Goal: Information Seeking & Learning: Learn about a topic

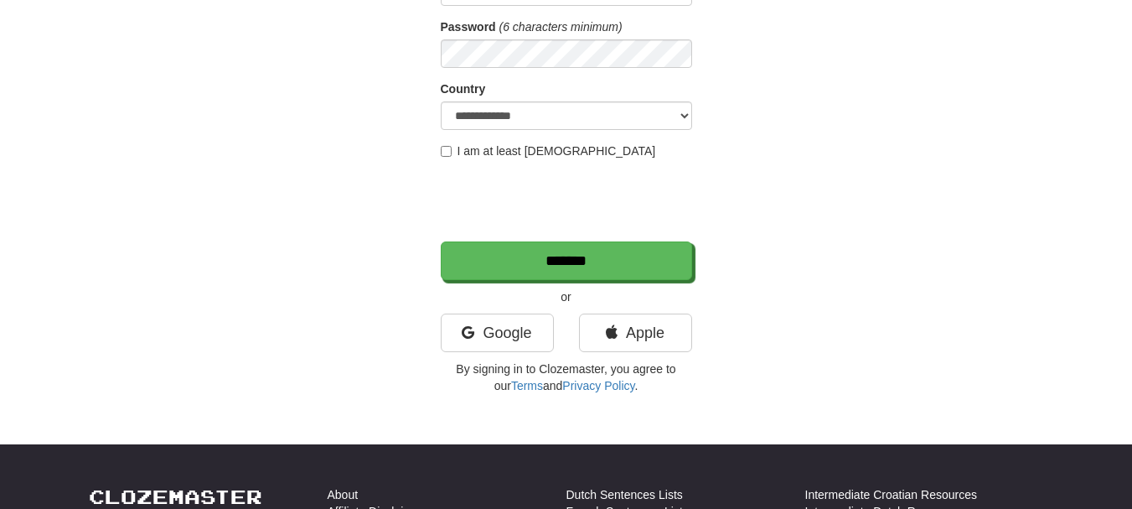
scroll to position [251, 0]
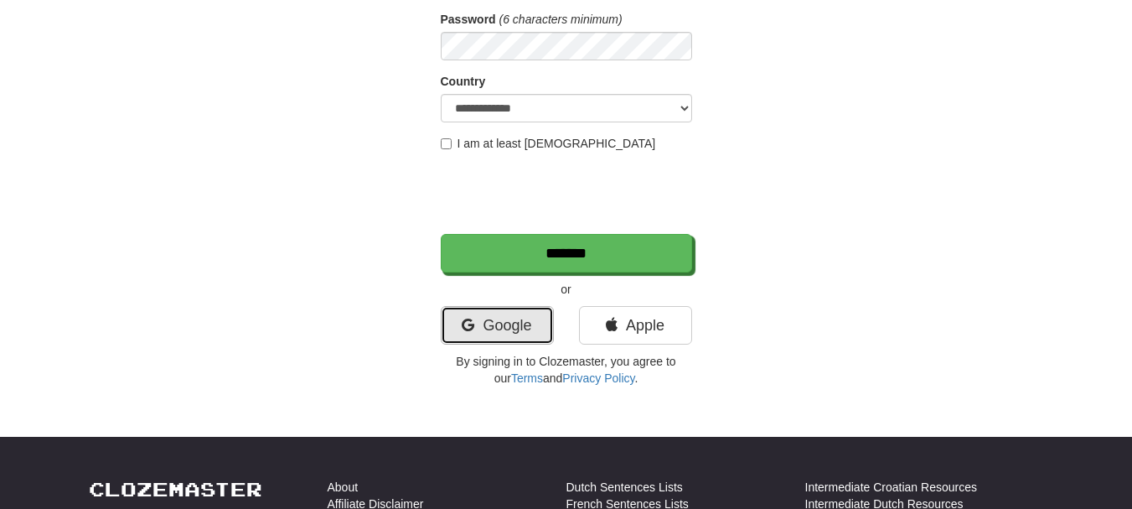
click at [508, 333] on link "Google" at bounding box center [497, 325] width 113 height 39
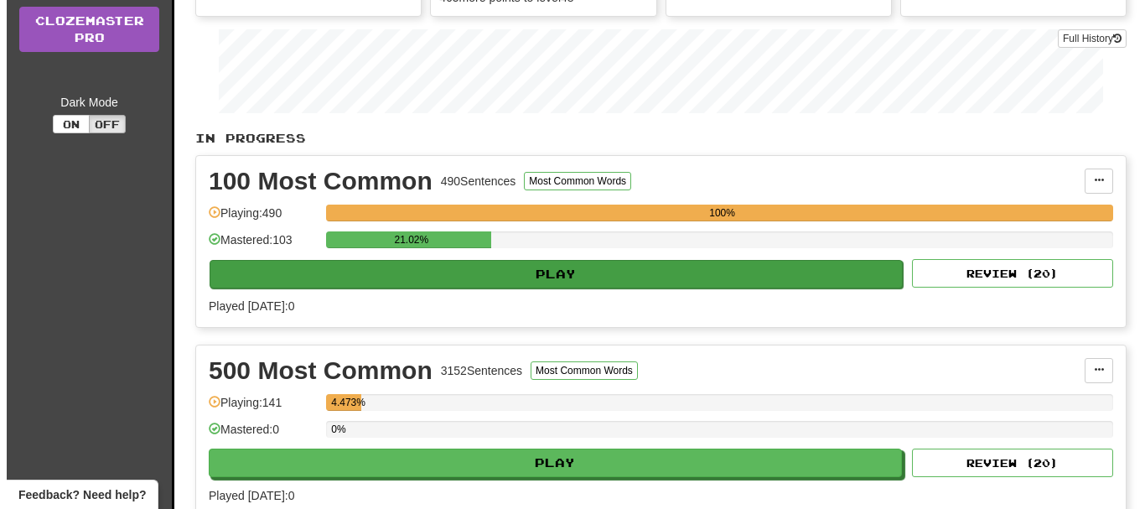
scroll to position [335, 0]
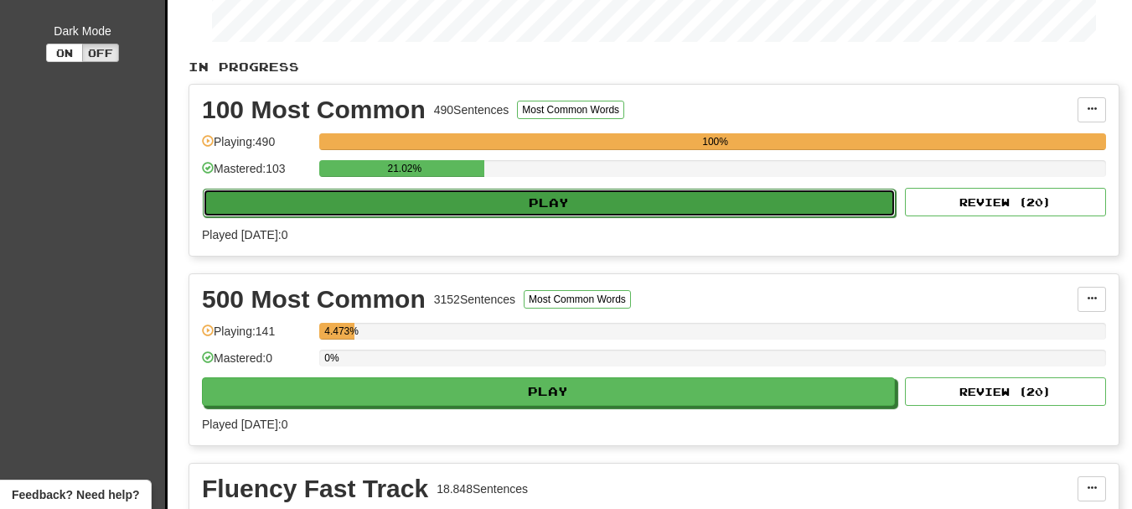
click at [307, 210] on button "Play" at bounding box center [549, 203] width 693 height 28
select select "**"
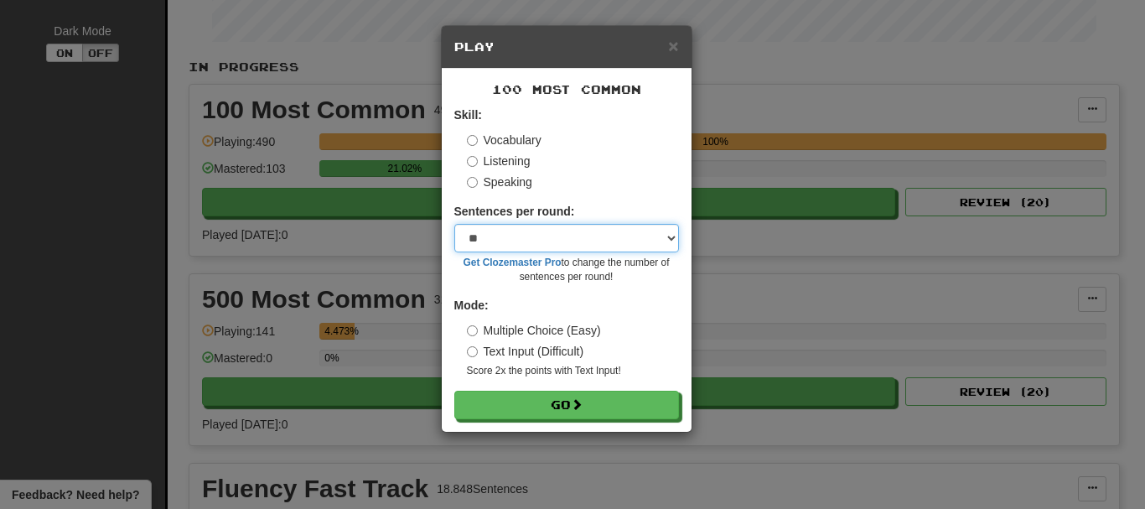
click at [673, 234] on select "* ** ** ** ** ** *** ********" at bounding box center [566, 238] width 225 height 28
click at [625, 191] on form "Skill: Vocabulary Listening Speaking Sentences per round: * ** ** ** ** ** *** …" at bounding box center [566, 262] width 225 height 313
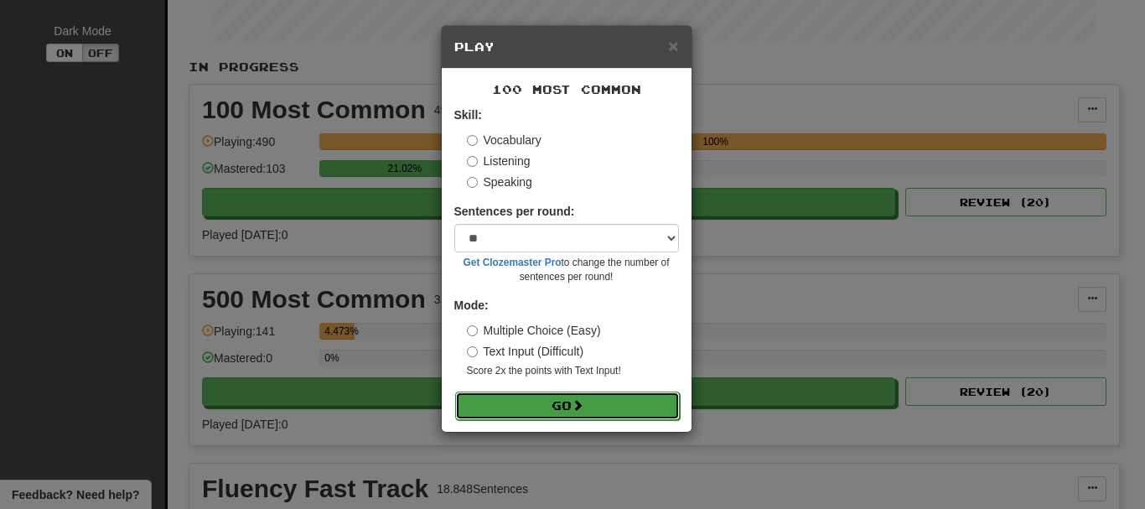
click at [583, 406] on span at bounding box center [578, 405] width 12 height 12
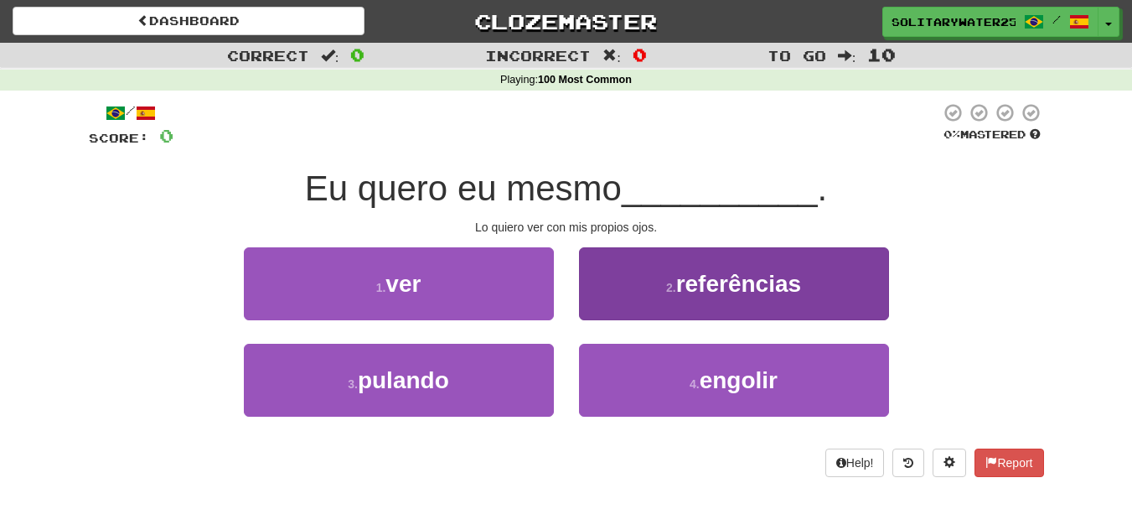
scroll to position [84, 0]
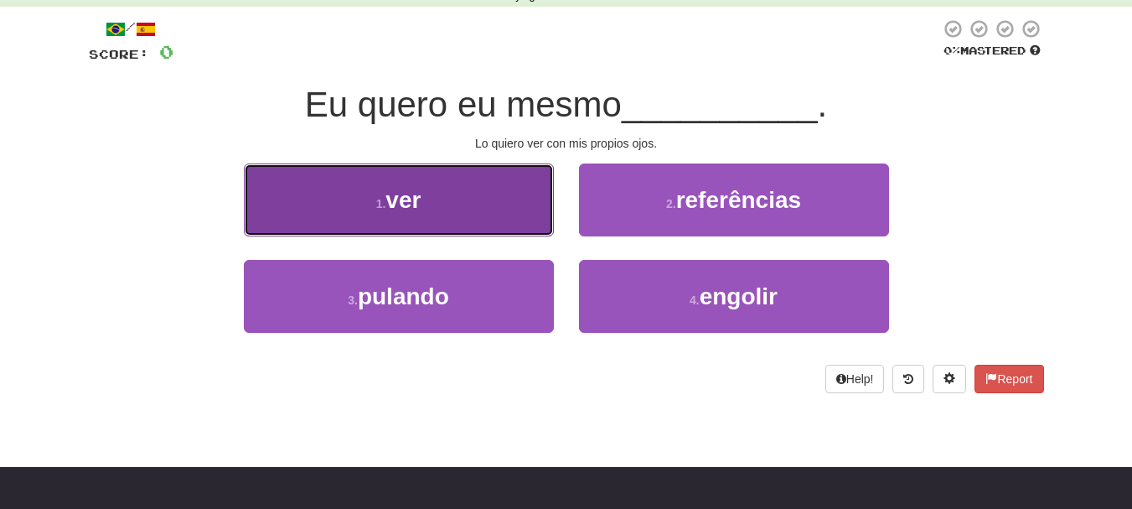
click at [464, 220] on button "1 . ver" at bounding box center [399, 199] width 310 height 73
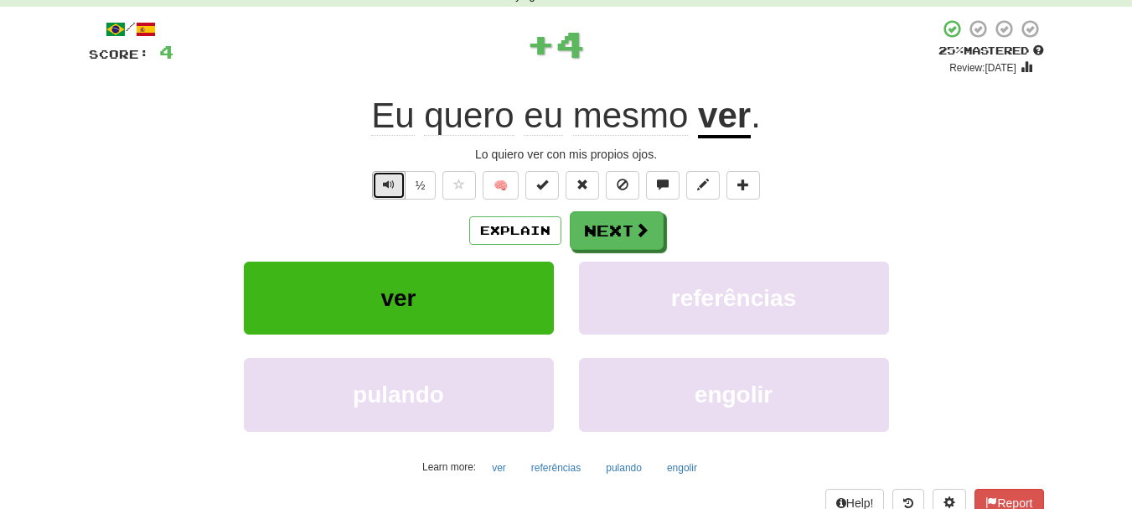
click at [380, 180] on button "Text-to-speech controls" at bounding box center [389, 185] width 34 height 28
click at [597, 231] on button "Next" at bounding box center [618, 231] width 94 height 39
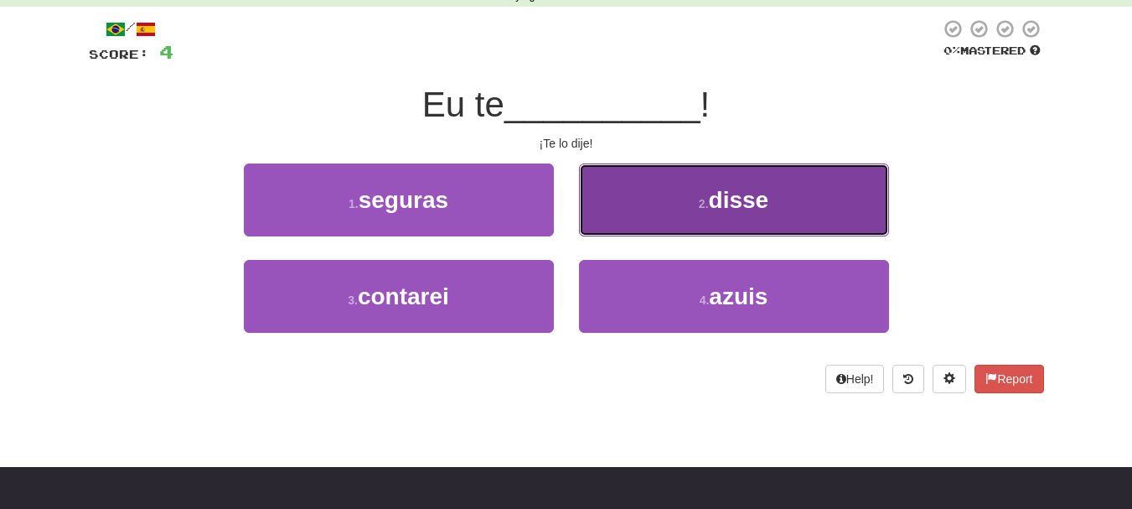
click at [712, 203] on span "disse" at bounding box center [739, 200] width 60 height 26
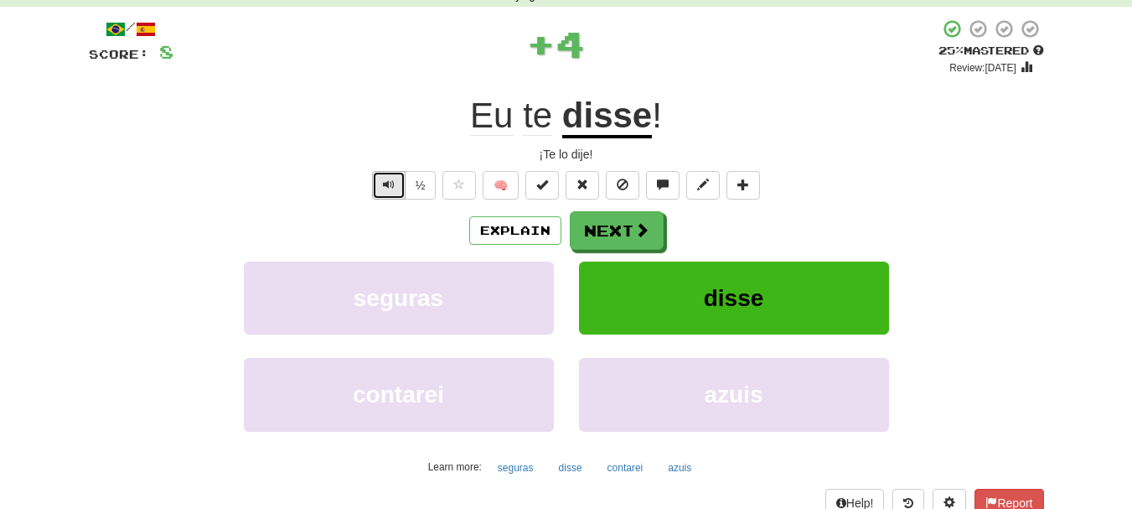
click at [386, 185] on span "Text-to-speech controls" at bounding box center [389, 185] width 12 height 12
click at [386, 184] on span "Text-to-speech controls" at bounding box center [389, 185] width 12 height 12
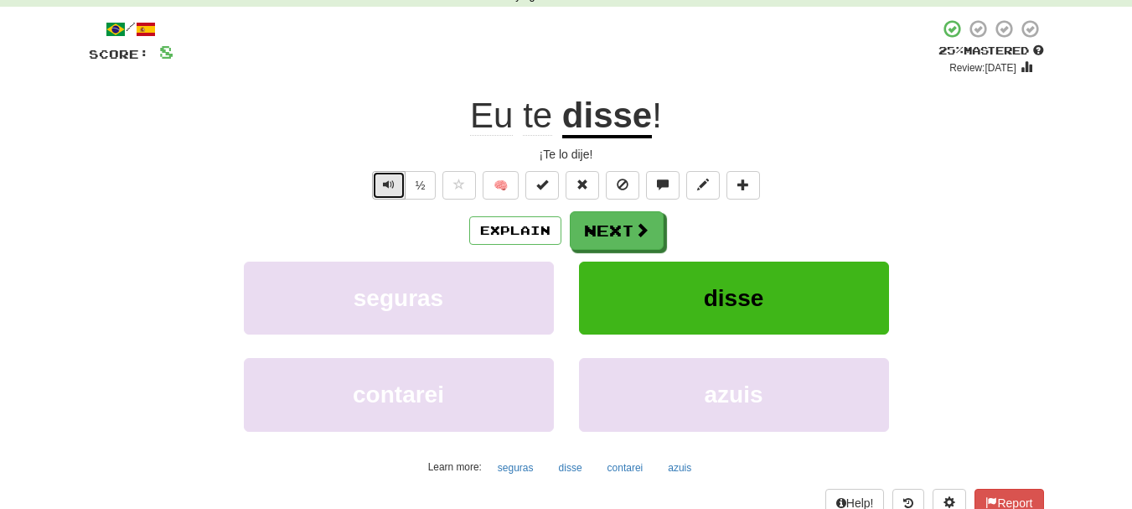
click at [386, 184] on span "Text-to-speech controls" at bounding box center [389, 185] width 12 height 12
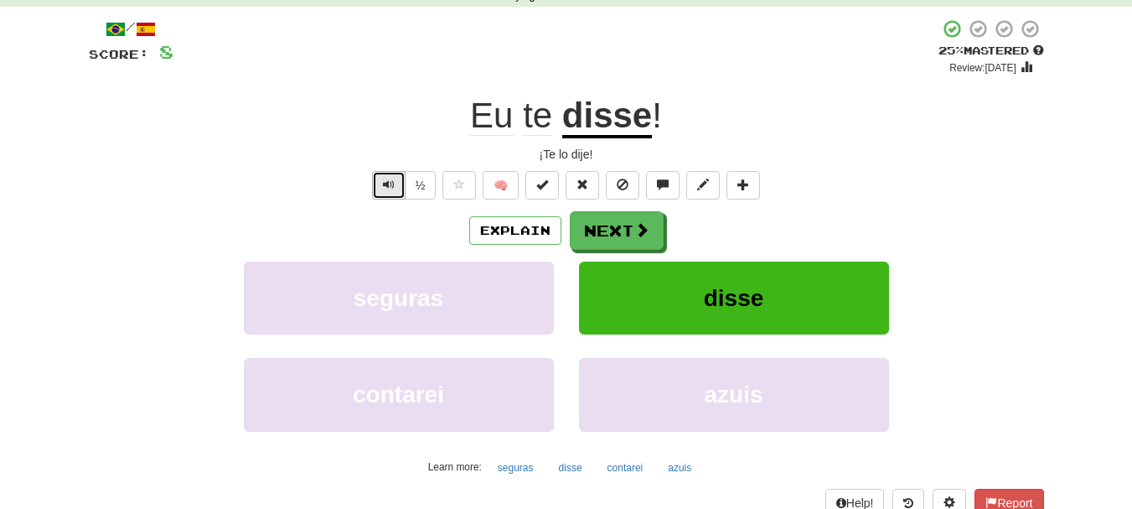
click at [386, 184] on span "Text-to-speech controls" at bounding box center [389, 185] width 12 height 12
click at [386, 180] on span "Text-to-speech controls" at bounding box center [389, 185] width 12 height 12
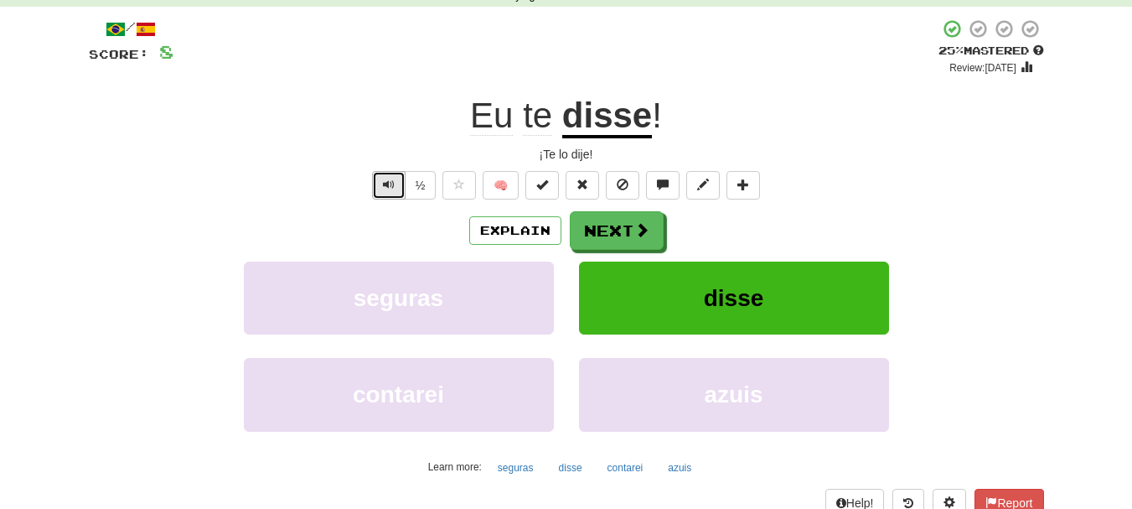
click at [386, 180] on span "Text-to-speech controls" at bounding box center [389, 185] width 12 height 12
click at [378, 187] on button "Text-to-speech controls" at bounding box center [389, 185] width 34 height 28
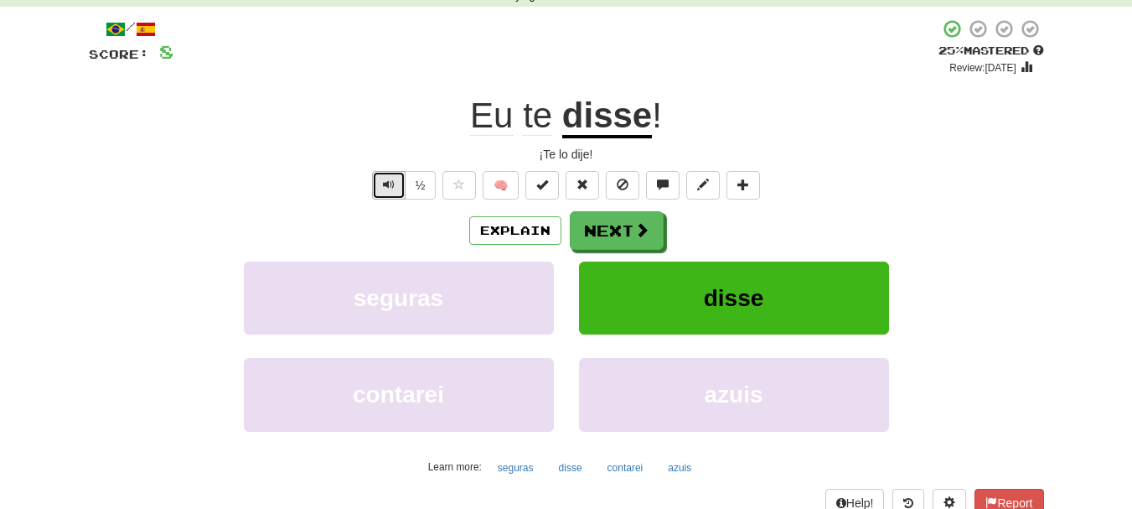
click at [378, 187] on button "Text-to-speech controls" at bounding box center [389, 185] width 34 height 28
click at [383, 187] on span "Text-to-speech controls" at bounding box center [389, 185] width 12 height 12
click at [383, 186] on span "Text-to-speech controls" at bounding box center [389, 185] width 12 height 12
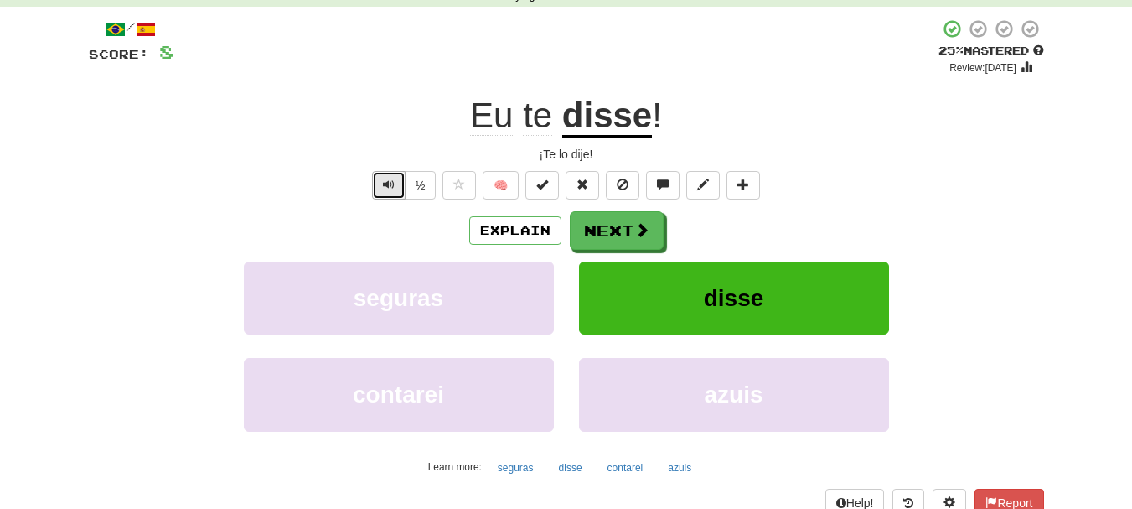
click at [383, 186] on span "Text-to-speech controls" at bounding box center [389, 185] width 12 height 12
click at [385, 184] on span "Text-to-speech controls" at bounding box center [389, 185] width 12 height 12
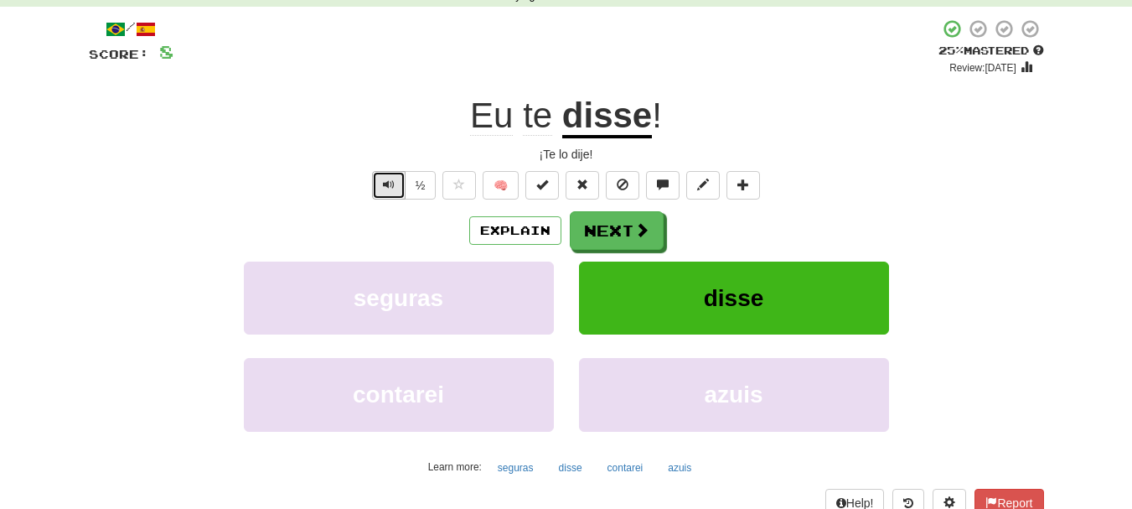
click at [385, 184] on span "Text-to-speech controls" at bounding box center [389, 185] width 12 height 12
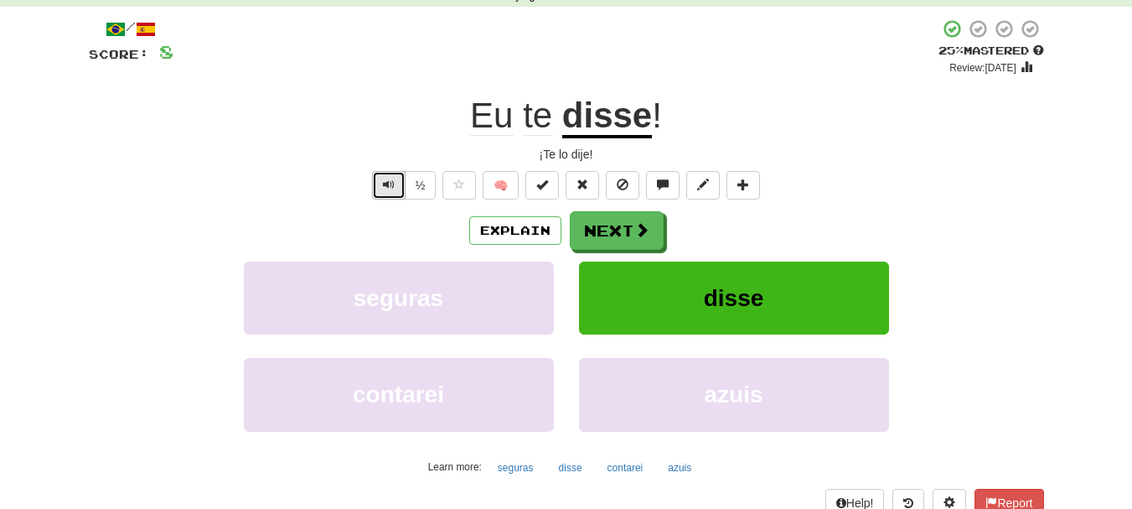
click at [385, 184] on span "Text-to-speech controls" at bounding box center [389, 185] width 12 height 12
click at [607, 234] on button "Next" at bounding box center [618, 231] width 94 height 39
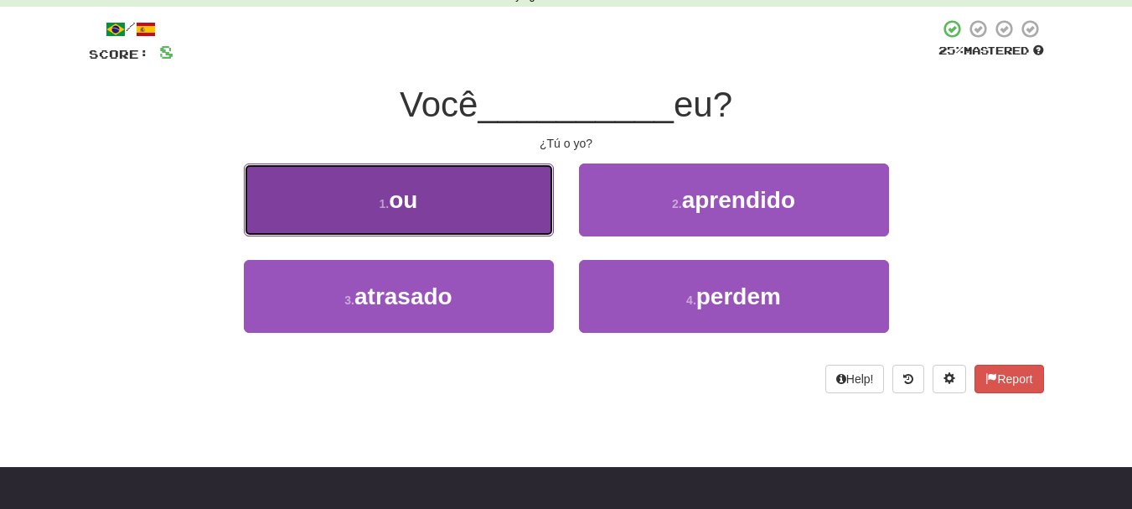
click at [480, 194] on button "1 . ou" at bounding box center [399, 199] width 310 height 73
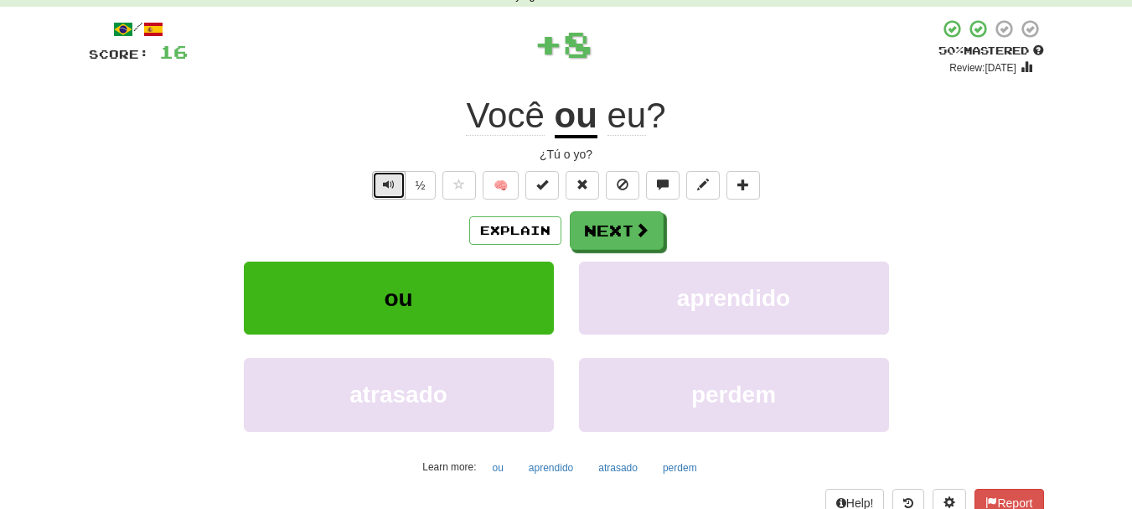
click at [390, 186] on span "Text-to-speech controls" at bounding box center [389, 185] width 12 height 12
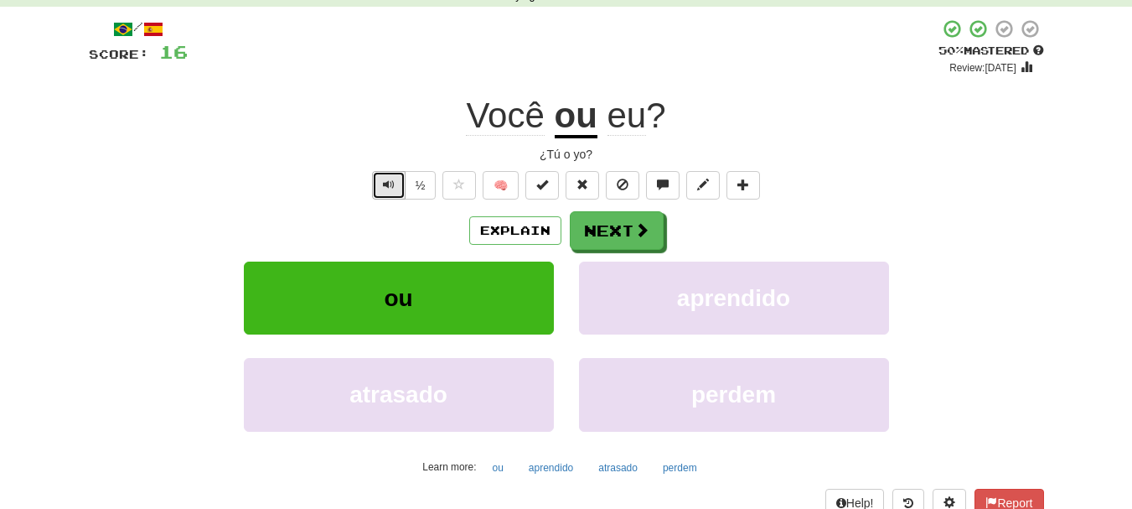
click at [390, 186] on span "Text-to-speech controls" at bounding box center [389, 185] width 12 height 12
click at [378, 179] on button "Text-to-speech controls" at bounding box center [389, 185] width 34 height 28
click at [386, 183] on span "Text-to-speech controls" at bounding box center [389, 185] width 12 height 12
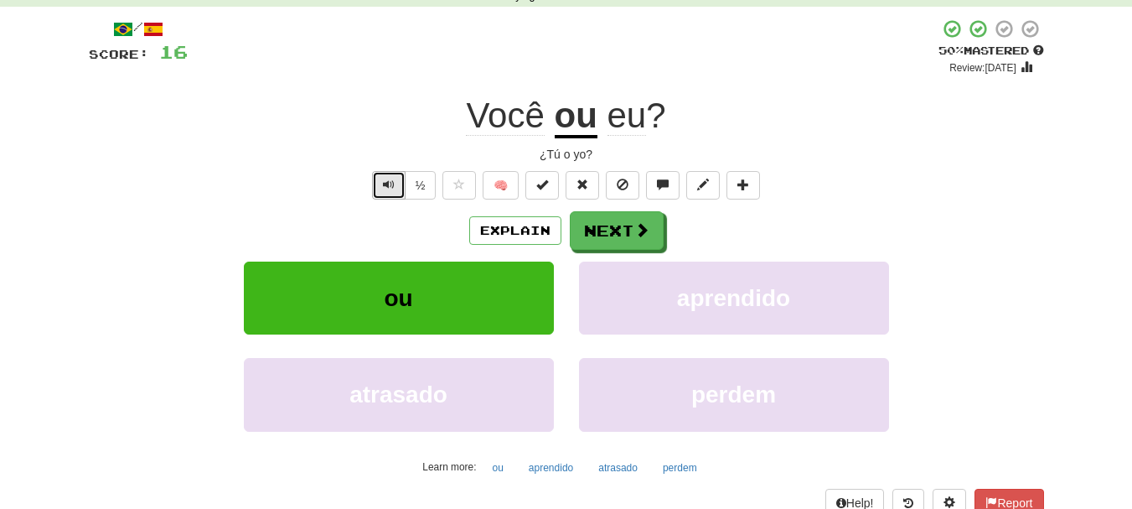
click at [386, 183] on span "Text-to-speech controls" at bounding box center [389, 185] width 12 height 12
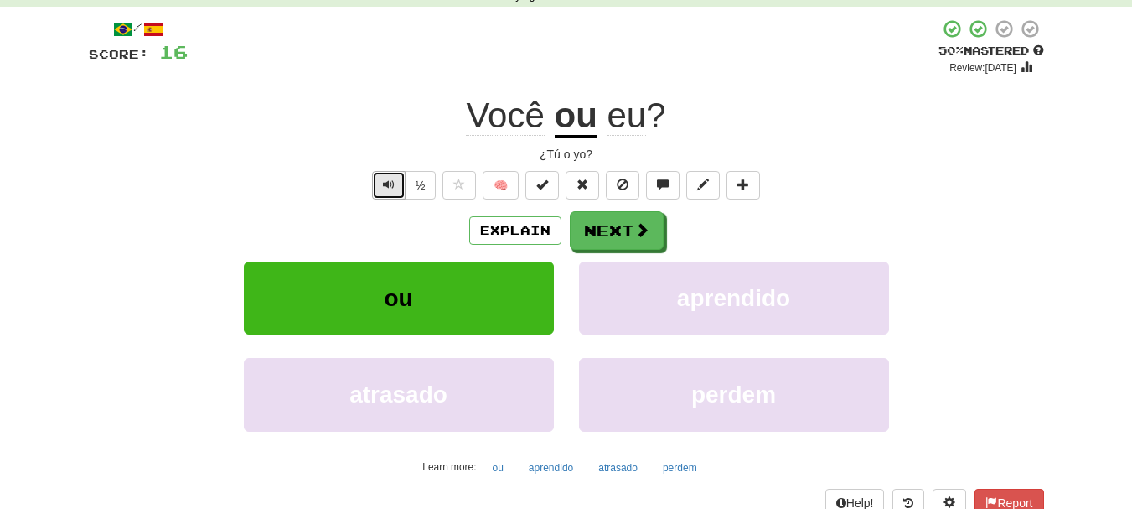
click at [386, 183] on span "Text-to-speech controls" at bounding box center [389, 185] width 12 height 12
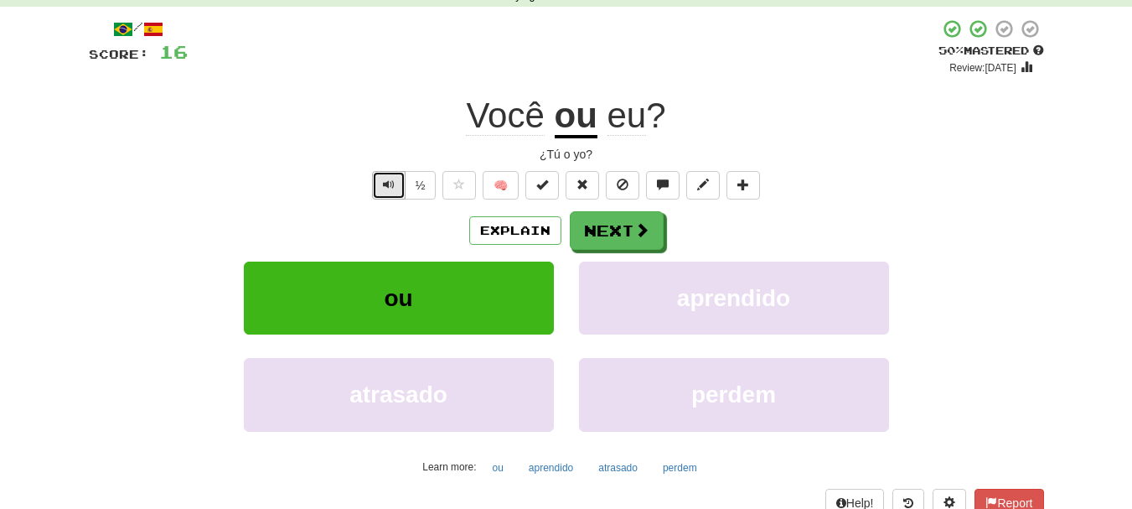
click at [386, 183] on span "Text-to-speech controls" at bounding box center [389, 185] width 12 height 12
click at [389, 180] on span "Text-to-speech controls" at bounding box center [389, 185] width 12 height 12
click at [389, 179] on span "Text-to-speech controls" at bounding box center [389, 185] width 12 height 12
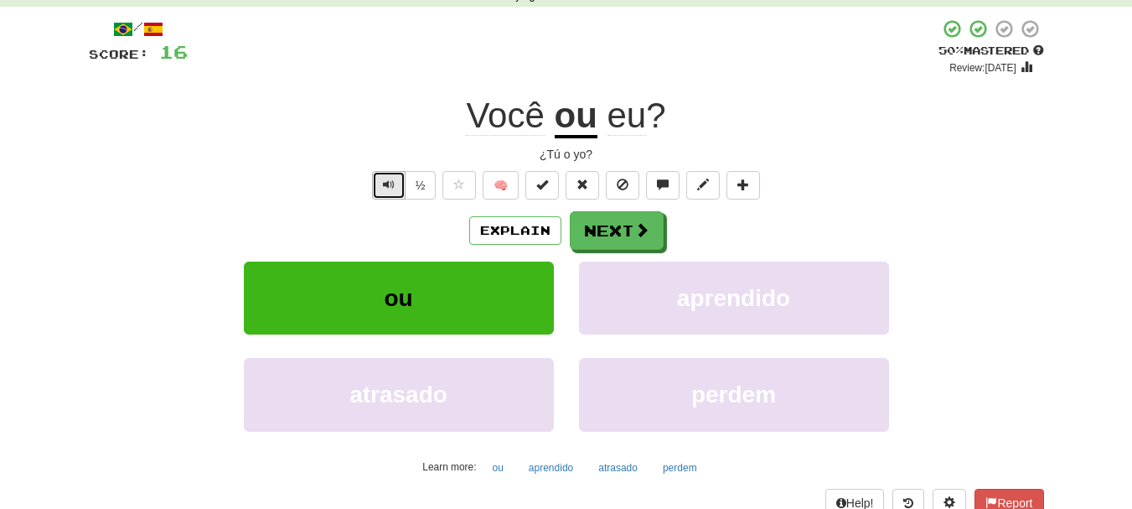
click at [389, 179] on span "Text-to-speech controls" at bounding box center [389, 185] width 12 height 12
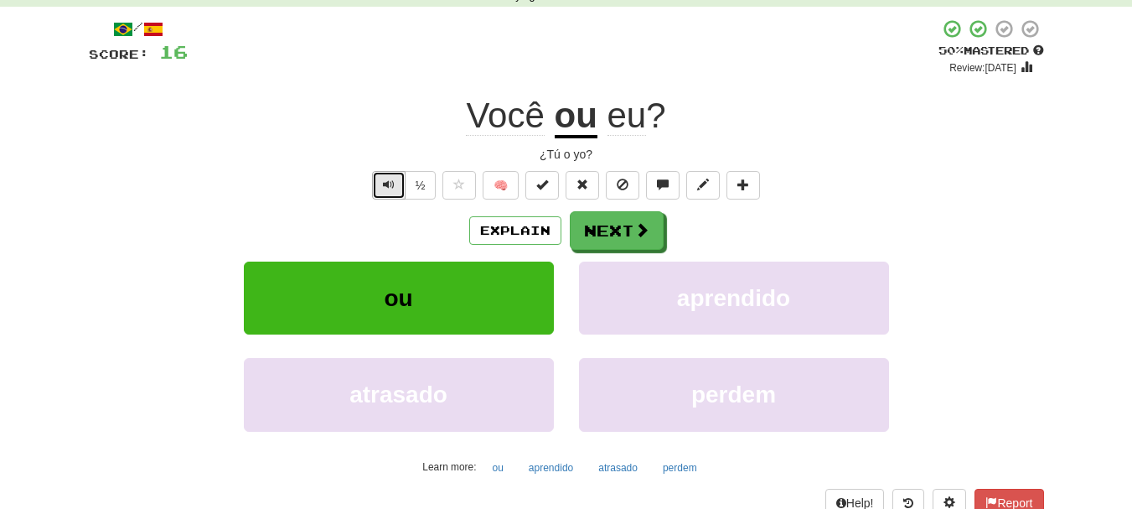
click at [389, 179] on span "Text-to-speech controls" at bounding box center [389, 185] width 12 height 12
click at [626, 231] on button "Next" at bounding box center [618, 231] width 94 height 39
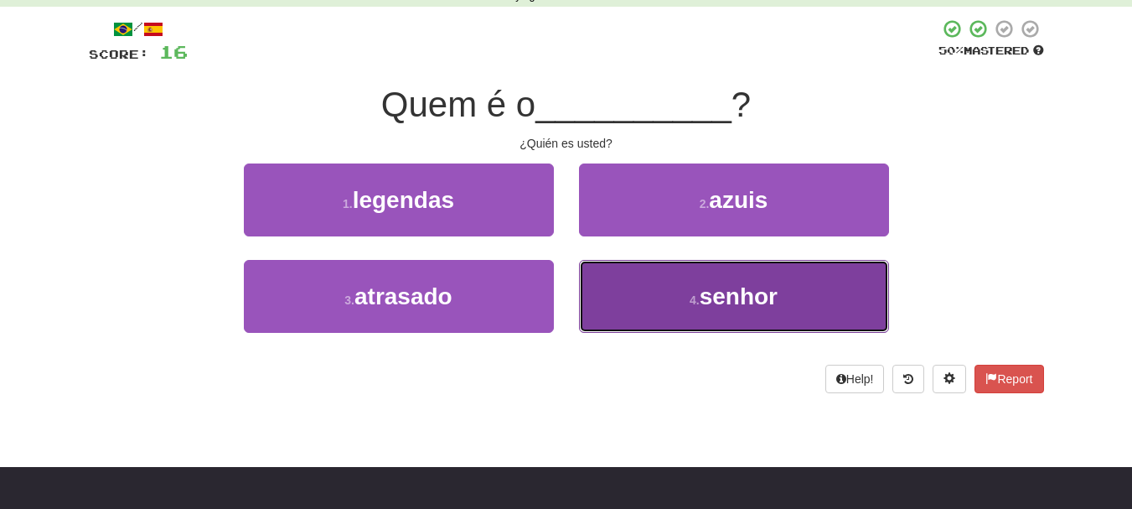
click at [668, 301] on button "4 . senhor" at bounding box center [734, 296] width 310 height 73
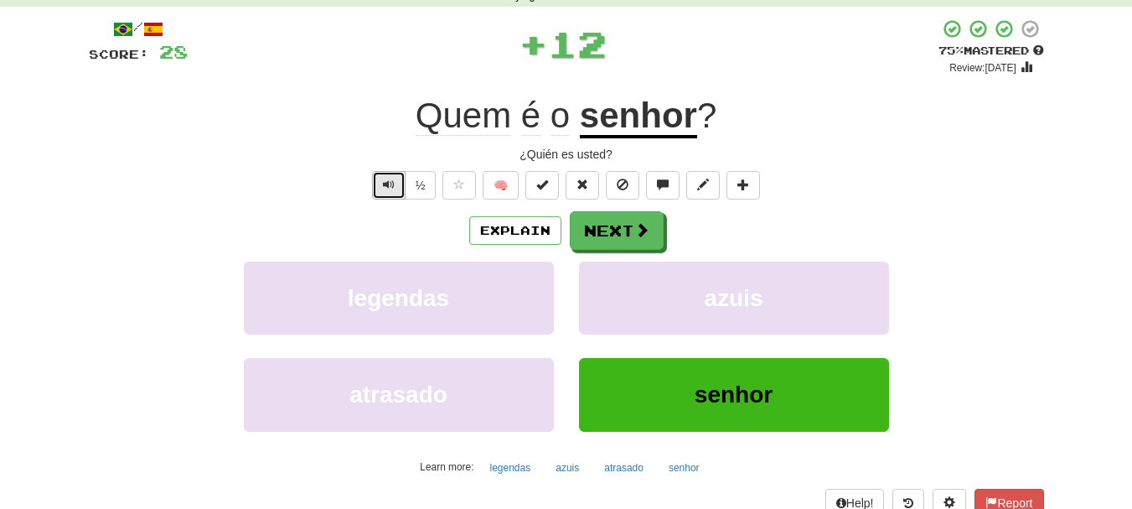
click at [380, 189] on button "Text-to-speech controls" at bounding box center [389, 185] width 34 height 28
click at [406, 192] on button "½" at bounding box center [421, 185] width 32 height 28
click at [414, 189] on button "½" at bounding box center [421, 185] width 32 height 28
click at [398, 188] on button "Text-to-speech controls" at bounding box center [389, 185] width 34 height 28
click at [398, 187] on button "Text-to-speech controls" at bounding box center [389, 185] width 34 height 28
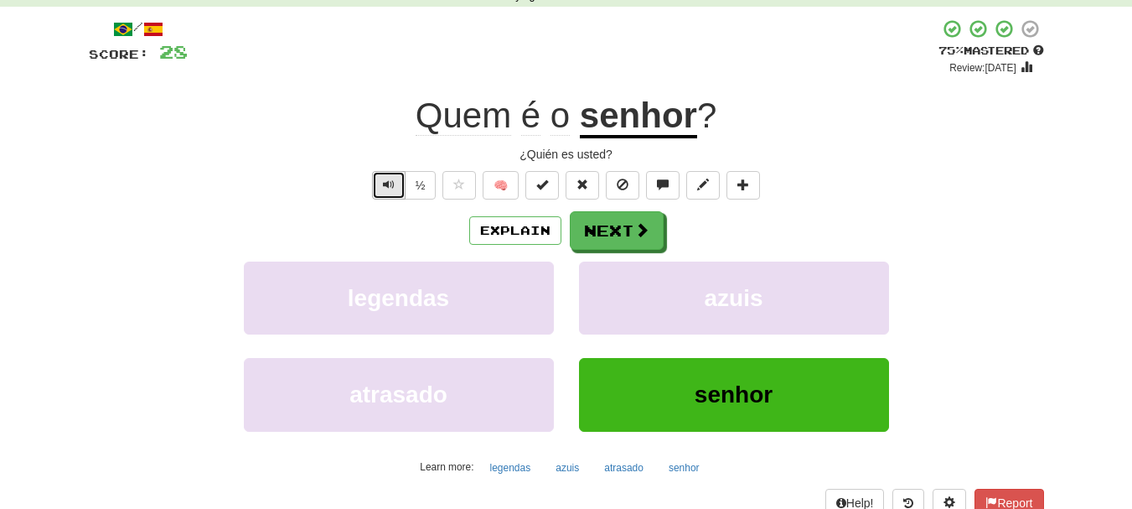
click at [398, 187] on button "Text-to-speech controls" at bounding box center [389, 185] width 34 height 28
click at [389, 191] on button "Text-to-speech controls" at bounding box center [389, 185] width 34 height 28
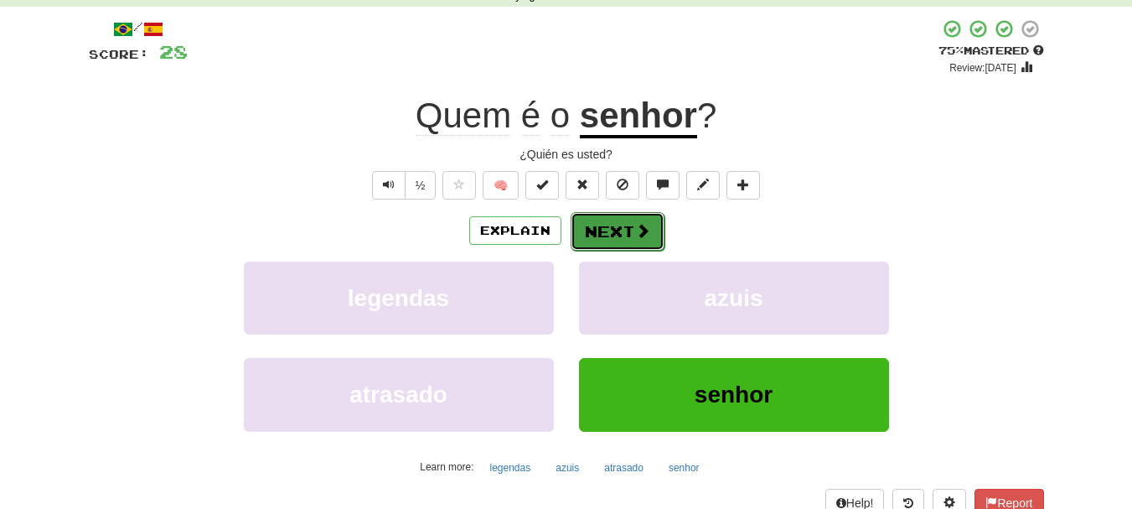
click at [625, 241] on button "Next" at bounding box center [618, 231] width 94 height 39
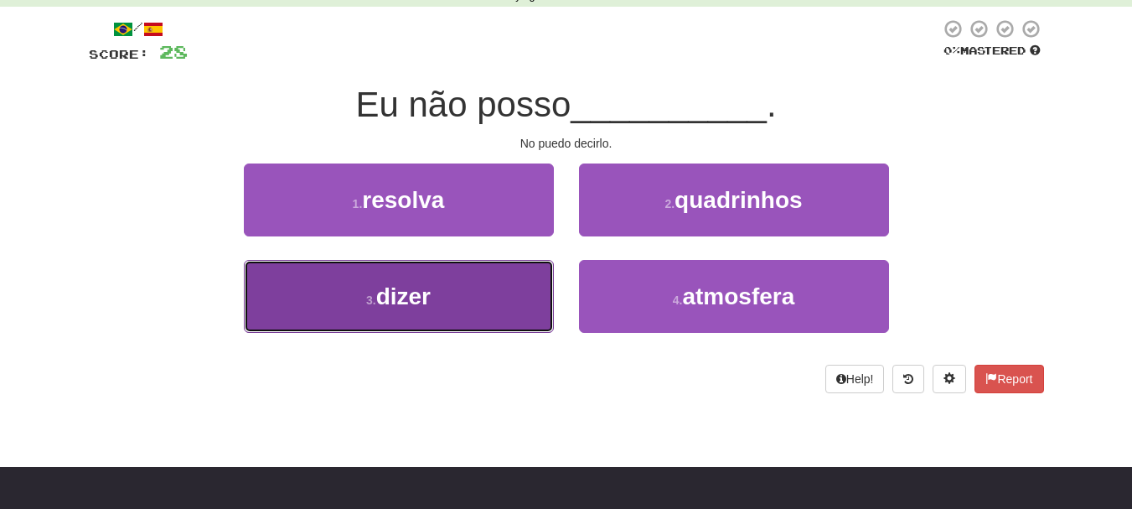
click at [484, 304] on button "3 . dizer" at bounding box center [399, 296] width 310 height 73
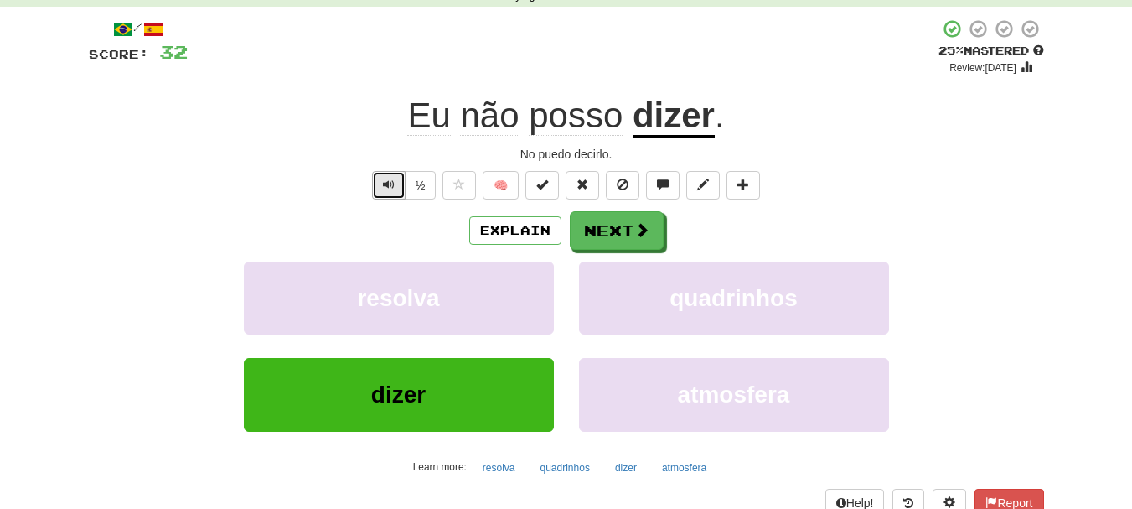
click at [386, 188] on span "Text-to-speech controls" at bounding box center [389, 185] width 12 height 12
click at [386, 187] on span "Text-to-speech controls" at bounding box center [389, 185] width 12 height 12
click at [386, 182] on span "Text-to-speech controls" at bounding box center [389, 185] width 12 height 12
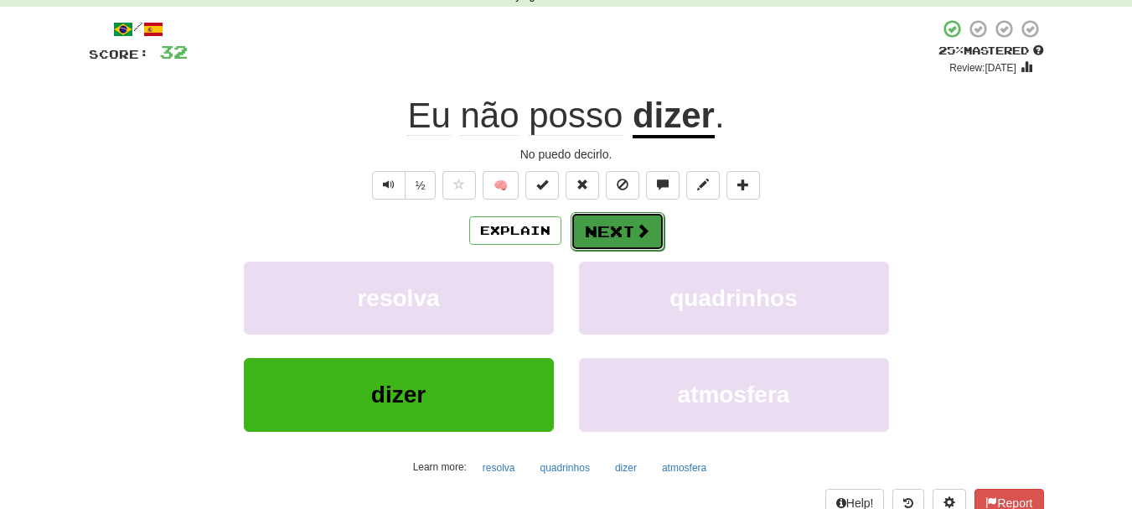
click at [596, 230] on button "Next" at bounding box center [618, 231] width 94 height 39
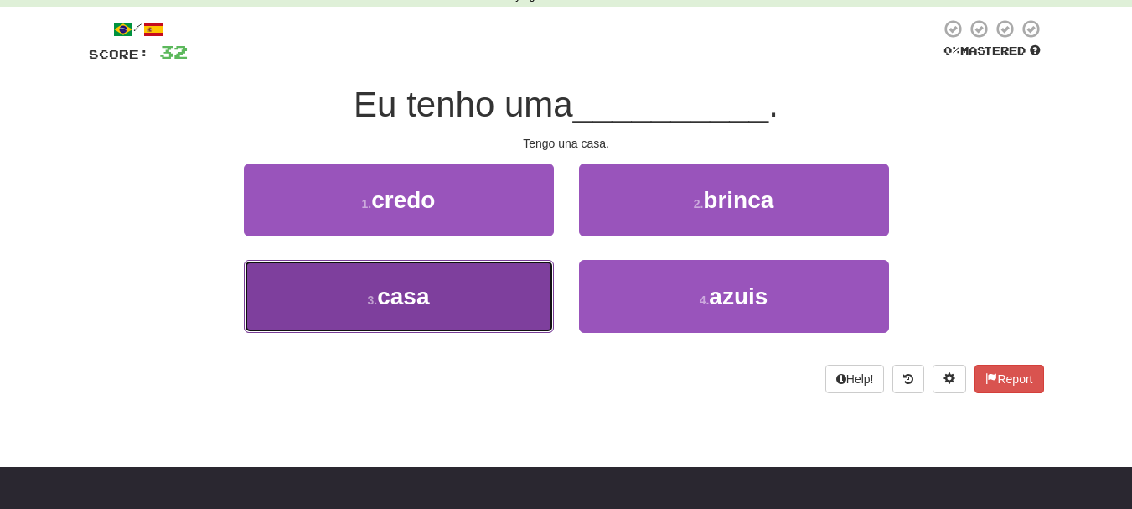
click at [462, 308] on button "3 . casa" at bounding box center [399, 296] width 310 height 73
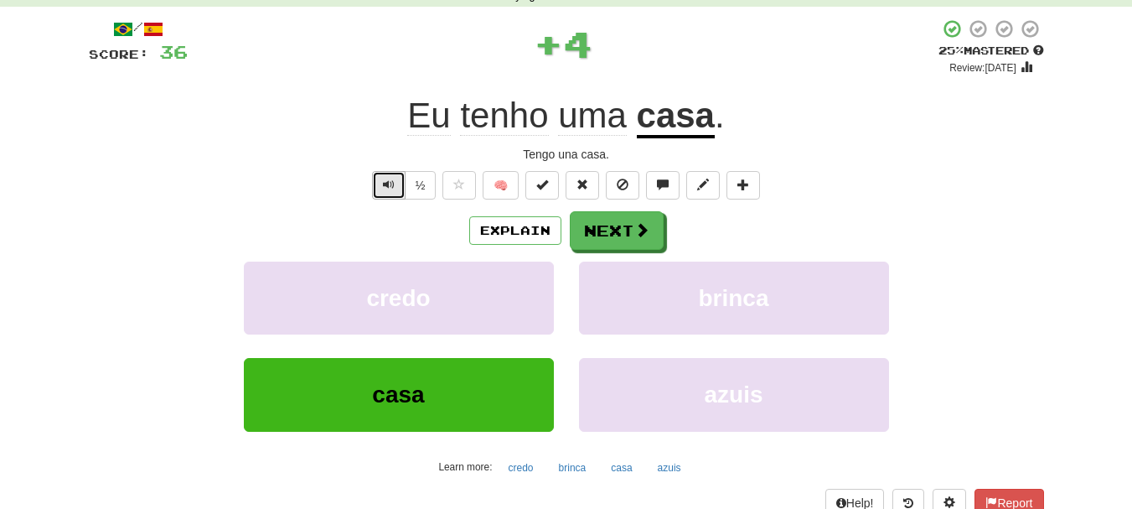
click at [389, 187] on span "Text-to-speech controls" at bounding box center [389, 185] width 12 height 12
click at [389, 186] on span "Text-to-speech controls" at bounding box center [389, 185] width 12 height 12
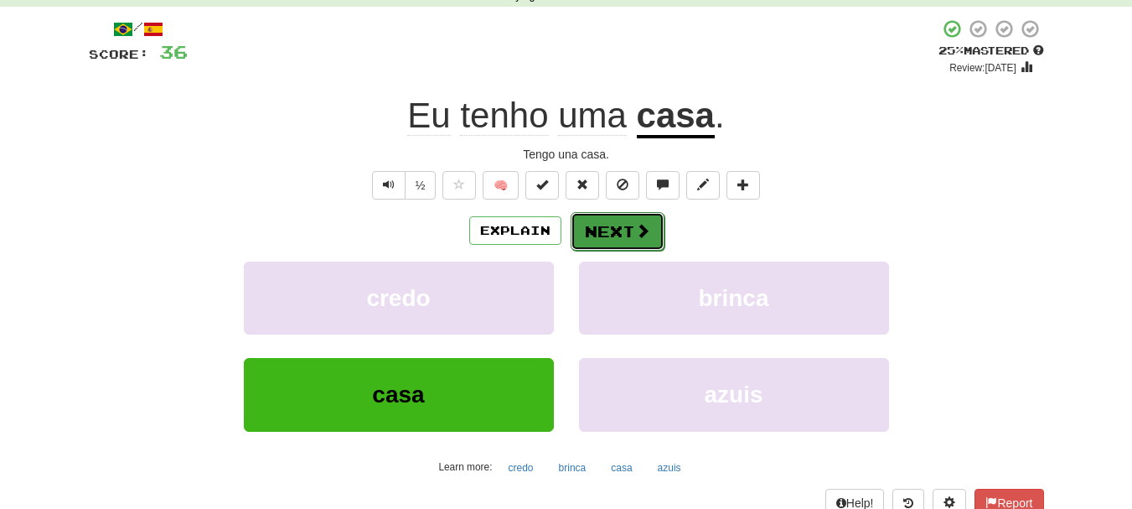
click at [621, 234] on button "Next" at bounding box center [618, 231] width 94 height 39
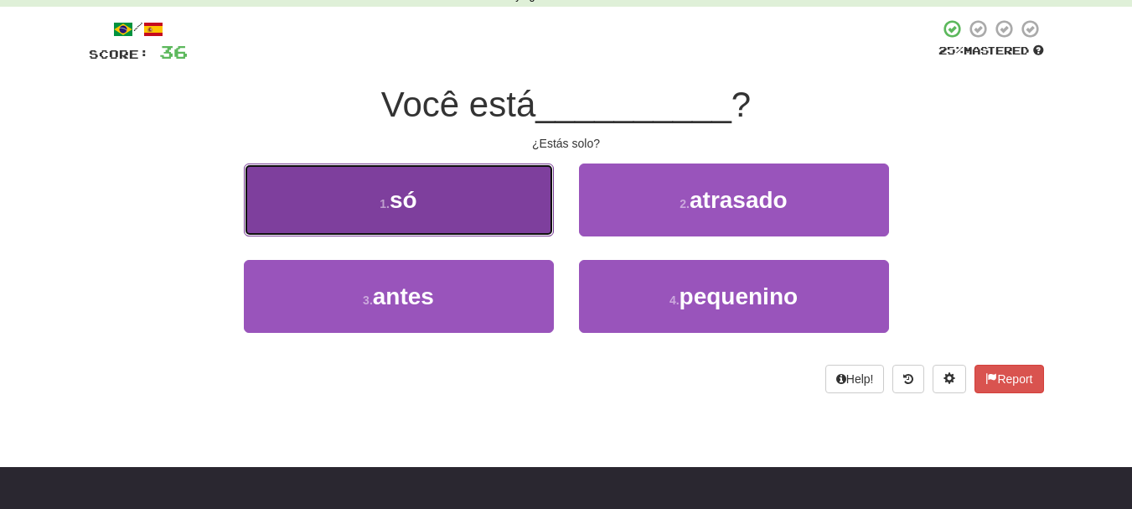
click at [463, 194] on button "1 . só" at bounding box center [399, 199] width 310 height 73
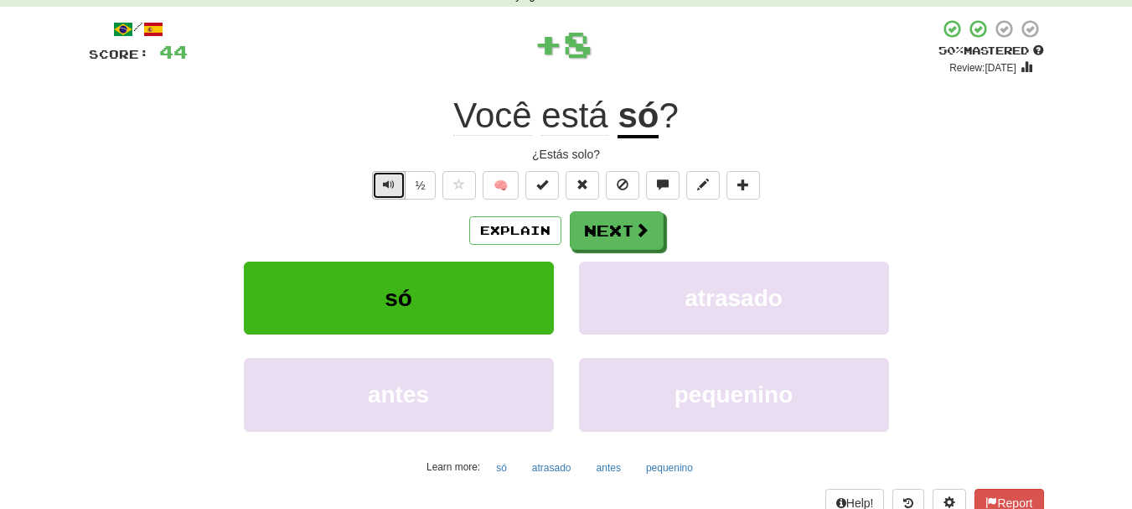
click at [373, 188] on button "Text-to-speech controls" at bounding box center [389, 185] width 34 height 28
click at [389, 179] on span "Text-to-speech controls" at bounding box center [389, 185] width 12 height 12
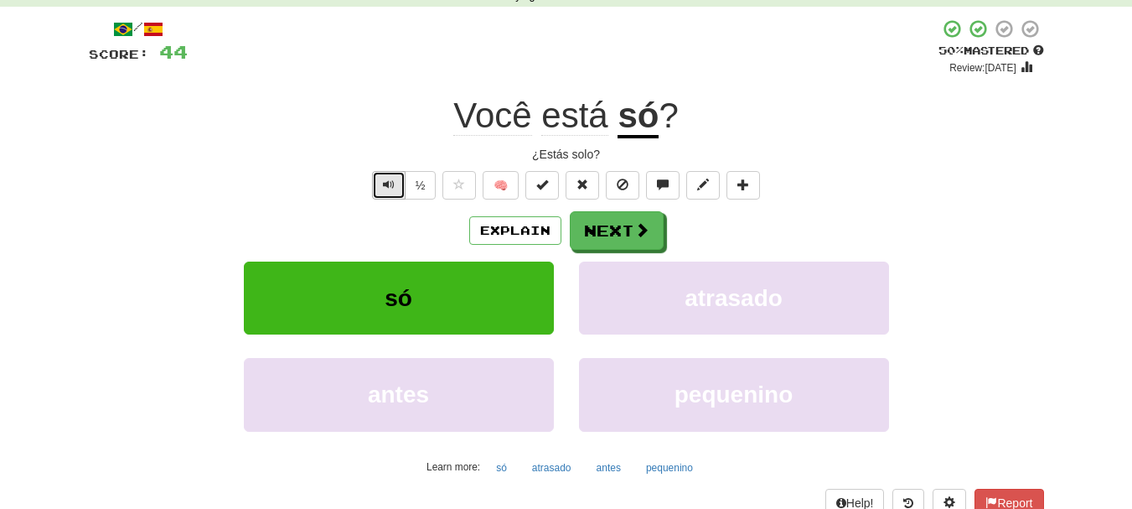
click at [389, 179] on span "Text-to-speech controls" at bounding box center [389, 185] width 12 height 12
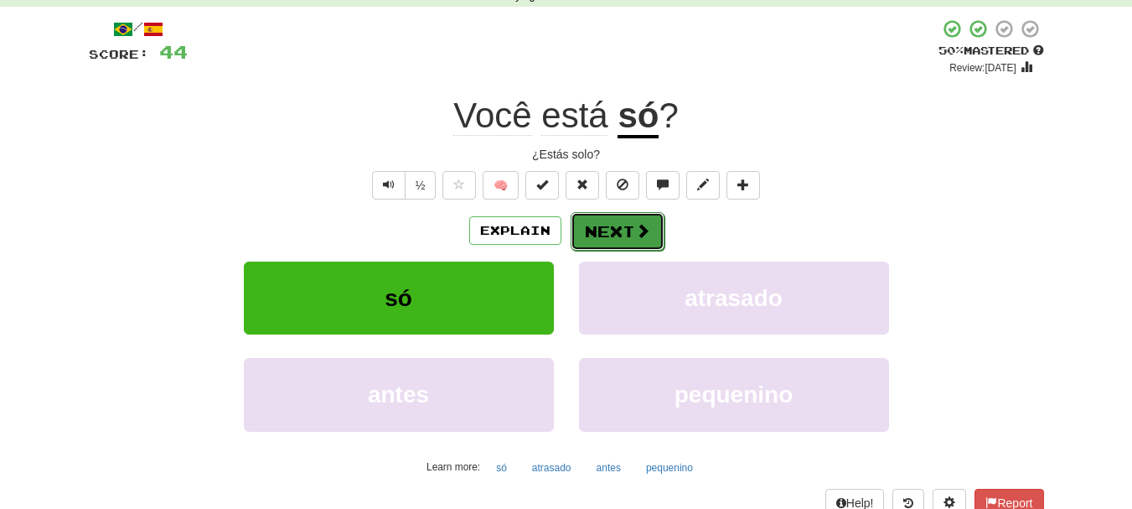
click at [594, 230] on button "Next" at bounding box center [618, 231] width 94 height 39
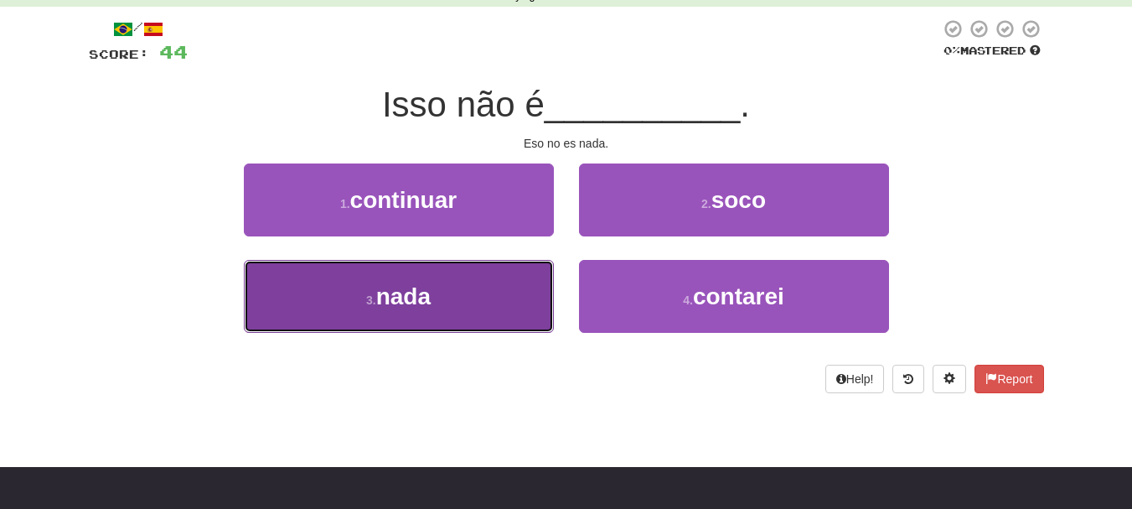
click at [422, 298] on span "nada" at bounding box center [403, 296] width 54 height 26
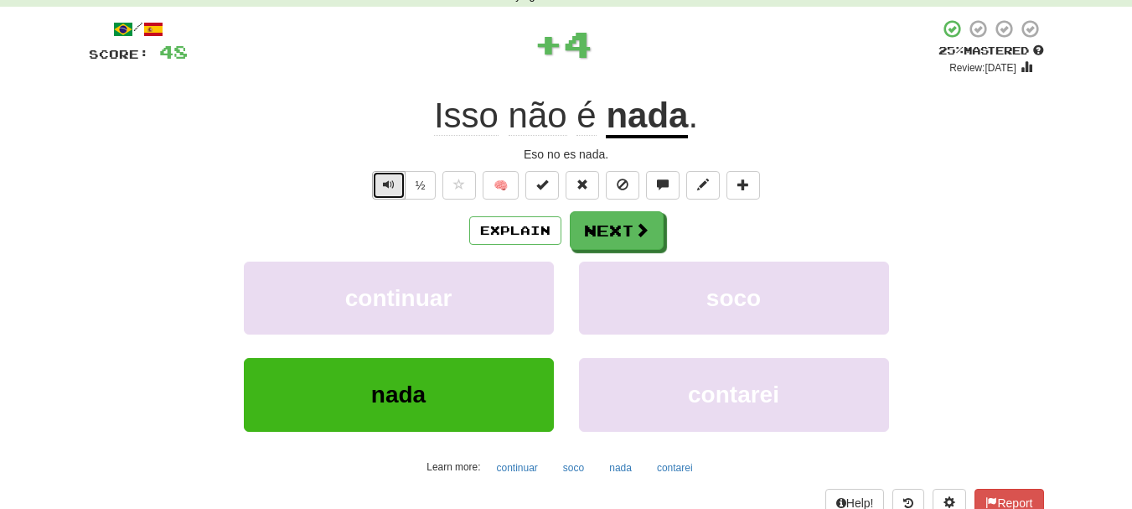
click at [385, 184] on span "Text-to-speech controls" at bounding box center [389, 185] width 12 height 12
click at [383, 184] on span "Text-to-speech controls" at bounding box center [389, 185] width 12 height 12
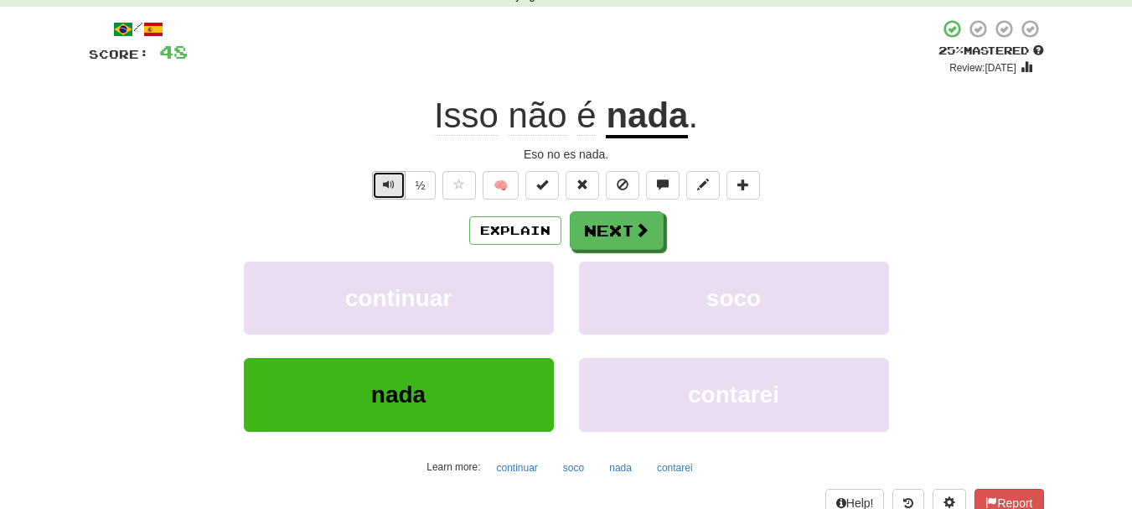
click at [383, 184] on span "Text-to-speech controls" at bounding box center [389, 185] width 12 height 12
click at [384, 180] on span "Text-to-speech controls" at bounding box center [389, 185] width 12 height 12
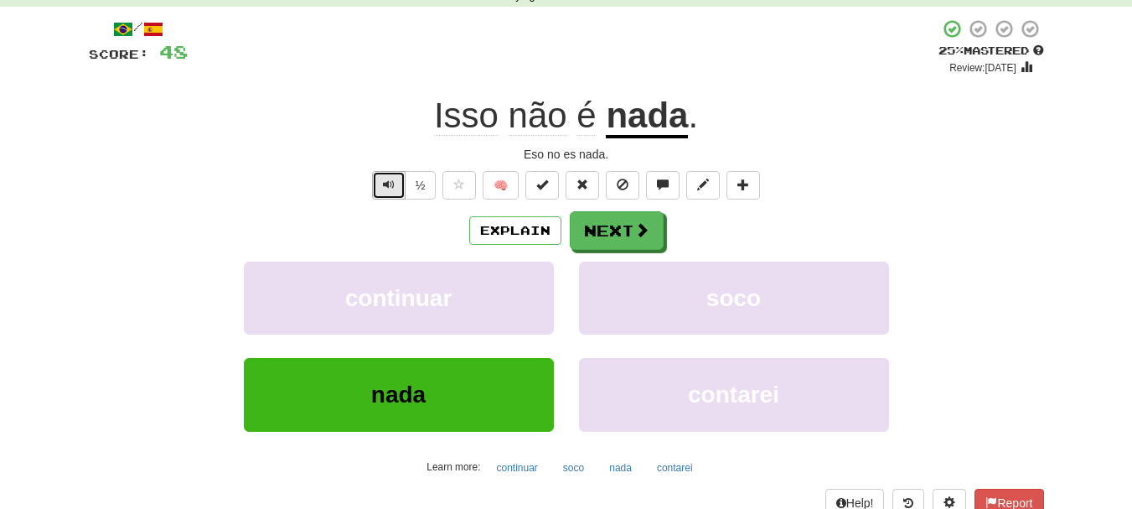
click at [384, 180] on span "Text-to-speech controls" at bounding box center [389, 185] width 12 height 12
click at [596, 238] on button "Next" at bounding box center [618, 231] width 94 height 39
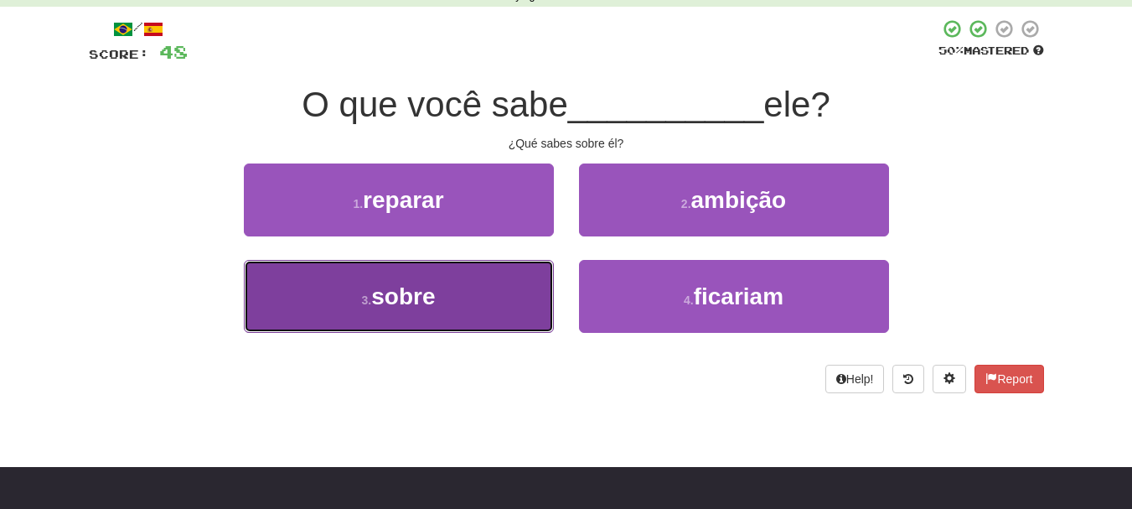
click at [444, 283] on button "3 . sobre" at bounding box center [399, 296] width 310 height 73
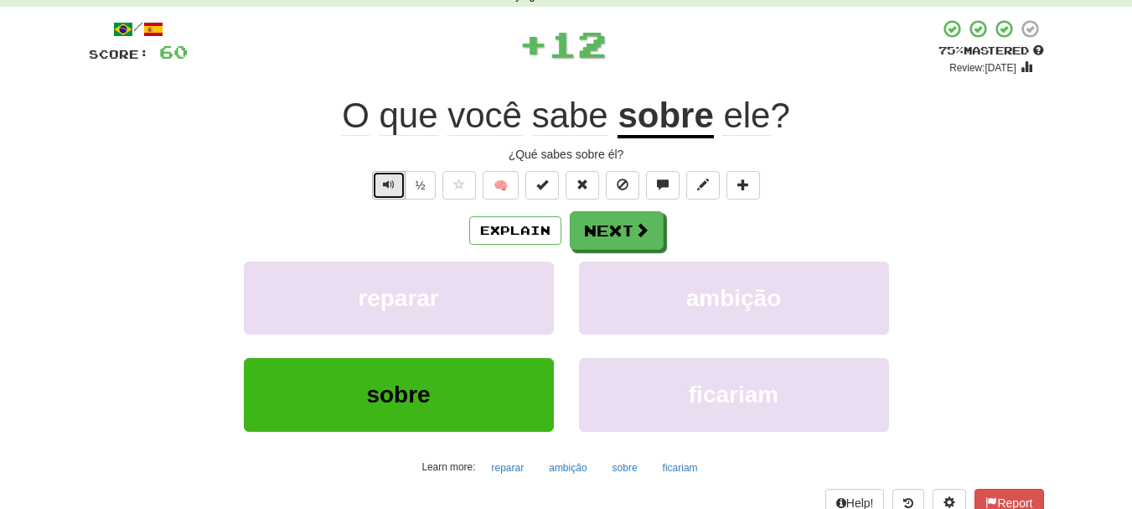
click at [389, 184] on span "Text-to-speech controls" at bounding box center [389, 185] width 12 height 12
click at [379, 184] on button "Text-to-speech controls" at bounding box center [389, 185] width 34 height 28
click at [384, 184] on span "Text-to-speech controls" at bounding box center [389, 185] width 12 height 12
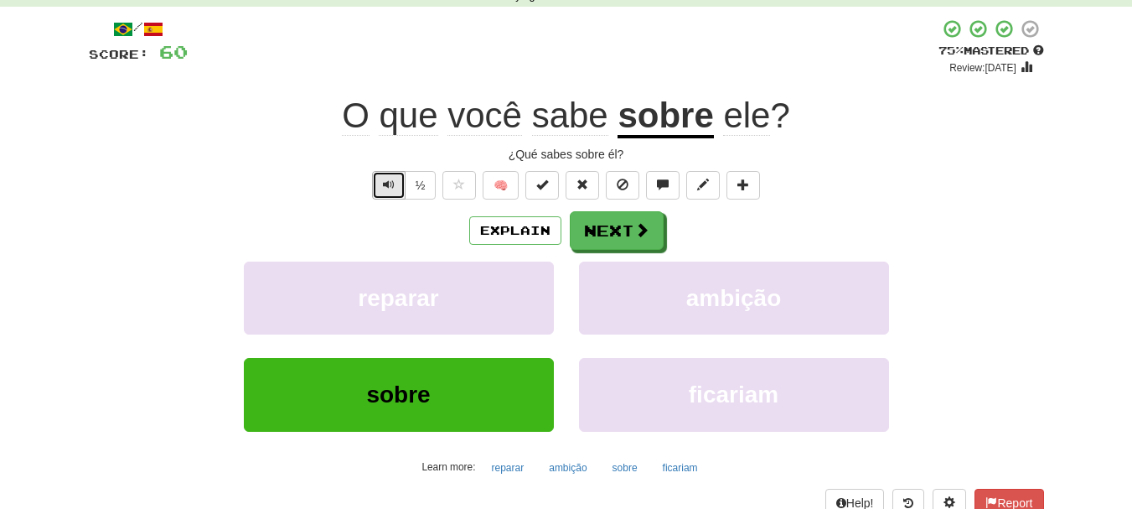
click at [384, 184] on span "Text-to-speech controls" at bounding box center [389, 185] width 12 height 12
click at [387, 182] on span "Text-to-speech controls" at bounding box center [389, 185] width 12 height 12
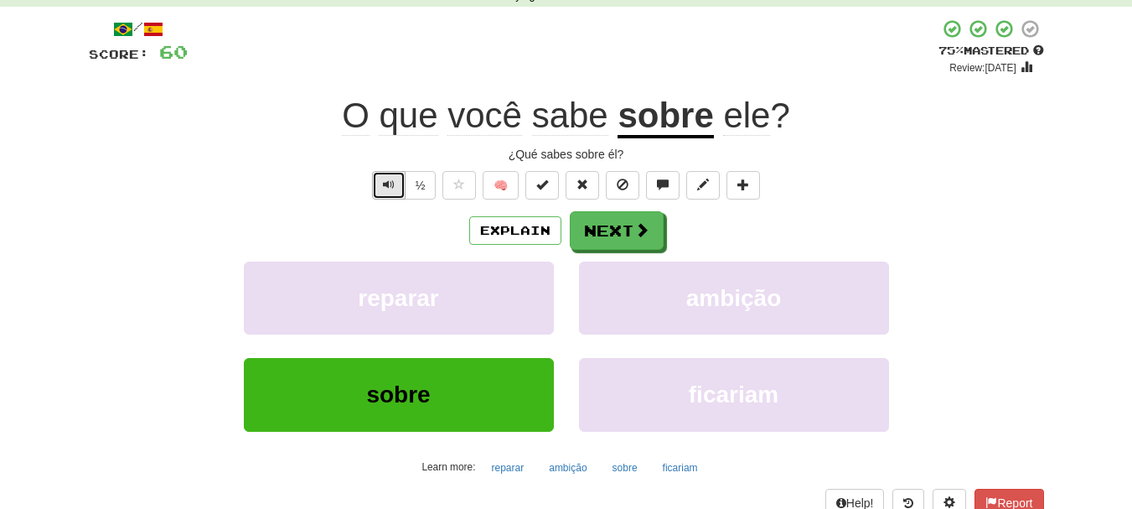
click at [387, 182] on span "Text-to-speech controls" at bounding box center [389, 185] width 12 height 12
click at [619, 232] on button "Next" at bounding box center [618, 231] width 94 height 39
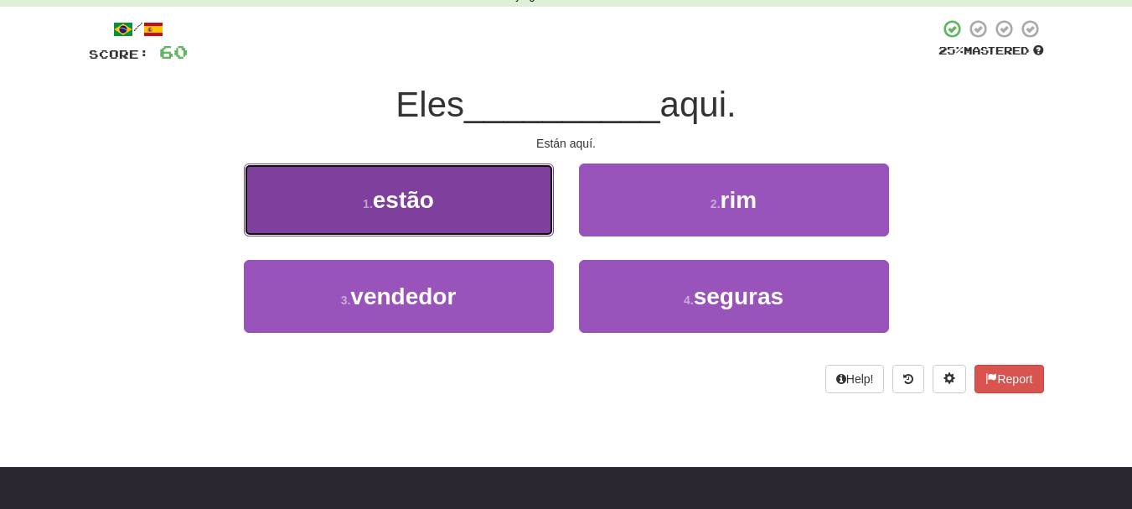
click at [453, 215] on button "1 . estão" at bounding box center [399, 199] width 310 height 73
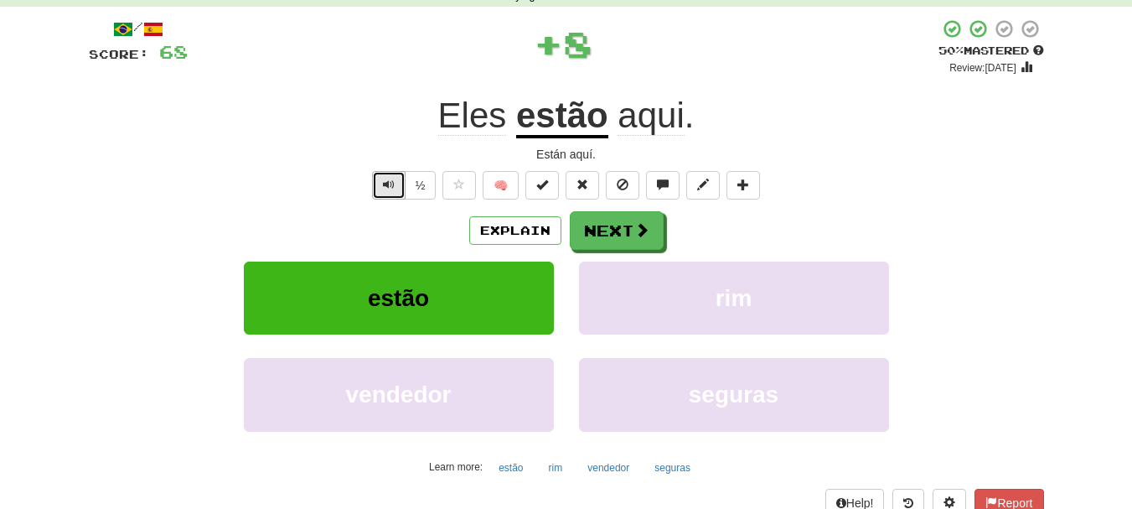
click at [391, 189] on span "Text-to-speech controls" at bounding box center [389, 185] width 12 height 12
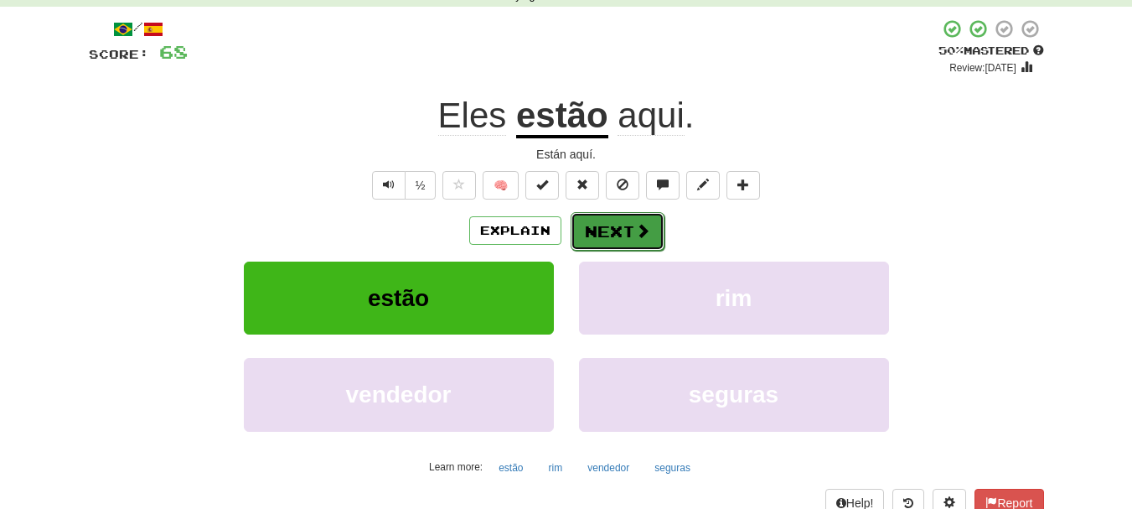
click at [614, 233] on button "Next" at bounding box center [618, 231] width 94 height 39
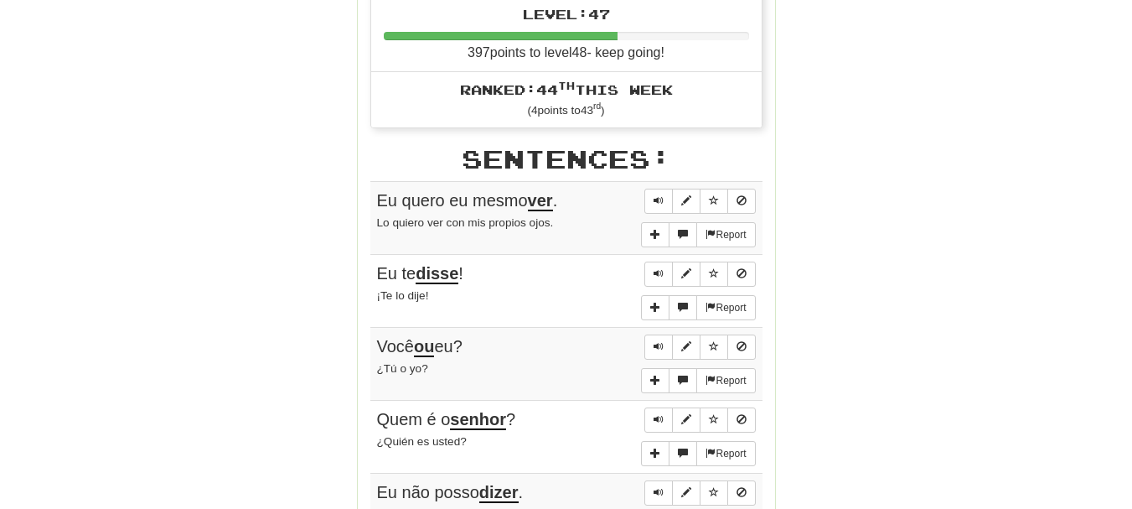
scroll to position [922, 0]
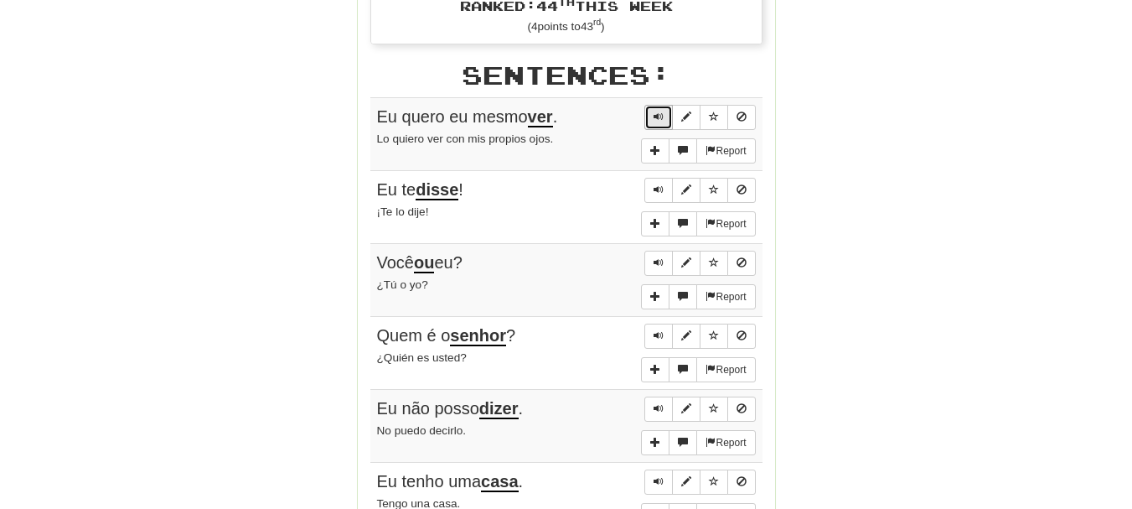
click at [658, 116] on span "Sentence controls" at bounding box center [659, 116] width 10 height 10
click at [661, 186] on span "Sentence controls" at bounding box center [659, 189] width 10 height 10
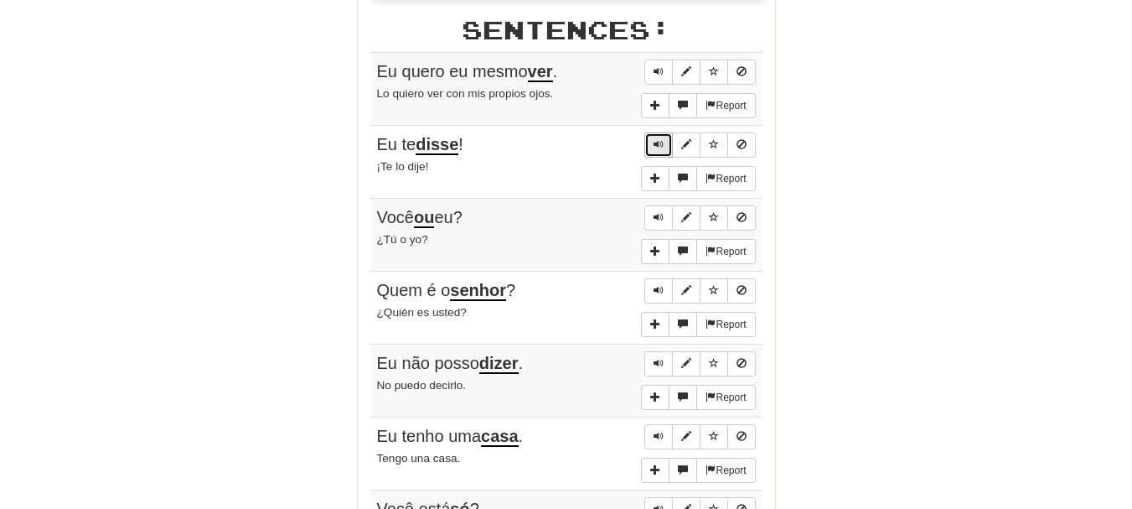
scroll to position [1006, 0]
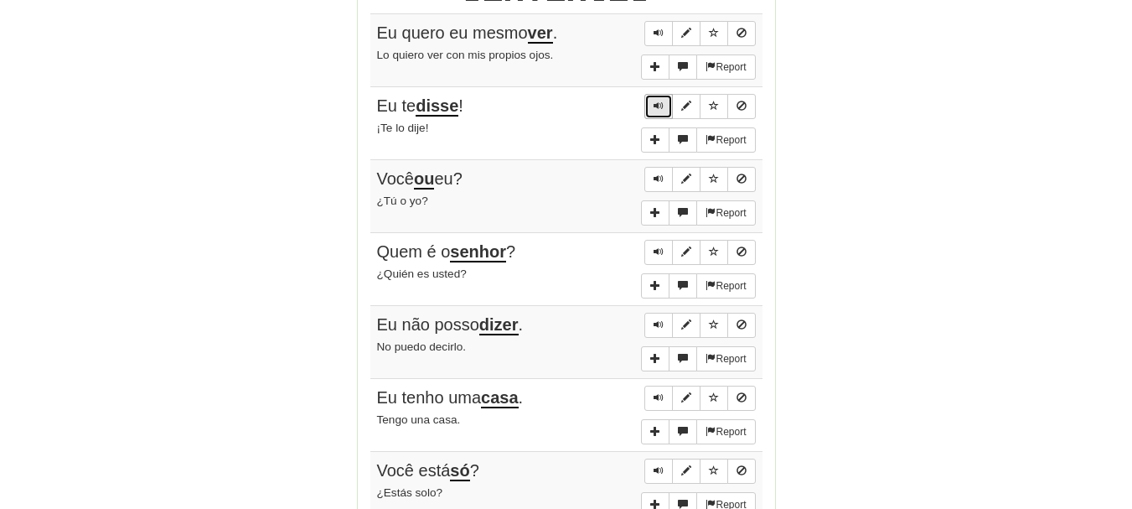
click at [656, 110] on span "Sentence controls" at bounding box center [659, 106] width 10 height 10
click at [658, 184] on button "Sentence controls" at bounding box center [658, 179] width 28 height 25
click at [658, 184] on span "Sentence controls" at bounding box center [659, 178] width 10 height 10
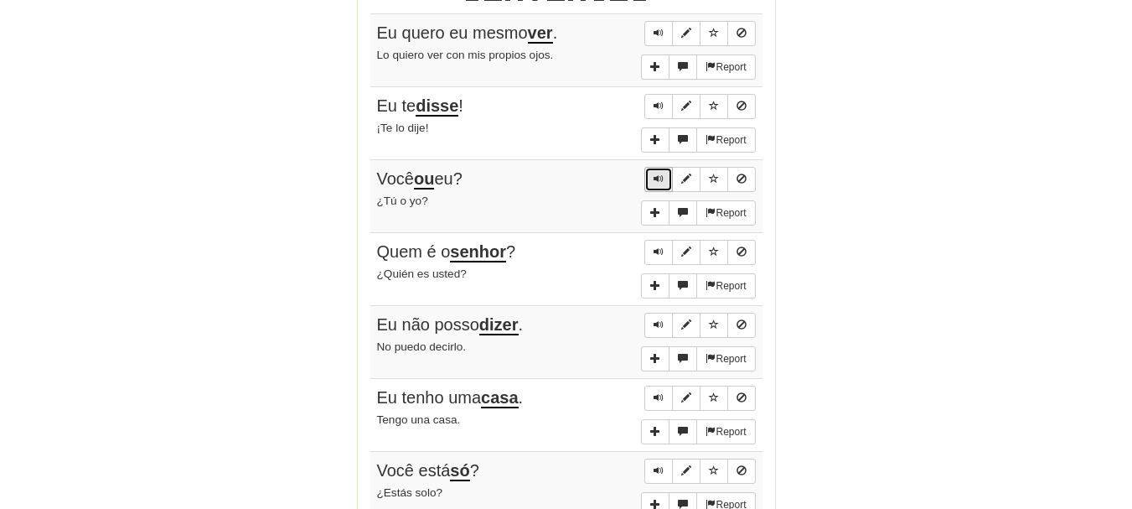
click at [658, 184] on span "Sentence controls" at bounding box center [659, 178] width 10 height 10
click at [663, 252] on span "Sentence controls" at bounding box center [659, 251] width 10 height 10
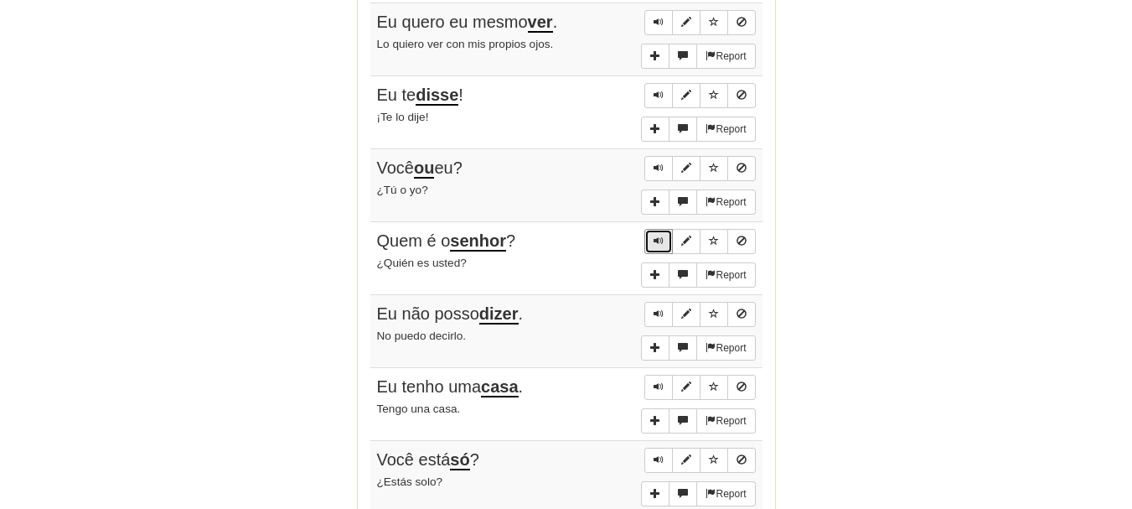
scroll to position [1090, 0]
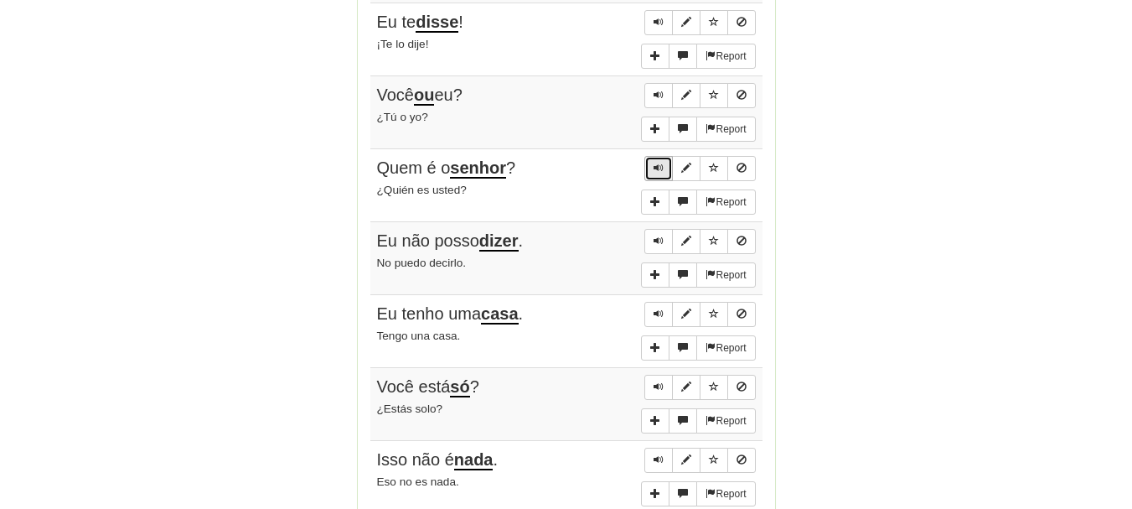
click at [660, 167] on span "Sentence controls" at bounding box center [659, 168] width 10 height 10
click at [657, 241] on span "Sentence controls" at bounding box center [659, 241] width 10 height 10
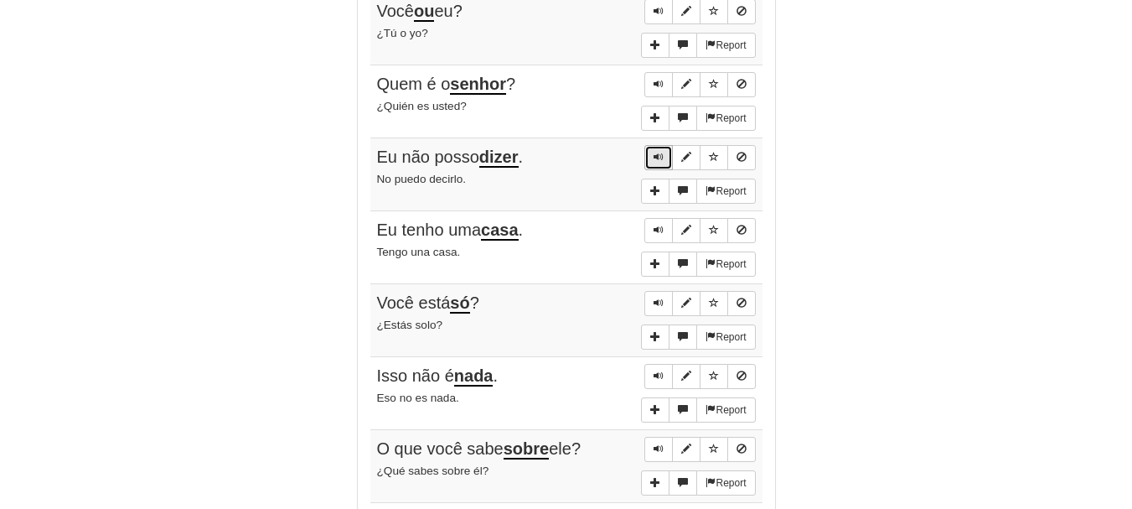
click at [659, 153] on span "Sentence controls" at bounding box center [659, 157] width 10 height 10
click at [659, 159] on span "Sentence controls" at bounding box center [659, 157] width 10 height 10
click at [657, 230] on span "Sentence controls" at bounding box center [659, 230] width 10 height 10
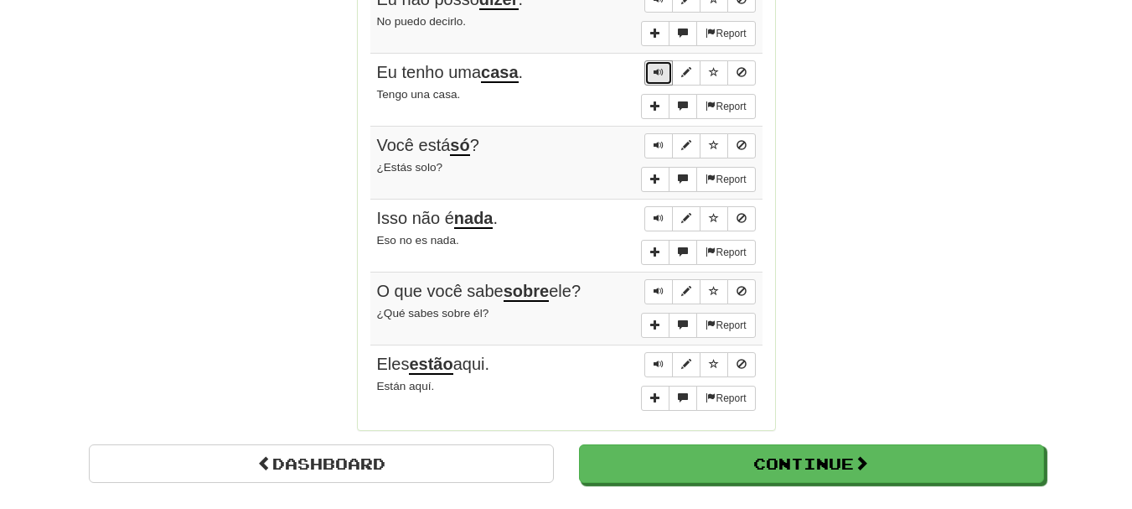
scroll to position [1341, 0]
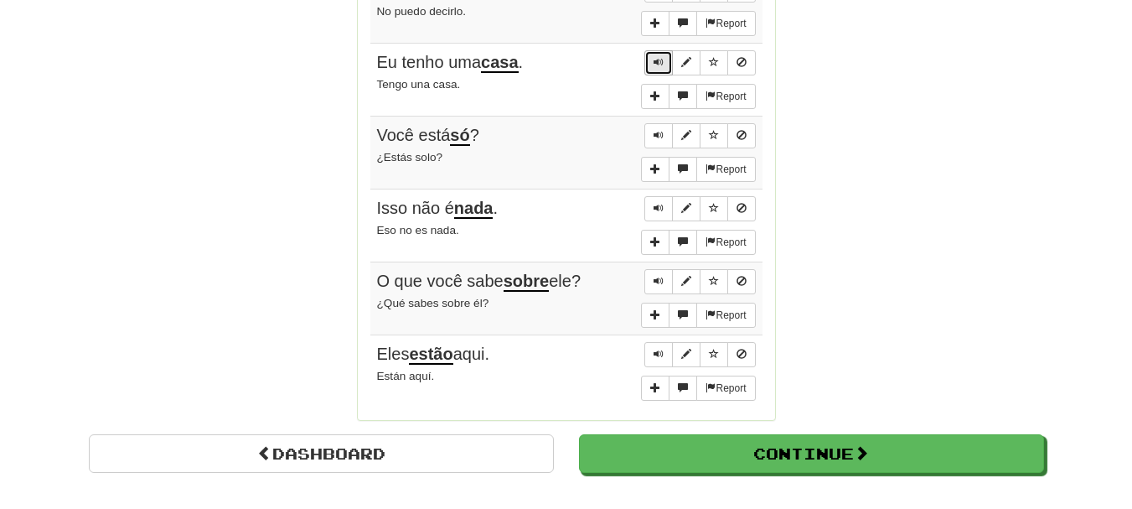
click at [655, 63] on span "Sentence controls" at bounding box center [659, 62] width 10 height 10
click at [659, 130] on span "Sentence controls" at bounding box center [659, 135] width 10 height 10
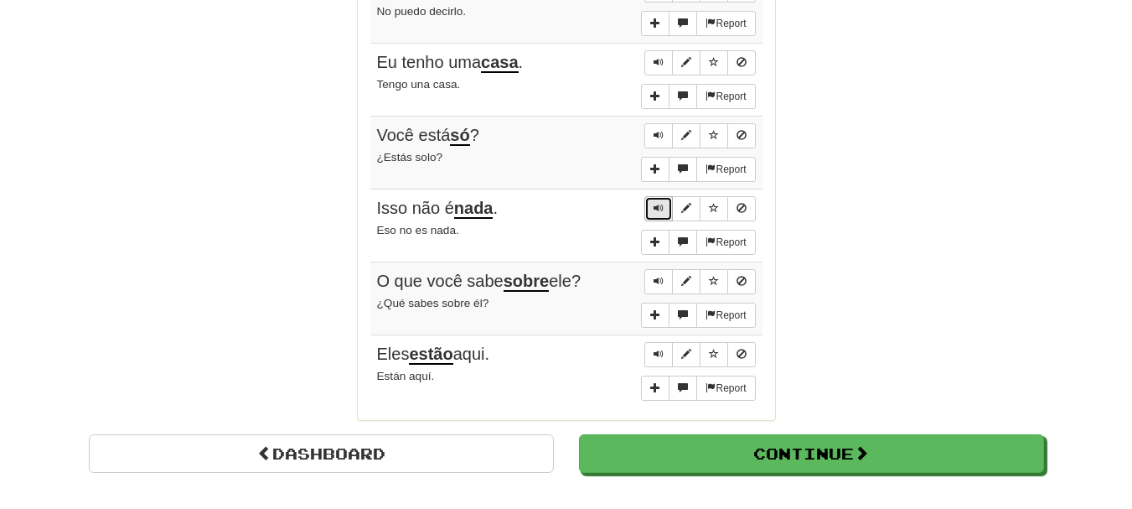
click at [659, 208] on span "Sentence controls" at bounding box center [659, 208] width 10 height 10
click at [655, 282] on span "Sentence controls" at bounding box center [659, 281] width 10 height 10
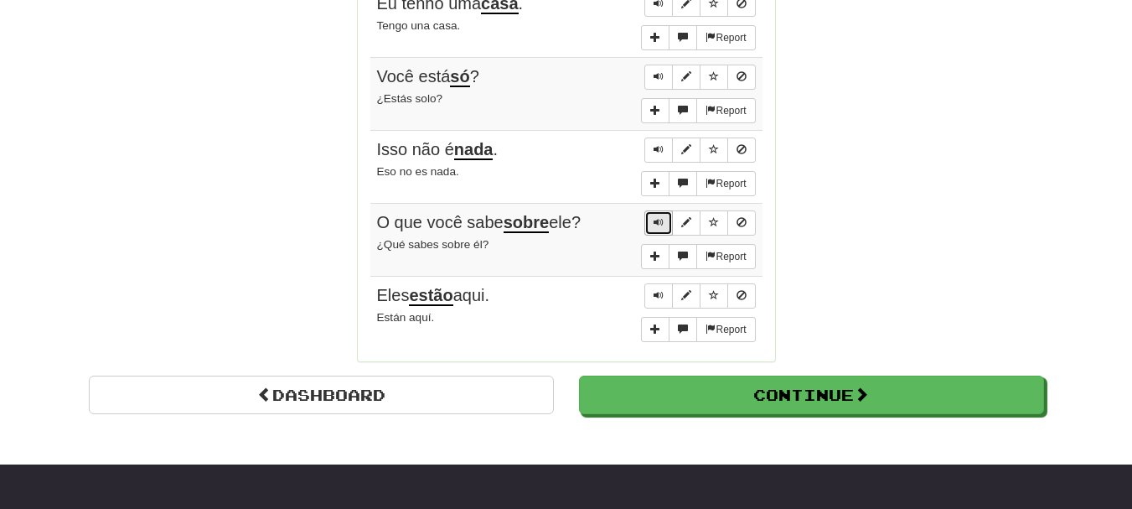
scroll to position [1425, 0]
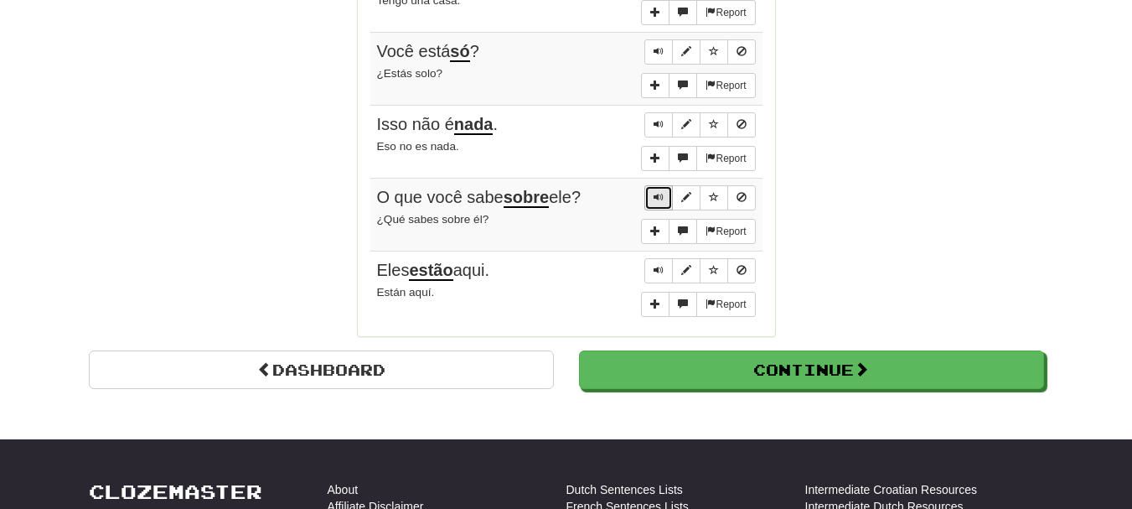
click at [664, 196] on button "Sentence controls" at bounding box center [658, 197] width 28 height 25
click at [664, 195] on button "Sentence controls" at bounding box center [658, 197] width 28 height 25
click at [660, 268] on span "Sentence controls" at bounding box center [659, 270] width 10 height 10
click at [660, 267] on span "Sentence controls" at bounding box center [659, 270] width 10 height 10
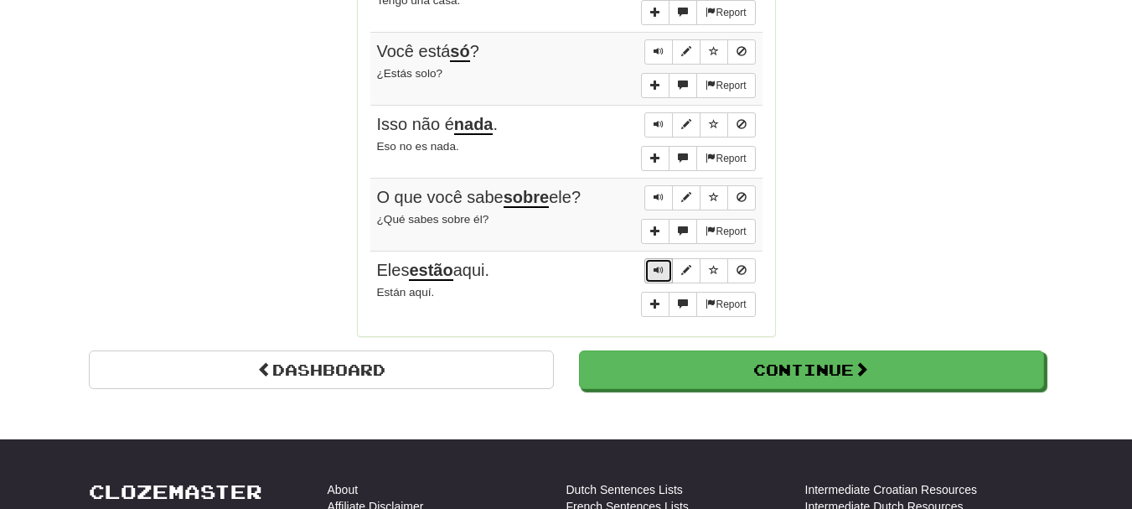
click at [660, 267] on span "Sentence controls" at bounding box center [659, 270] width 10 height 10
click at [657, 272] on span "Sentence controls" at bounding box center [659, 270] width 10 height 10
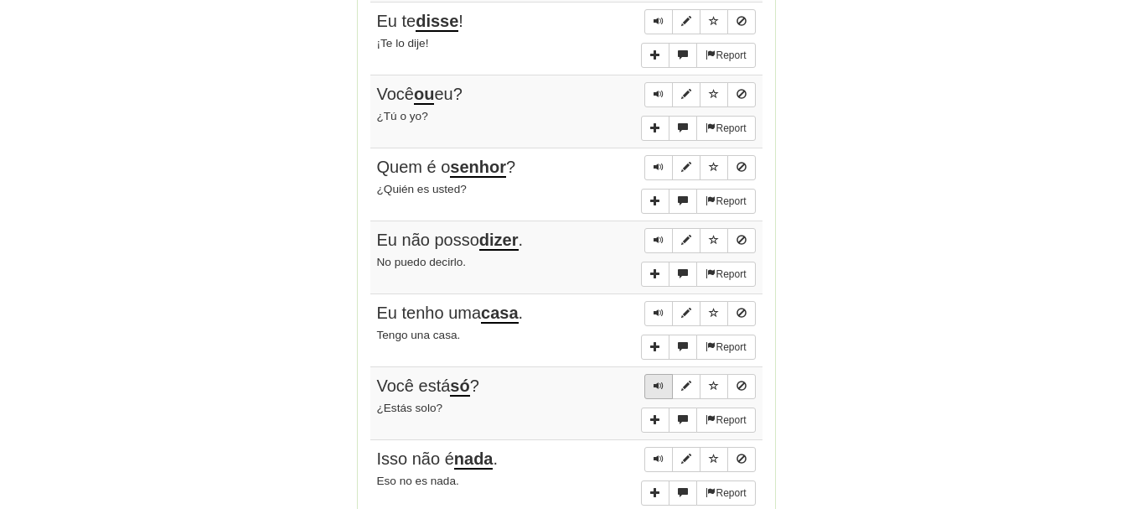
scroll to position [1090, 0]
click at [660, 96] on span "Sentence controls" at bounding box center [659, 95] width 10 height 10
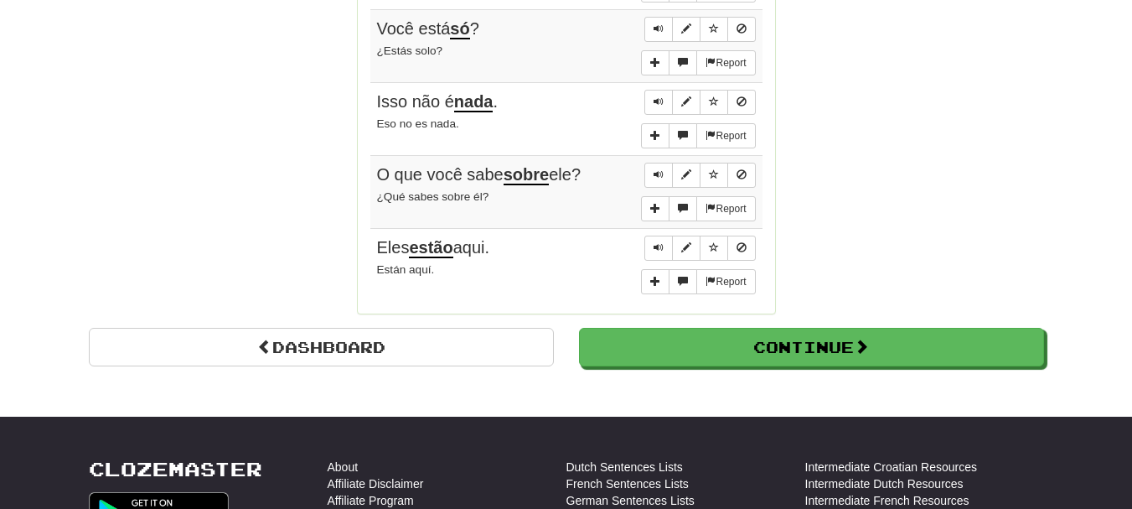
scroll to position [1592, 0]
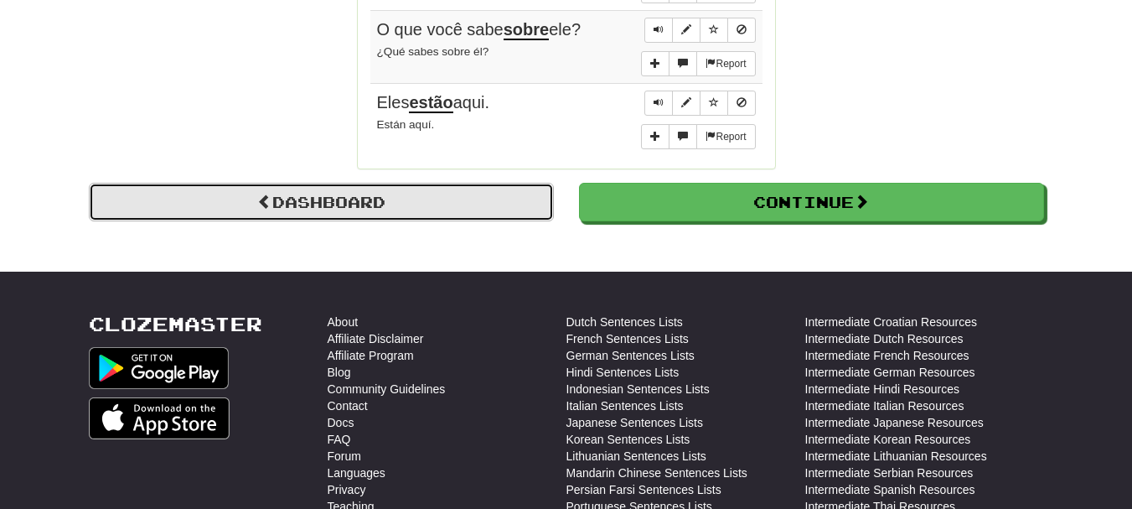
click at [334, 206] on link "Dashboard" at bounding box center [321, 202] width 465 height 39
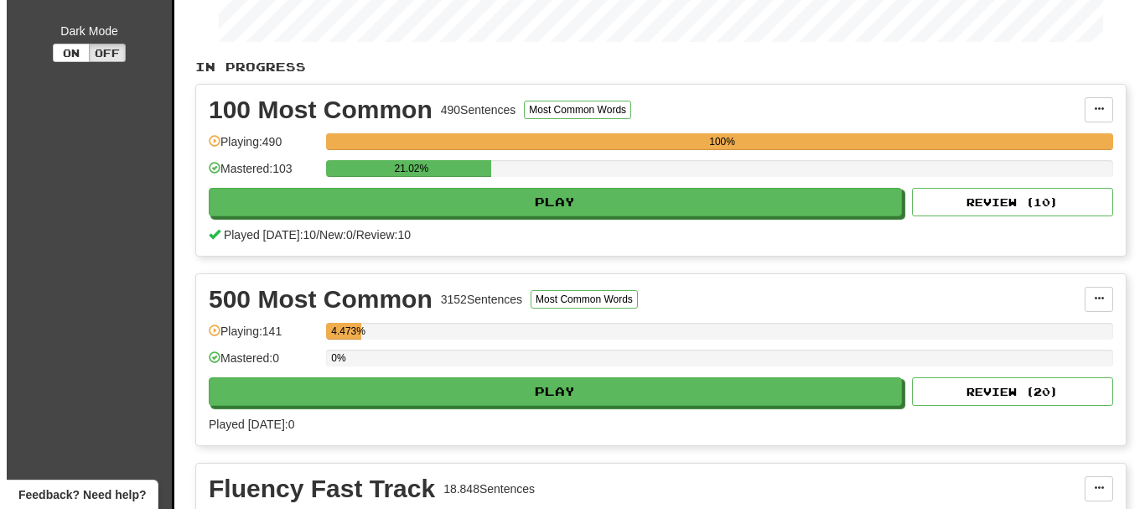
scroll to position [419, 0]
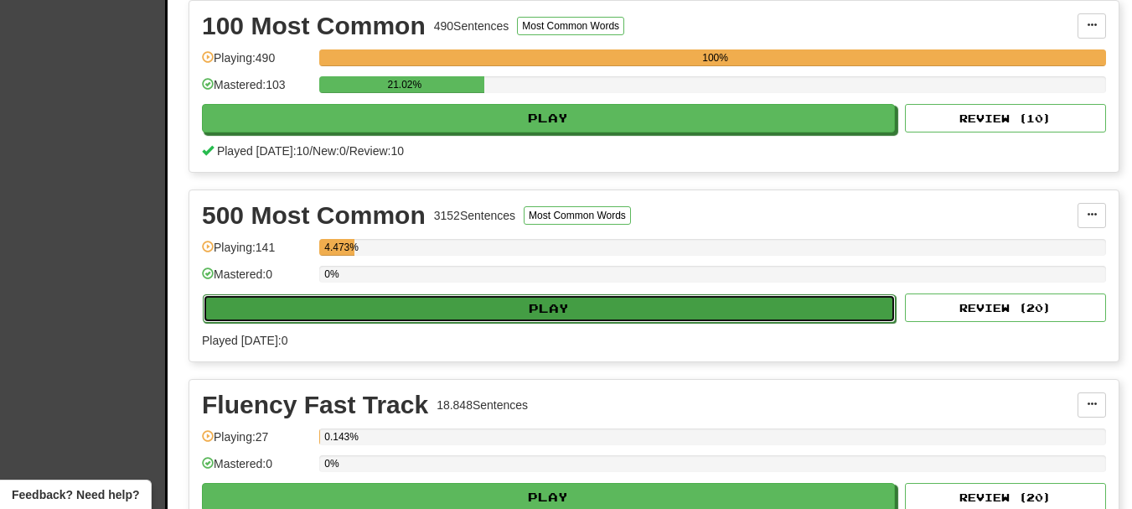
click at [554, 301] on button "Play" at bounding box center [549, 308] width 693 height 28
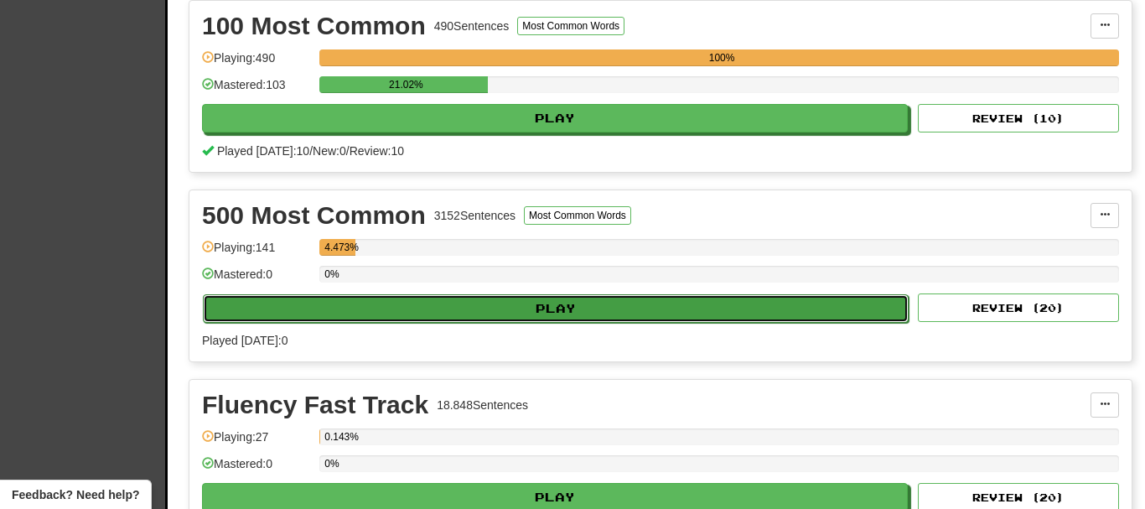
select select "**"
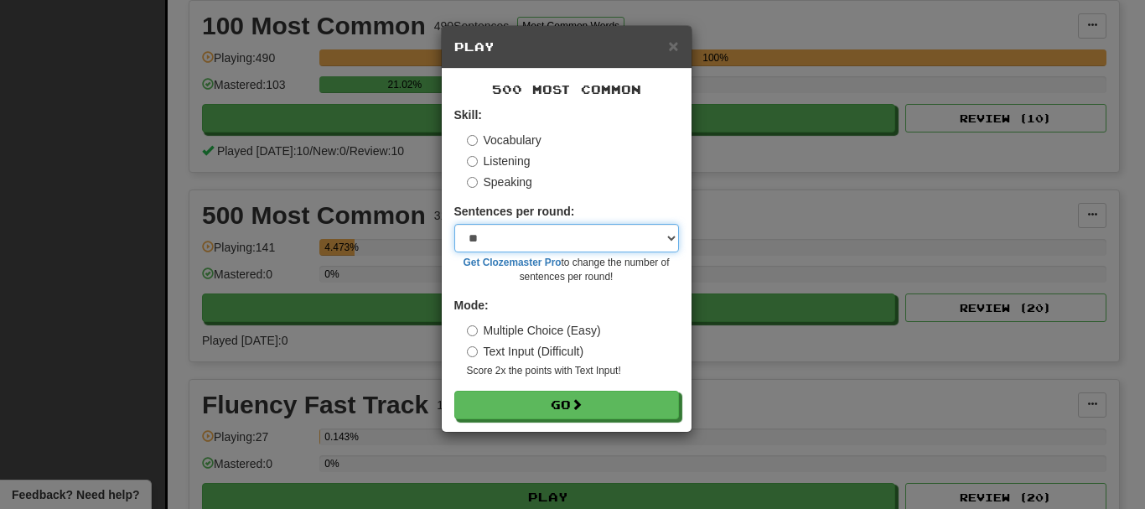
click at [617, 235] on select "* ** ** ** ** ** *** ********" at bounding box center [566, 238] width 225 height 28
click at [598, 178] on div "Speaking" at bounding box center [573, 181] width 212 height 17
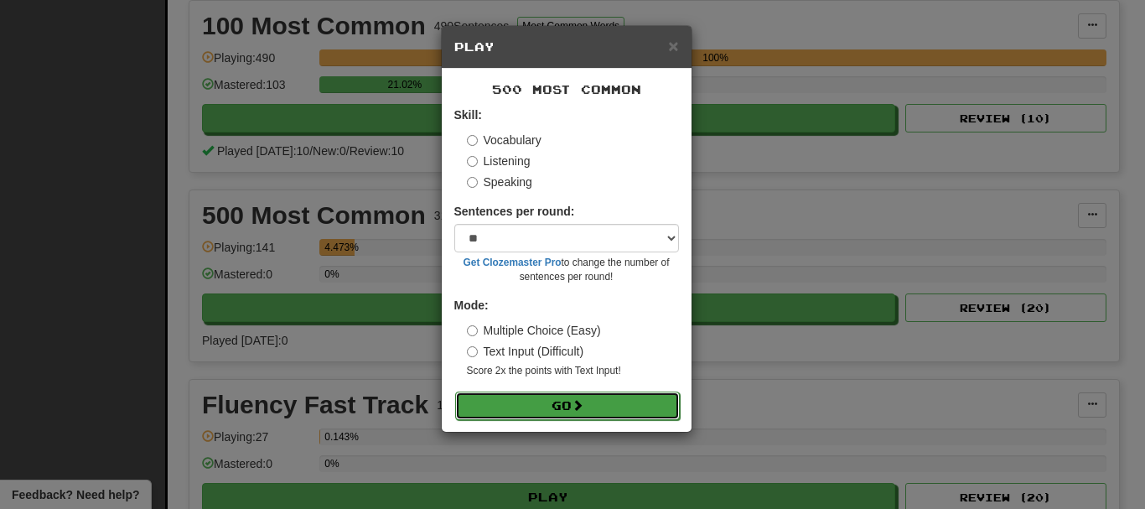
click at [572, 396] on button "Go" at bounding box center [567, 405] width 225 height 28
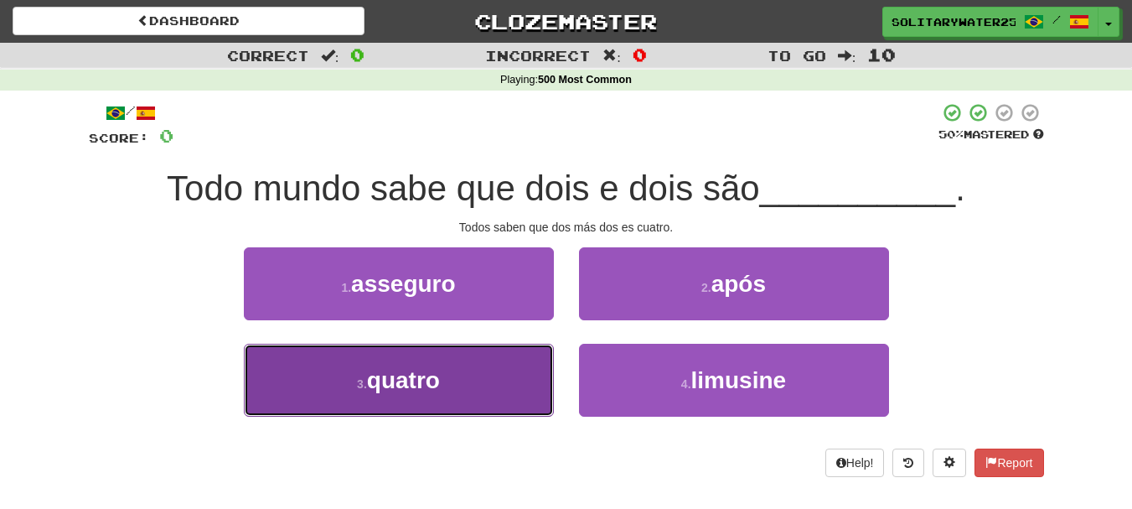
click at [427, 394] on button "3 . quatro" at bounding box center [399, 380] width 310 height 73
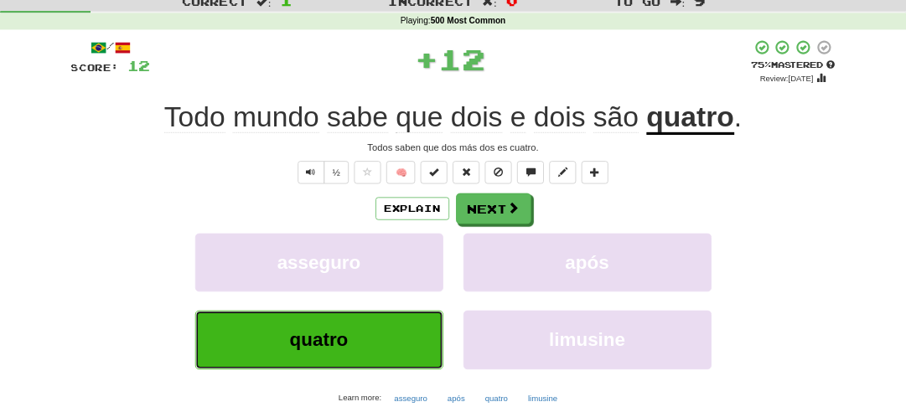
scroll to position [84, 0]
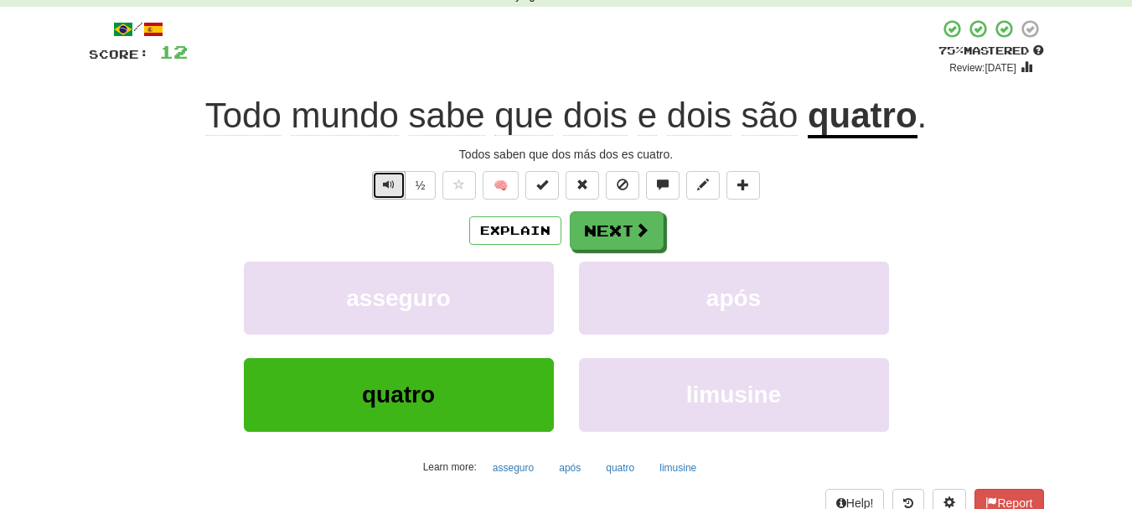
click at [383, 184] on span "Text-to-speech controls" at bounding box center [389, 185] width 12 height 12
click at [383, 181] on span "Text-to-speech controls" at bounding box center [389, 185] width 12 height 12
click at [387, 185] on span "Text-to-speech controls" at bounding box center [389, 185] width 12 height 12
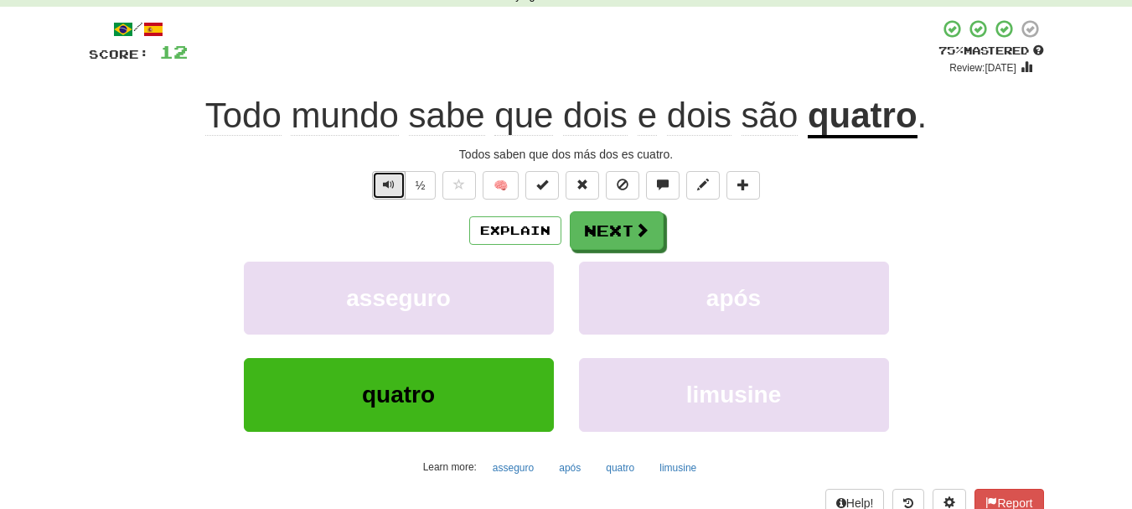
click at [387, 185] on span "Text-to-speech controls" at bounding box center [389, 185] width 12 height 12
click at [578, 234] on button "Next" at bounding box center [618, 231] width 94 height 39
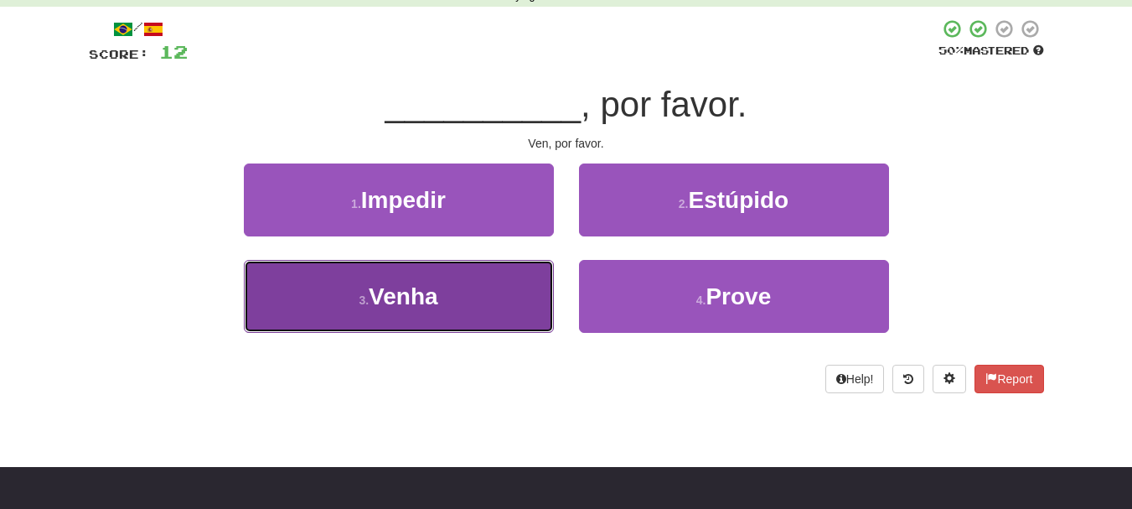
click at [427, 300] on span "Venha" at bounding box center [403, 296] width 69 height 26
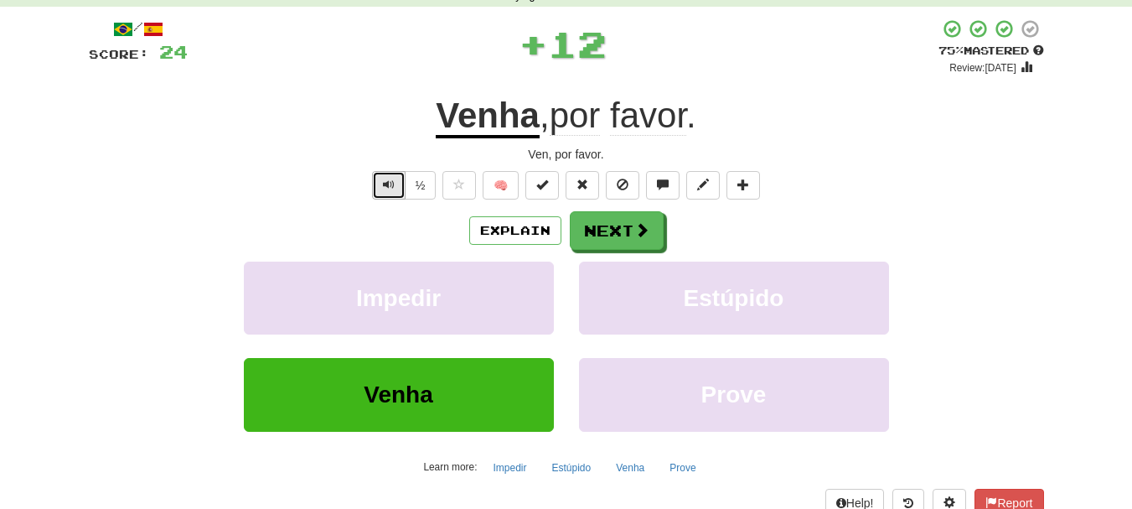
click at [393, 186] on span "Text-to-speech controls" at bounding box center [389, 185] width 12 height 12
click at [392, 186] on span "Text-to-speech controls" at bounding box center [389, 185] width 12 height 12
click at [389, 186] on span "Text-to-speech controls" at bounding box center [389, 185] width 12 height 12
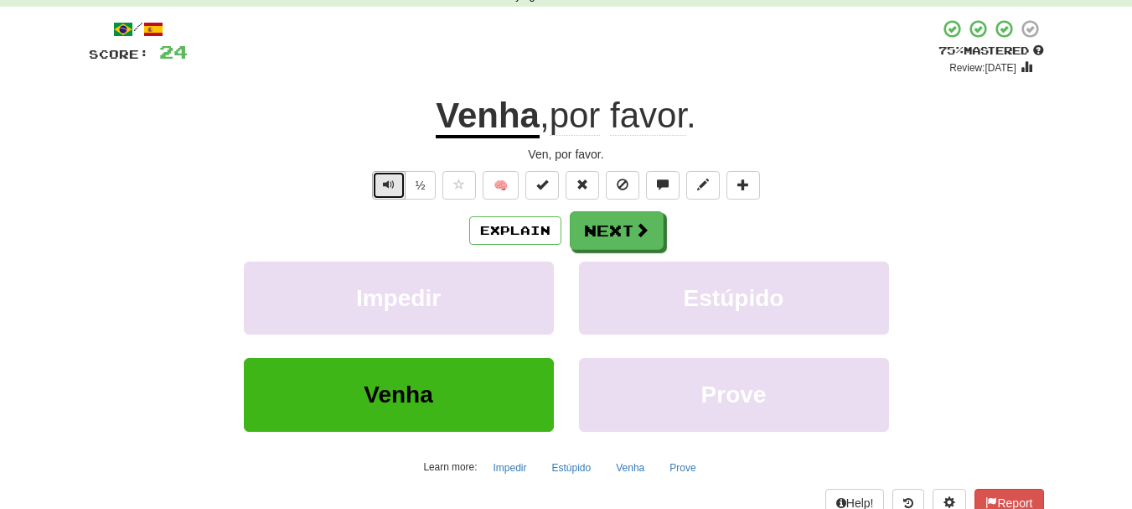
click at [389, 186] on span "Text-to-speech controls" at bounding box center [389, 185] width 12 height 12
click at [616, 232] on button "Next" at bounding box center [618, 231] width 94 height 39
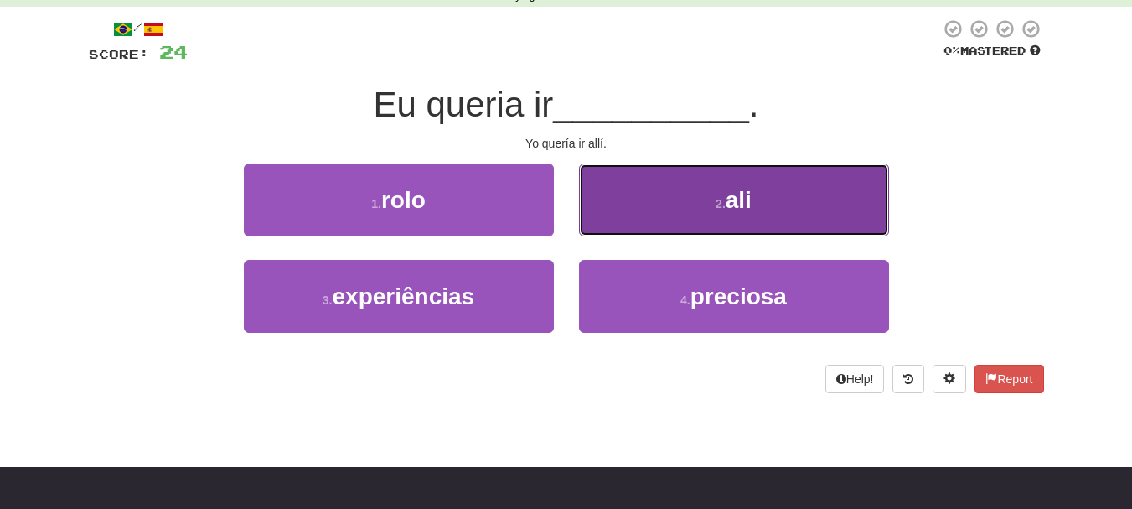
click at [670, 212] on button "2 . ali" at bounding box center [734, 199] width 310 height 73
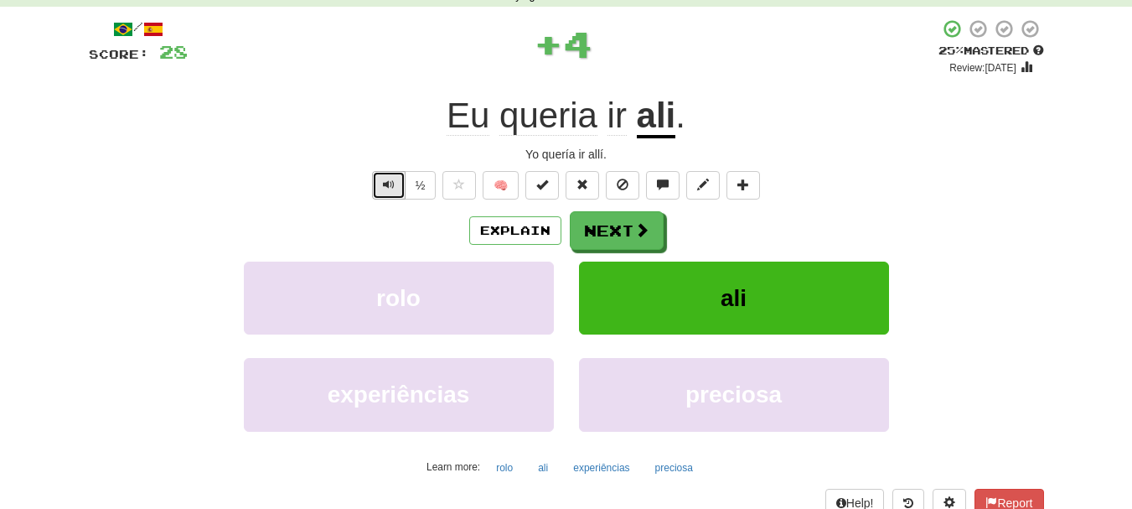
click at [383, 184] on span "Text-to-speech controls" at bounding box center [389, 185] width 12 height 12
click at [383, 183] on span "Text-to-speech controls" at bounding box center [389, 185] width 12 height 12
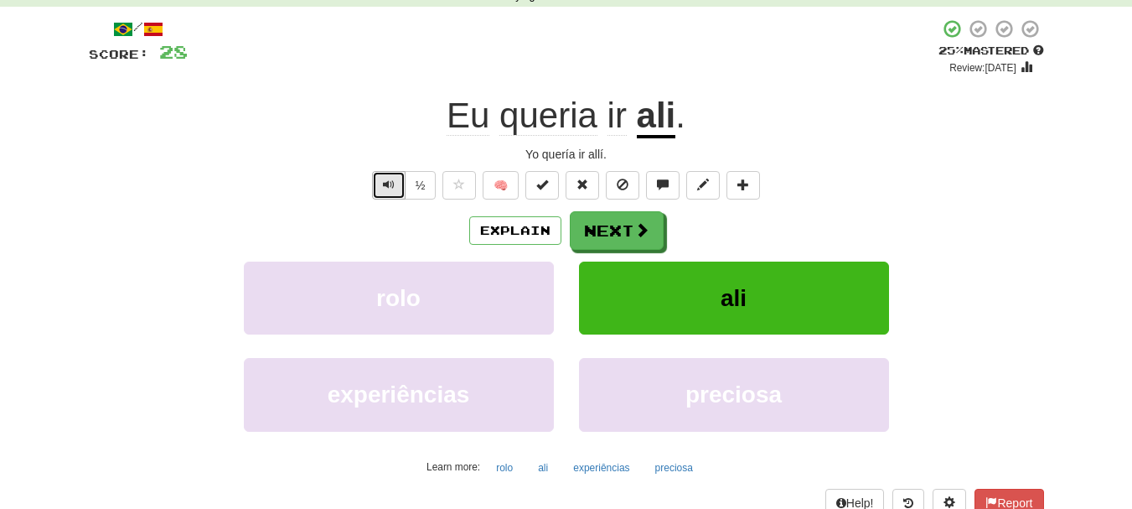
click at [383, 183] on span "Text-to-speech controls" at bounding box center [389, 185] width 12 height 12
click at [383, 182] on span "Text-to-speech controls" at bounding box center [389, 185] width 12 height 12
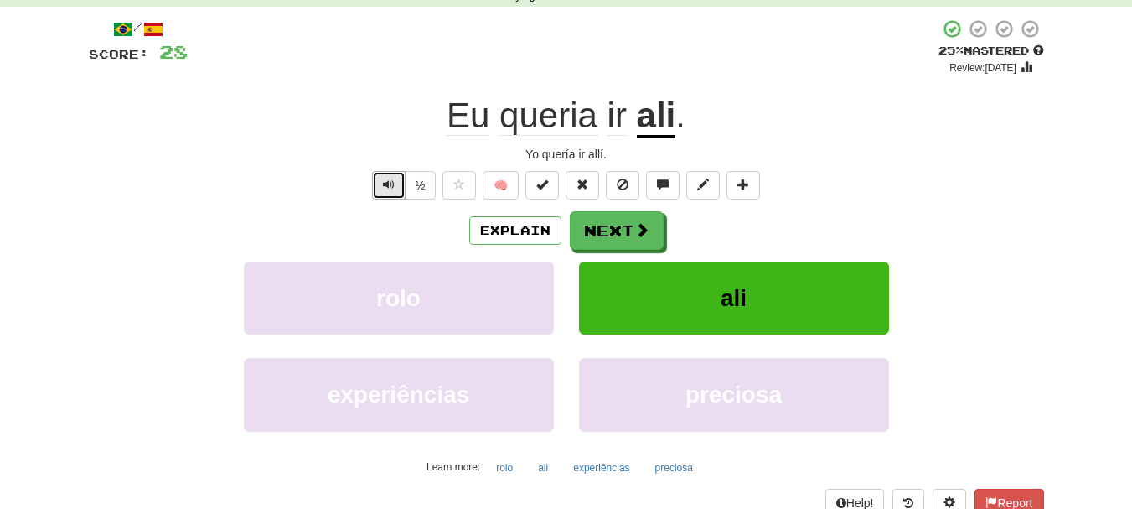
click at [383, 182] on span "Text-to-speech controls" at bounding box center [389, 185] width 12 height 12
click at [386, 182] on span "Text-to-speech controls" at bounding box center [389, 185] width 12 height 12
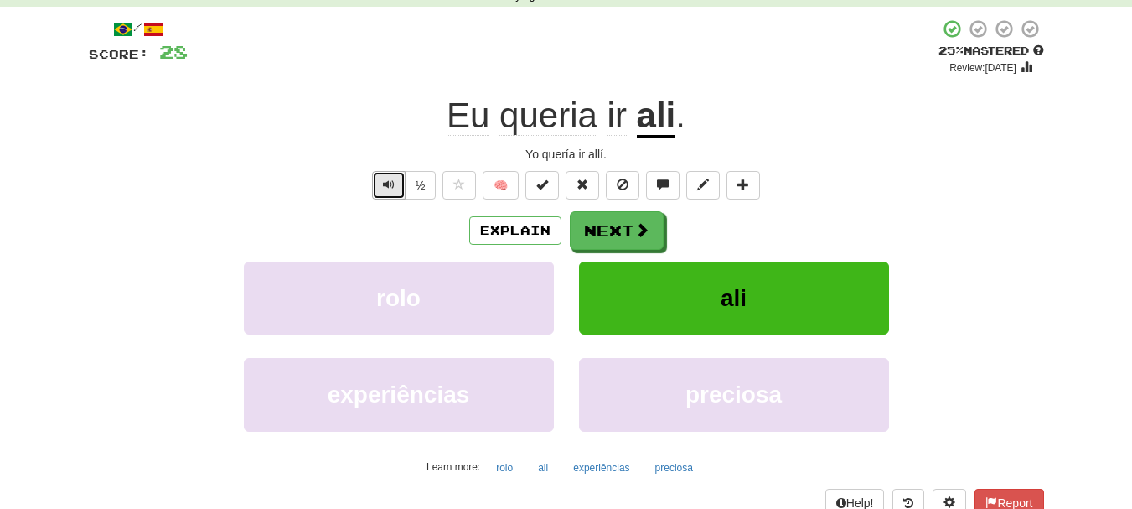
click at [386, 182] on span "Text-to-speech controls" at bounding box center [389, 185] width 12 height 12
click at [632, 240] on button "Next" at bounding box center [618, 231] width 94 height 39
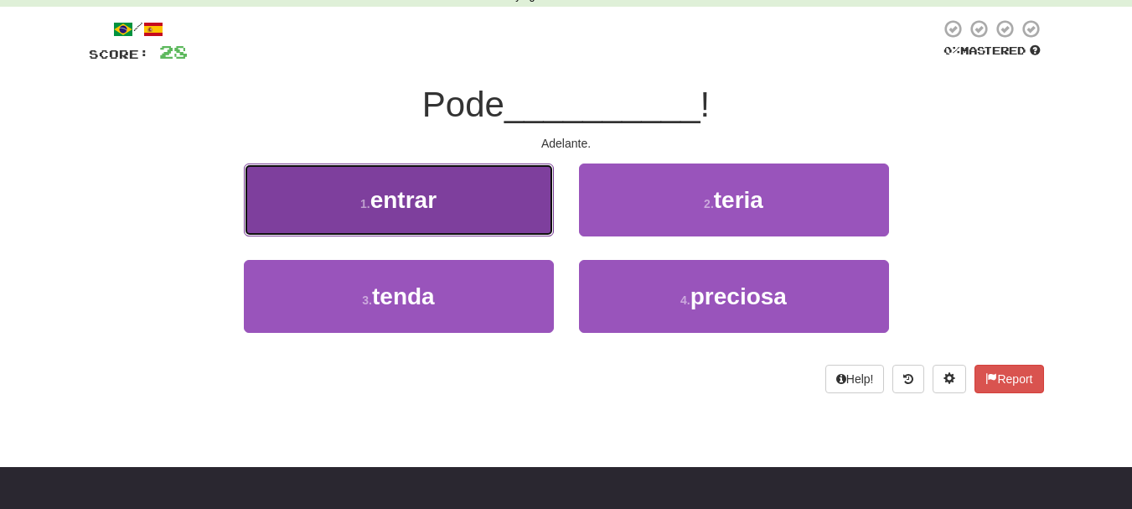
click at [444, 219] on button "1 . entrar" at bounding box center [399, 199] width 310 height 73
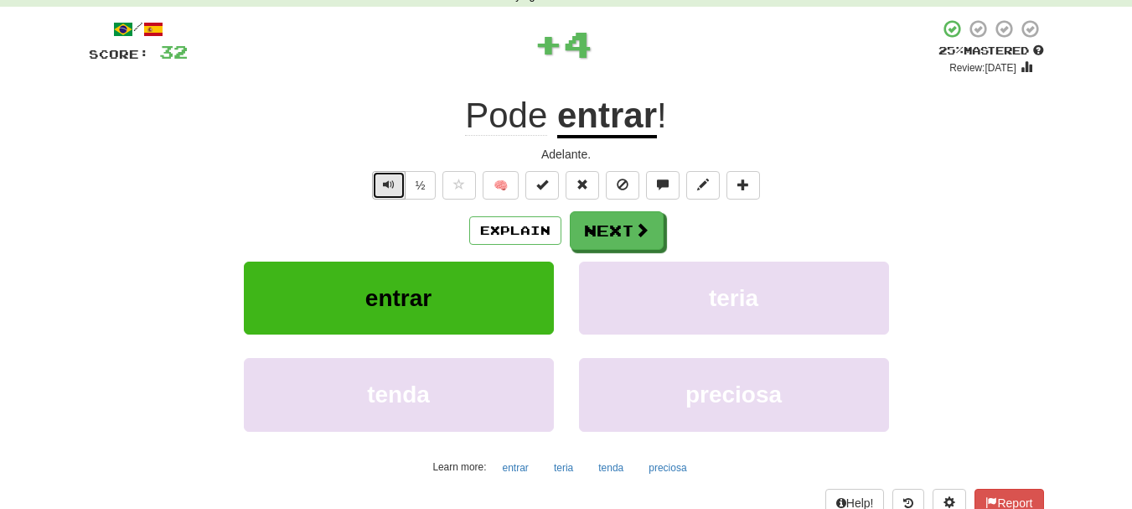
click at [383, 183] on span "Text-to-speech controls" at bounding box center [389, 185] width 12 height 12
click at [383, 182] on span "Text-to-speech controls" at bounding box center [389, 185] width 12 height 12
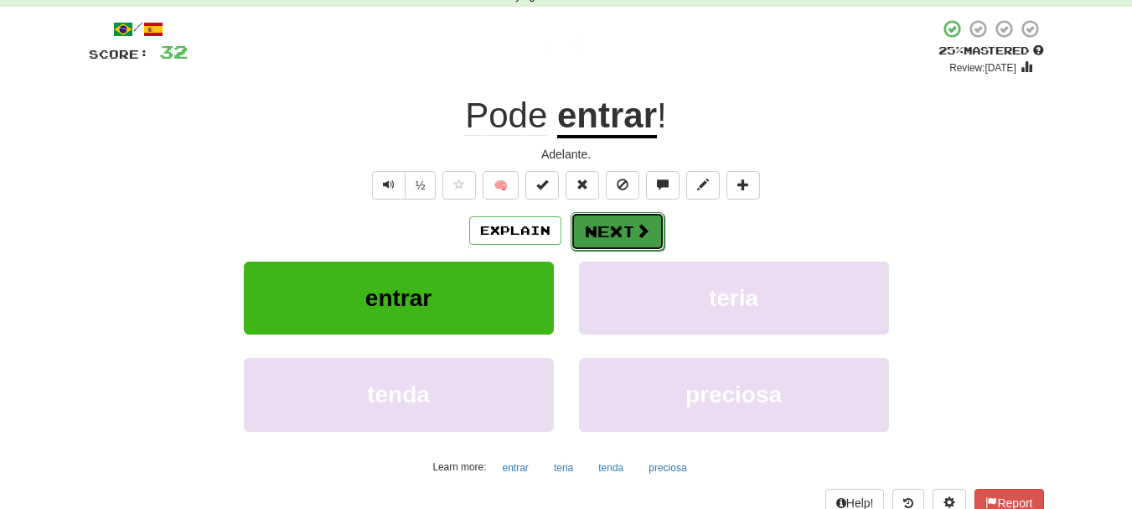
click at [623, 231] on button "Next" at bounding box center [618, 231] width 94 height 39
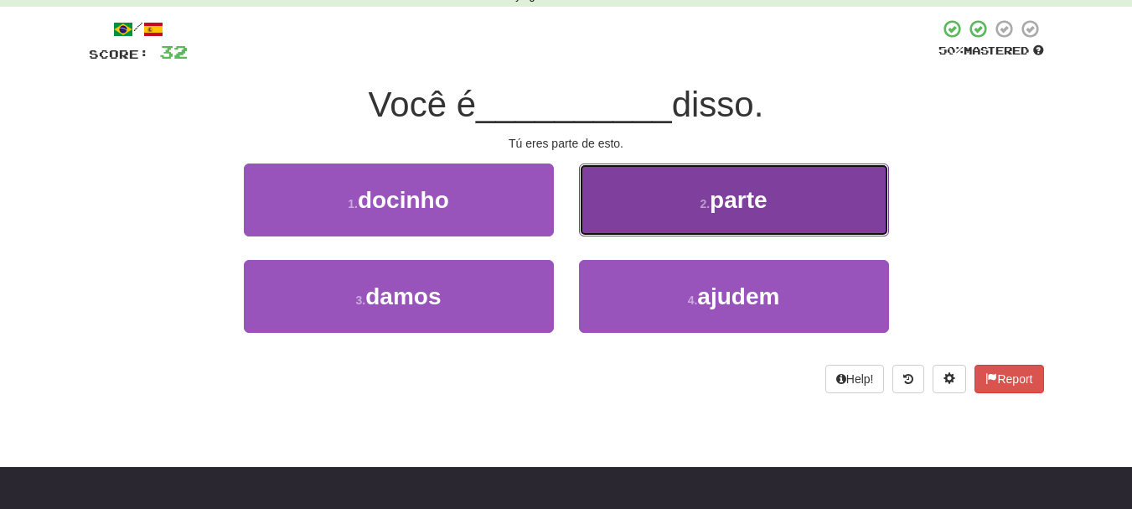
click at [659, 201] on button "2 . parte" at bounding box center [734, 199] width 310 height 73
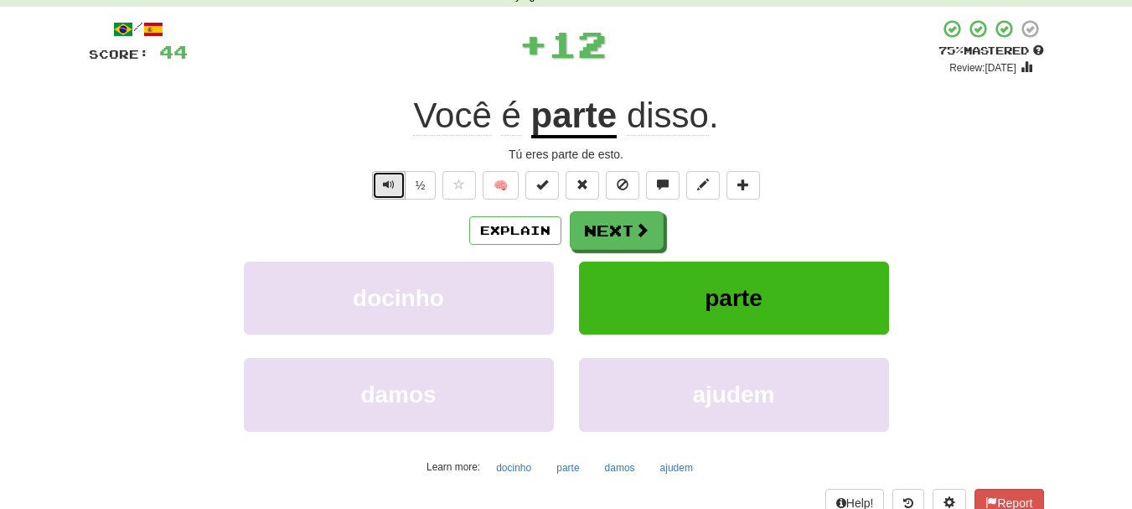
click at [380, 189] on button "Text-to-speech controls" at bounding box center [389, 185] width 34 height 28
click at [385, 182] on span "Text-to-speech controls" at bounding box center [389, 185] width 12 height 12
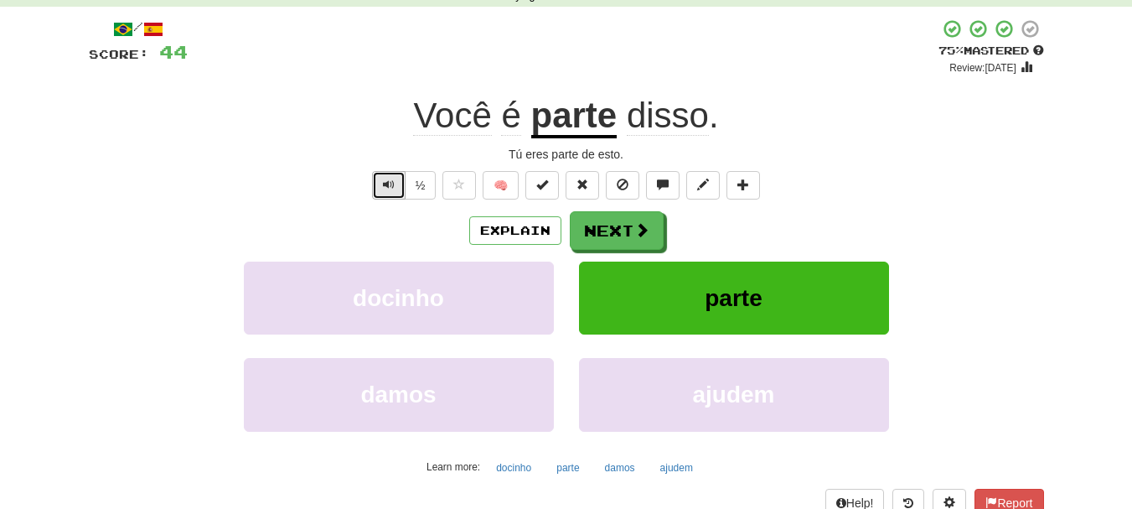
click at [378, 188] on button "Text-to-speech controls" at bounding box center [389, 185] width 34 height 28
click at [341, 134] on div "Você é parte disso ." at bounding box center [566, 116] width 955 height 46
click at [375, 187] on button "Text-to-speech controls" at bounding box center [389, 185] width 34 height 28
click at [375, 186] on button "Text-to-speech controls" at bounding box center [389, 185] width 34 height 28
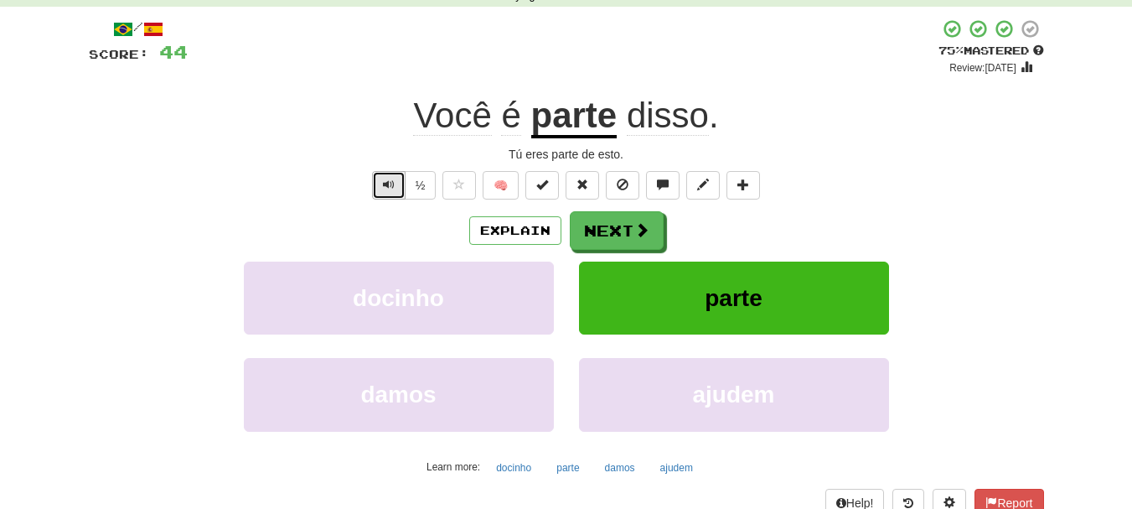
click at [379, 184] on button "Text-to-speech controls" at bounding box center [389, 185] width 34 height 28
click at [388, 177] on button "Text-to-speech controls" at bounding box center [389, 185] width 34 height 28
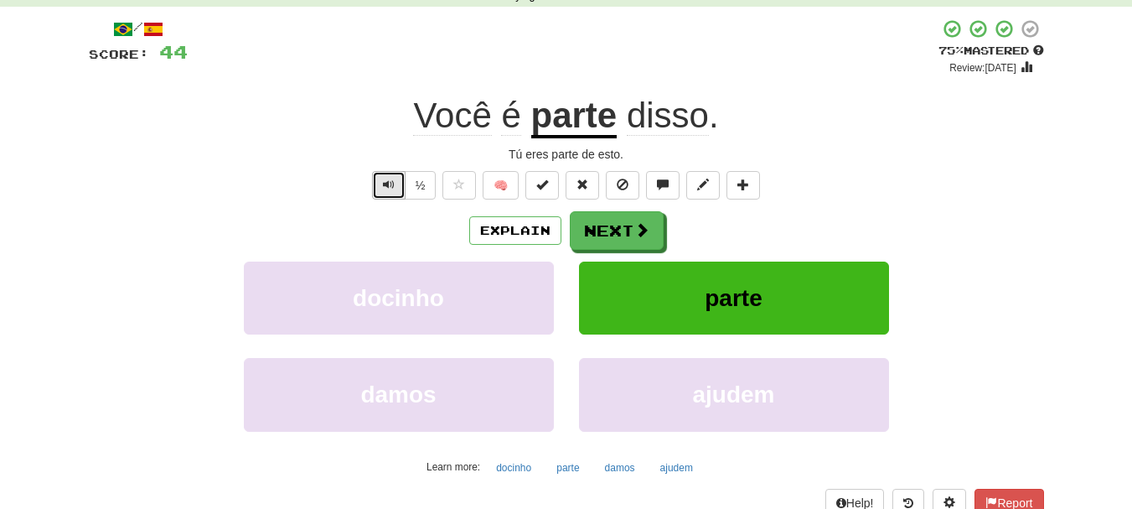
click at [388, 177] on button "Text-to-speech controls" at bounding box center [389, 185] width 34 height 28
click at [611, 229] on button "Next" at bounding box center [618, 231] width 94 height 39
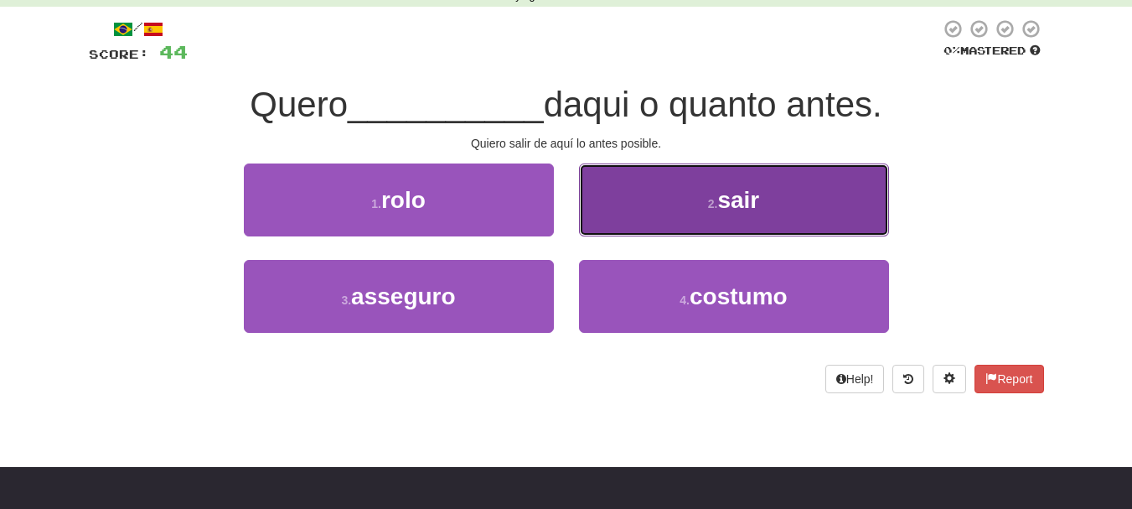
click at [685, 213] on button "2 . sair" at bounding box center [734, 199] width 310 height 73
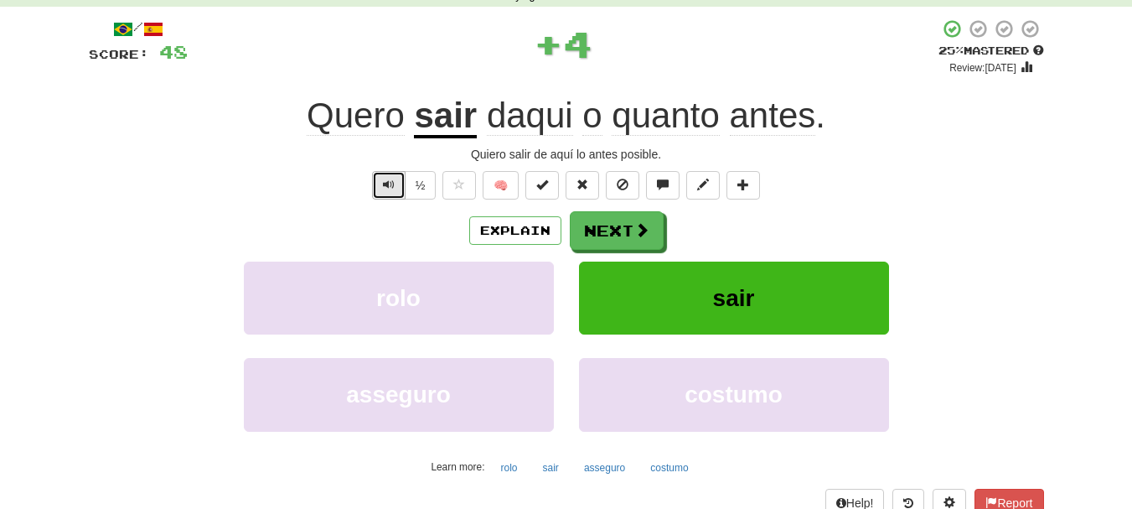
click at [398, 182] on button "Text-to-speech controls" at bounding box center [389, 185] width 34 height 28
click at [395, 178] on button "Text-to-speech controls" at bounding box center [389, 185] width 34 height 28
click at [386, 184] on span "Text-to-speech controls" at bounding box center [389, 185] width 12 height 12
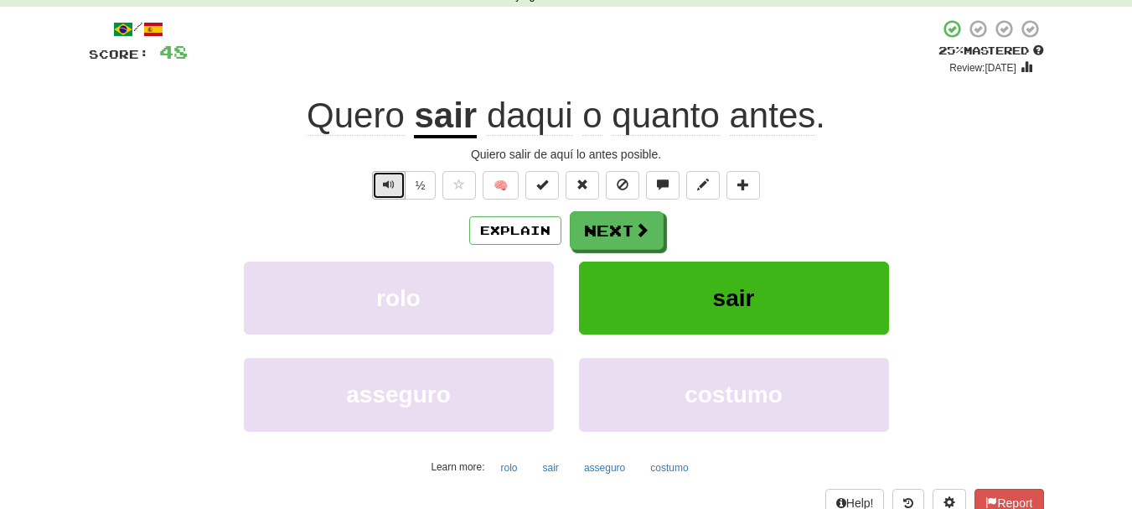
click at [386, 184] on span "Text-to-speech controls" at bounding box center [389, 185] width 12 height 12
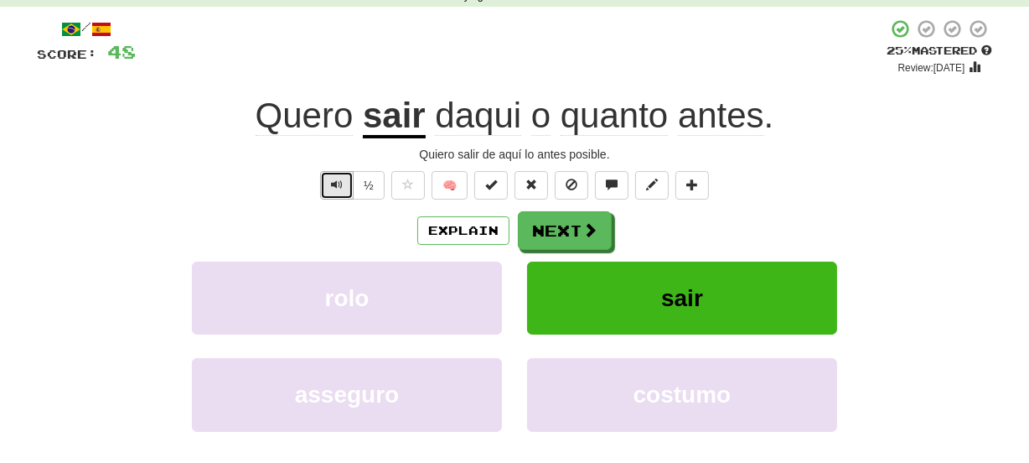
click at [347, 173] on button "Text-to-speech controls" at bounding box center [337, 185] width 34 height 28
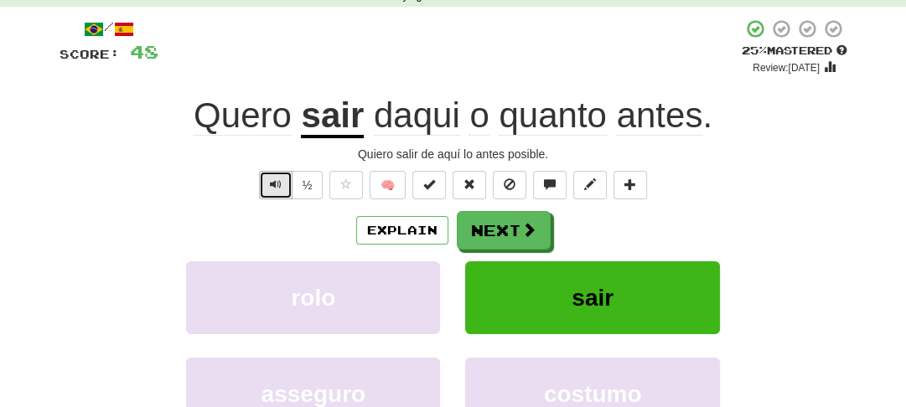
click at [277, 184] on span "Text-to-speech controls" at bounding box center [276, 185] width 12 height 12
click at [277, 180] on span "Text-to-speech controls" at bounding box center [276, 185] width 12 height 12
click at [289, 74] on div "+ 4" at bounding box center [449, 46] width 583 height 57
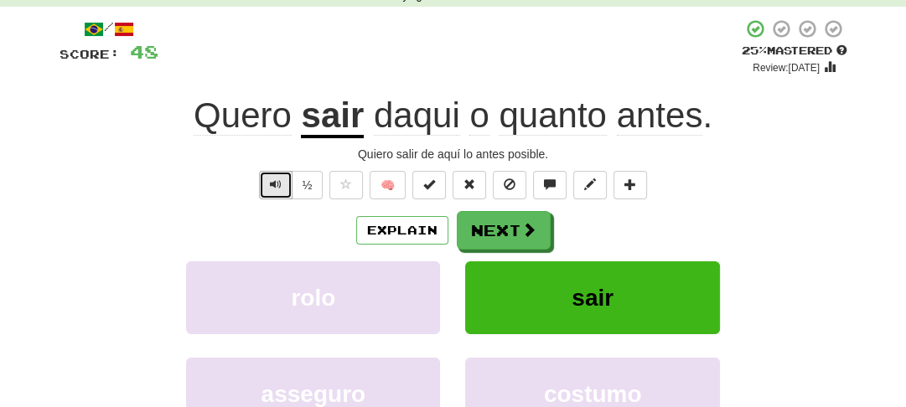
click at [268, 181] on button "Text-to-speech controls" at bounding box center [276, 185] width 34 height 28
click at [271, 180] on span "Text-to-speech controls" at bounding box center [276, 185] width 12 height 12
click at [271, 179] on span "Text-to-speech controls" at bounding box center [276, 185] width 12 height 12
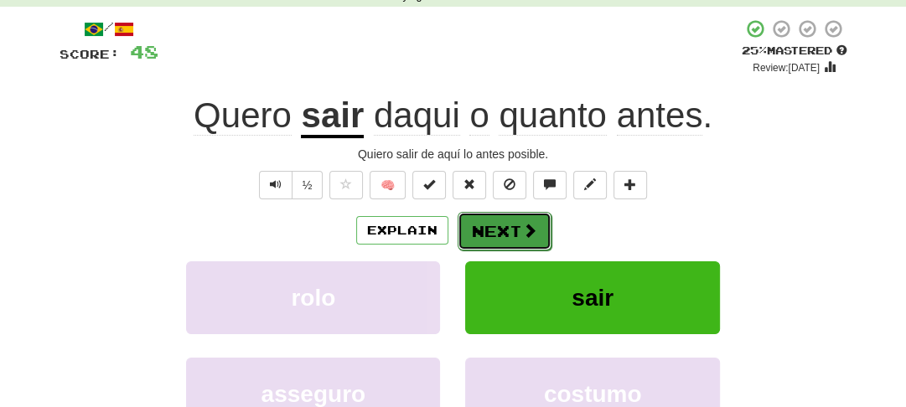
click at [474, 232] on button "Next" at bounding box center [505, 231] width 94 height 39
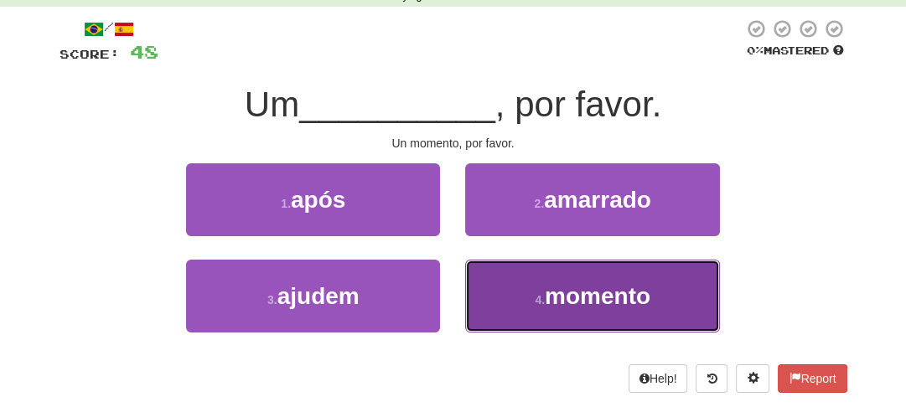
click at [540, 298] on small "4 ." at bounding box center [540, 299] width 10 height 13
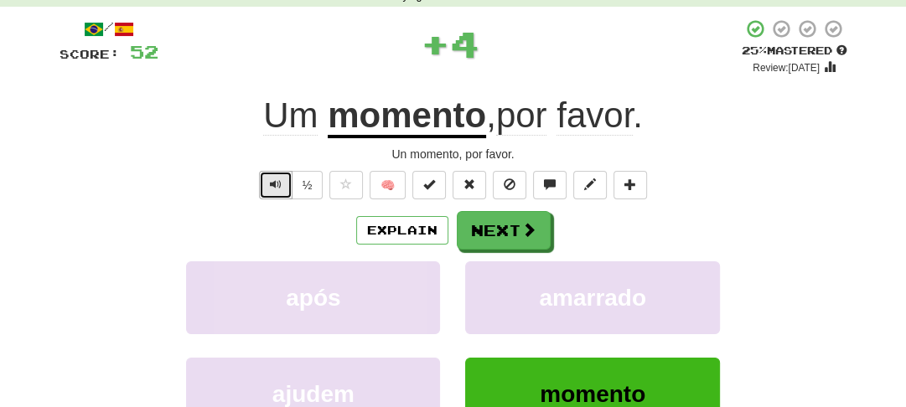
click at [275, 188] on span "Text-to-speech controls" at bounding box center [276, 185] width 12 height 12
click at [287, 176] on button "Text-to-speech controls" at bounding box center [276, 185] width 34 height 28
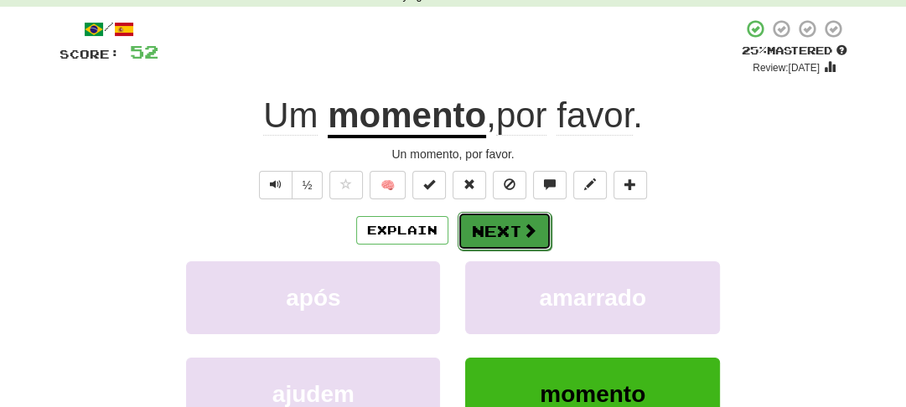
click at [483, 235] on button "Next" at bounding box center [505, 231] width 94 height 39
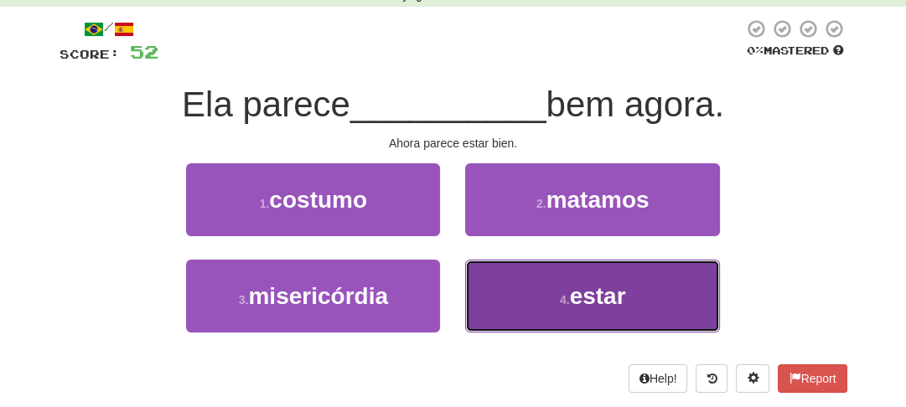
click at [545, 297] on button "4 . estar" at bounding box center [592, 296] width 254 height 73
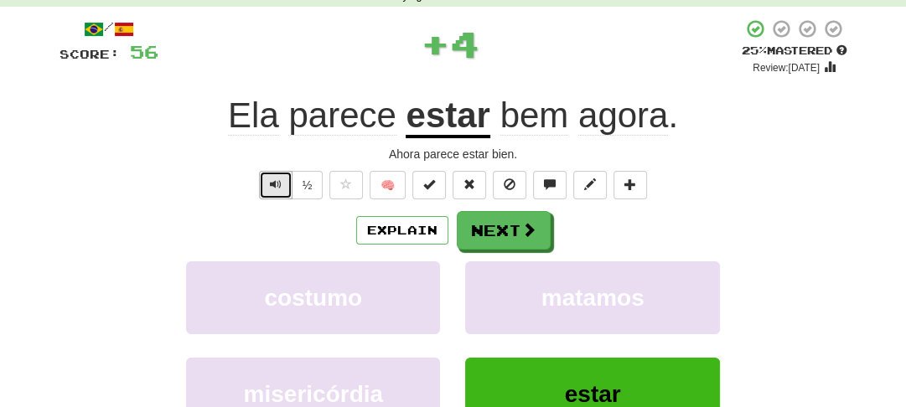
click at [275, 185] on span "Text-to-speech controls" at bounding box center [276, 185] width 12 height 12
click at [275, 184] on span "Text-to-speech controls" at bounding box center [276, 185] width 12 height 12
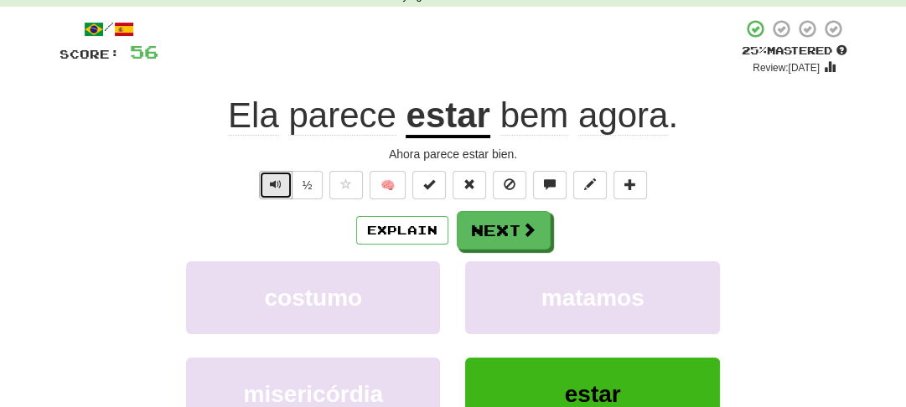
click at [275, 184] on span "Text-to-speech controls" at bounding box center [276, 185] width 12 height 12
click at [274, 184] on span "Text-to-speech controls" at bounding box center [276, 185] width 12 height 12
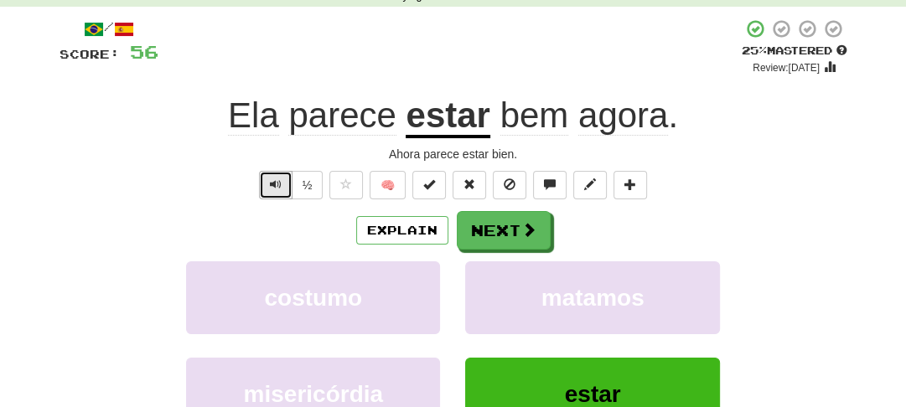
click at [274, 183] on span "Text-to-speech controls" at bounding box center [276, 185] width 12 height 12
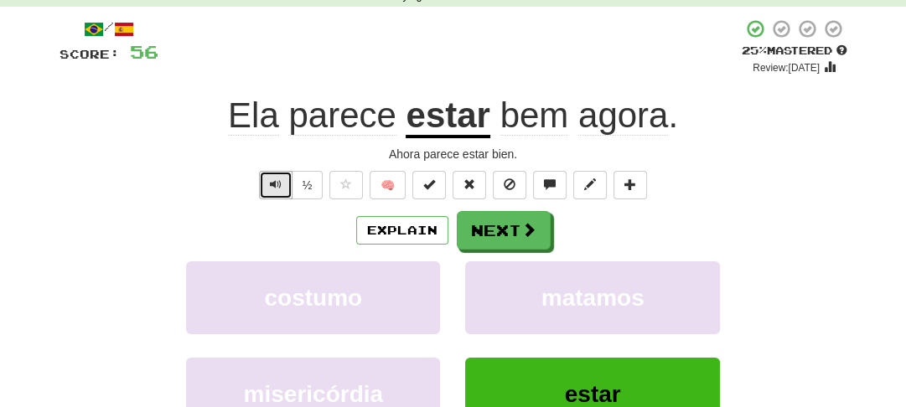
click at [274, 183] on span "Text-to-speech controls" at bounding box center [276, 185] width 12 height 12
click at [223, 181] on div "½ 🧠" at bounding box center [454, 185] width 788 height 28
click at [273, 185] on span "Text-to-speech controls" at bounding box center [276, 185] width 12 height 12
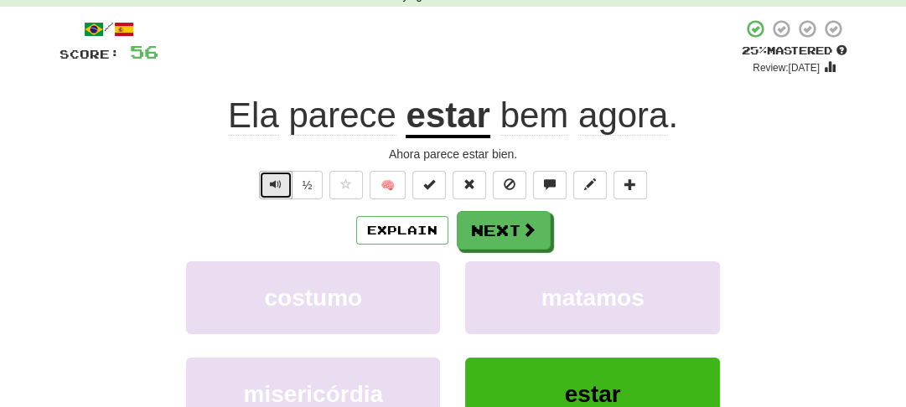
click at [273, 185] on span "Text-to-speech controls" at bounding box center [276, 185] width 12 height 12
click at [268, 182] on button "Text-to-speech controls" at bounding box center [276, 185] width 34 height 28
click at [272, 180] on span "Text-to-speech controls" at bounding box center [276, 185] width 12 height 12
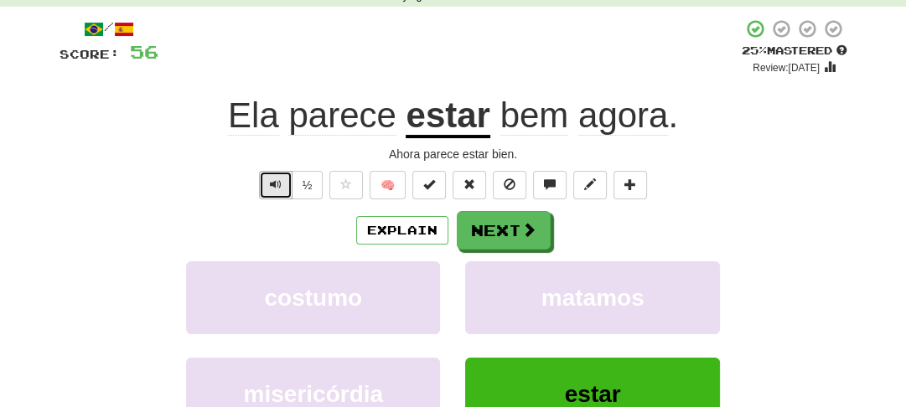
click at [272, 180] on span "Text-to-speech controls" at bounding box center [276, 185] width 12 height 12
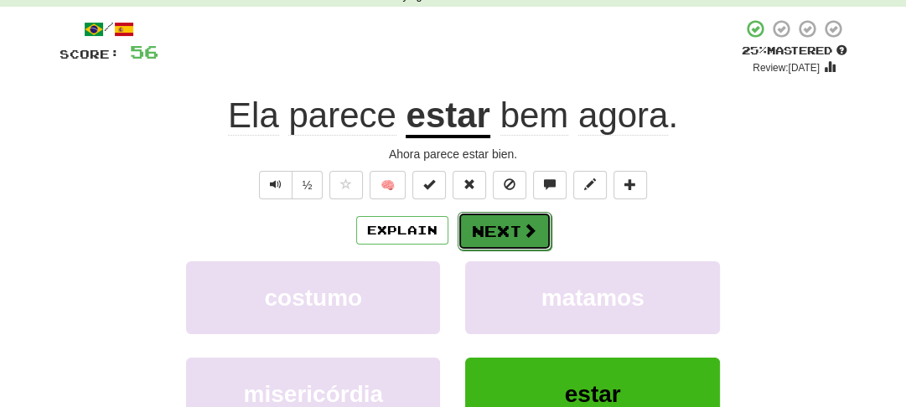
click at [505, 230] on button "Next" at bounding box center [505, 231] width 94 height 39
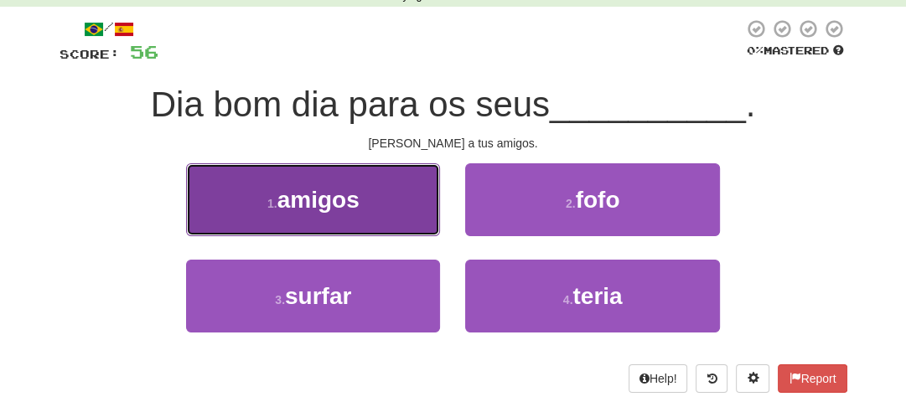
click at [365, 199] on button "1 . amigos" at bounding box center [313, 199] width 254 height 73
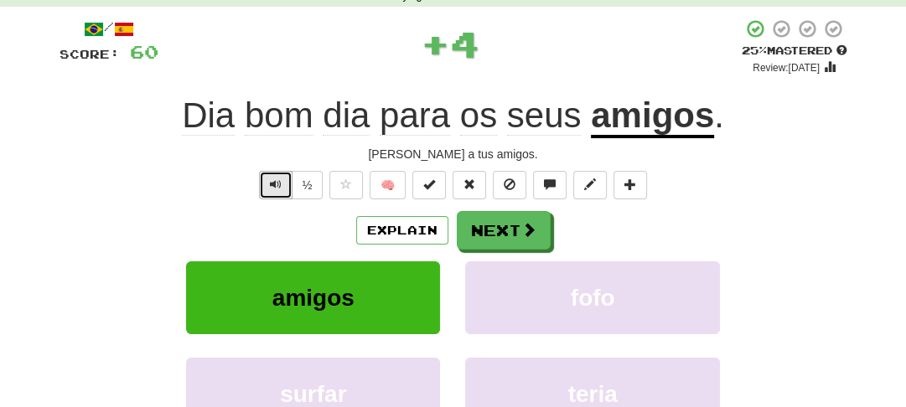
click at [272, 187] on span "Text-to-speech controls" at bounding box center [276, 185] width 12 height 12
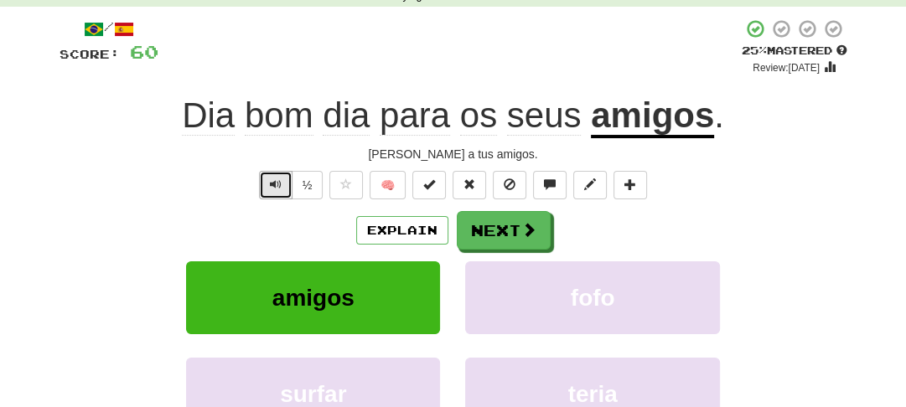
click at [272, 187] on span "Text-to-speech controls" at bounding box center [276, 185] width 12 height 12
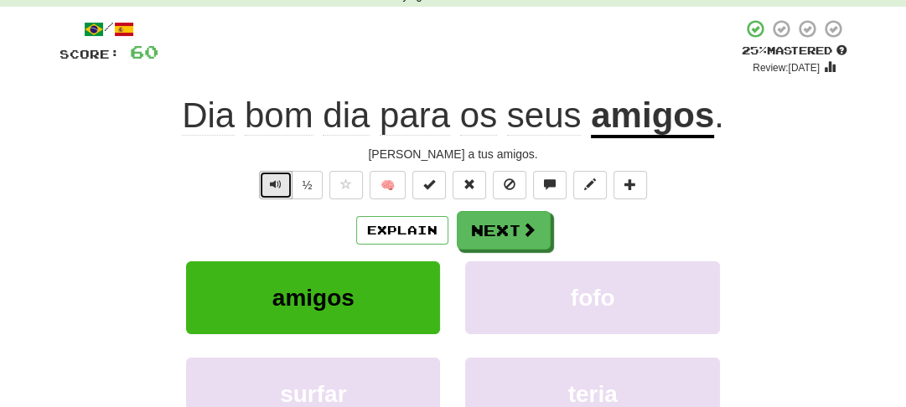
click at [271, 188] on span "Text-to-speech controls" at bounding box center [276, 185] width 12 height 12
click at [274, 186] on span "Text-to-speech controls" at bounding box center [276, 185] width 12 height 12
drag, startPoint x: 268, startPoint y: 70, endPoint x: 268, endPoint y: 91, distance: 21.0
click at [268, 70] on div "+ 4" at bounding box center [449, 46] width 583 height 57
click at [274, 185] on span "Text-to-speech controls" at bounding box center [276, 185] width 12 height 12
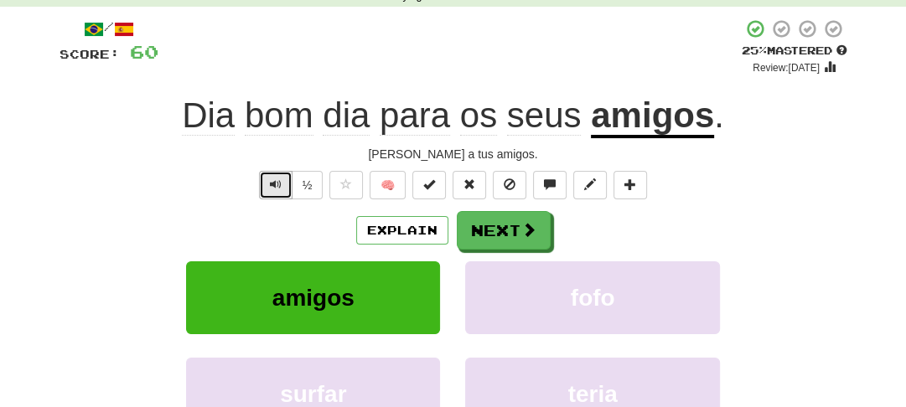
click at [274, 184] on span "Text-to-speech controls" at bounding box center [276, 185] width 12 height 12
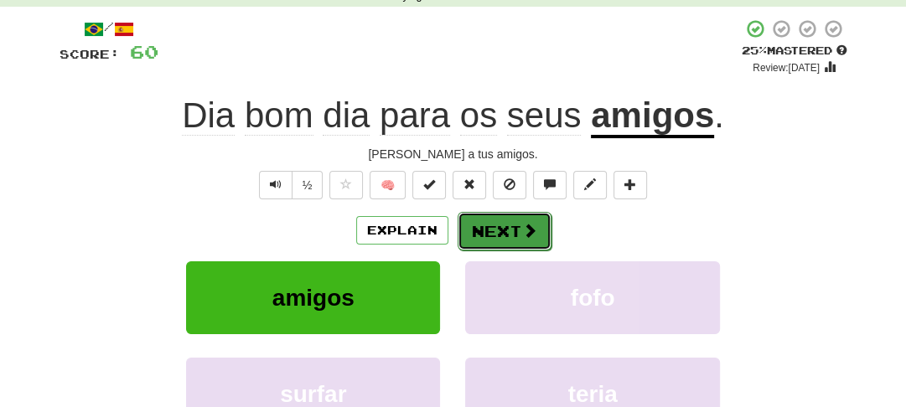
click at [510, 233] on button "Next" at bounding box center [505, 231] width 94 height 39
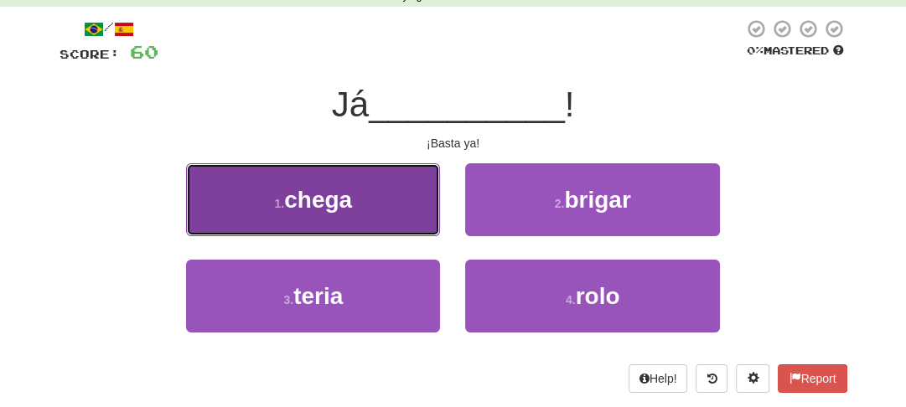
click at [375, 205] on button "1 . chega" at bounding box center [313, 199] width 254 height 73
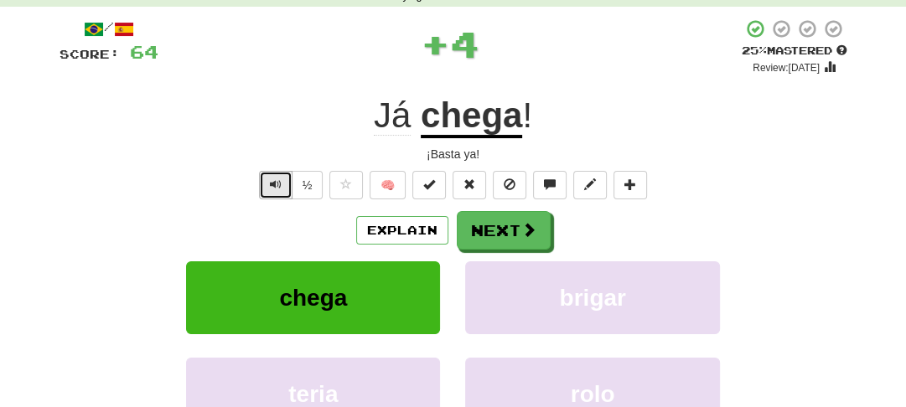
click at [261, 188] on button "Text-to-speech controls" at bounding box center [276, 185] width 34 height 28
click at [264, 184] on button "Text-to-speech controls" at bounding box center [276, 185] width 34 height 28
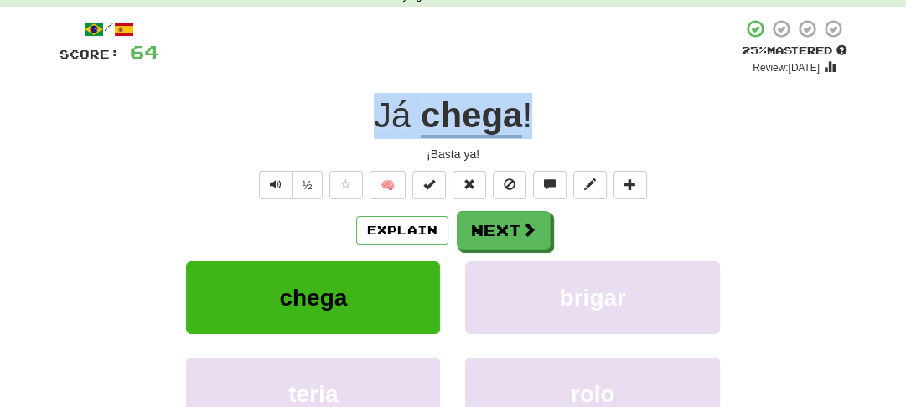
drag, startPoint x: 339, startPoint y: 106, endPoint x: 536, endPoint y: 122, distance: 197.6
click at [536, 122] on div "Já chega !" at bounding box center [454, 116] width 788 height 46
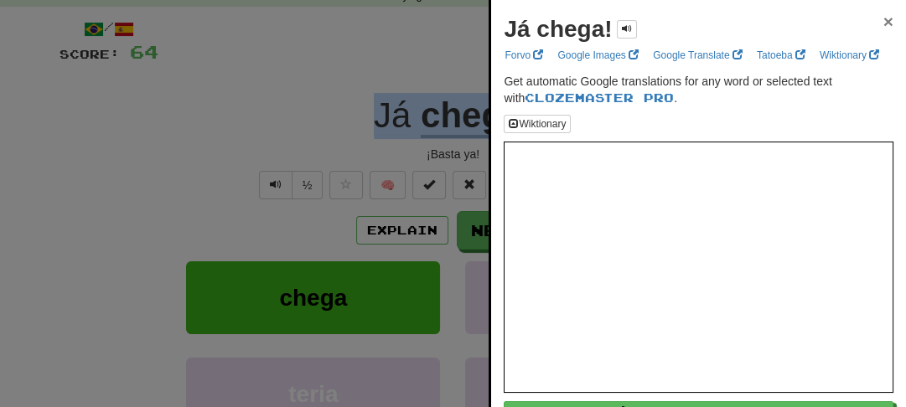
drag, startPoint x: 516, startPoint y: 121, endPoint x: 878, endPoint y: 23, distance: 374.9
click at [883, 21] on span "×" at bounding box center [888, 21] width 10 height 19
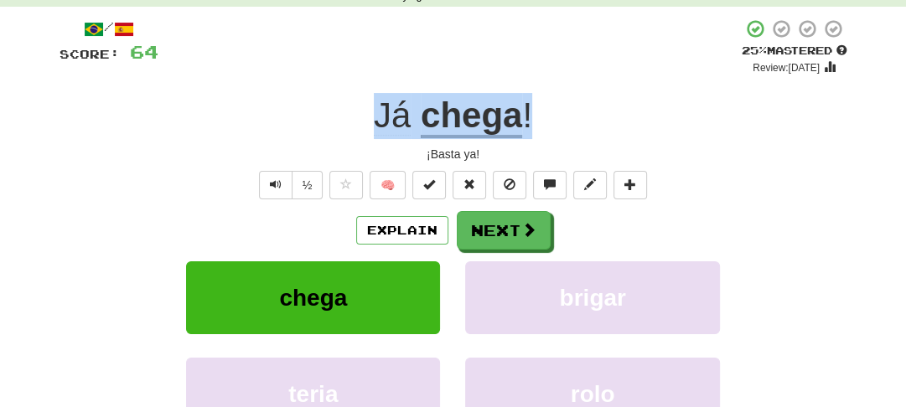
drag, startPoint x: 590, startPoint y: 118, endPoint x: 345, endPoint y: 112, distance: 244.8
click at [345, 112] on div "Já chega !" at bounding box center [454, 116] width 788 height 46
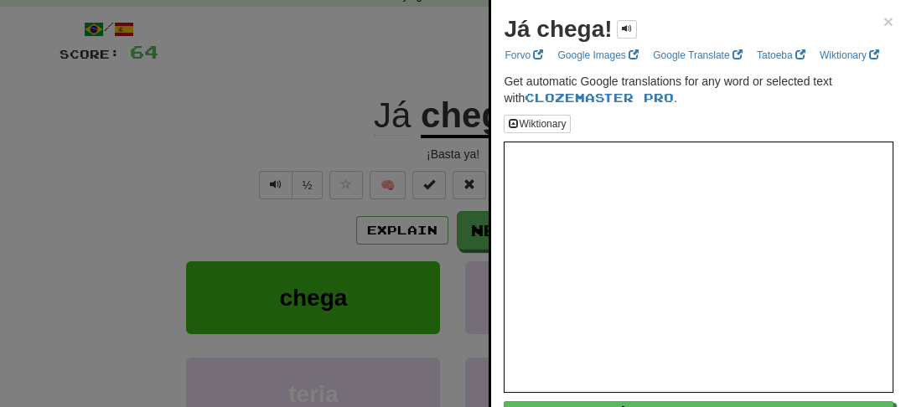
drag, startPoint x: 393, startPoint y: 116, endPoint x: 775, endPoint y: 133, distance: 382.6
click at [775, 133] on div "Wiktionary" at bounding box center [699, 124] width 390 height 18
click at [883, 27] on span "×" at bounding box center [888, 21] width 10 height 19
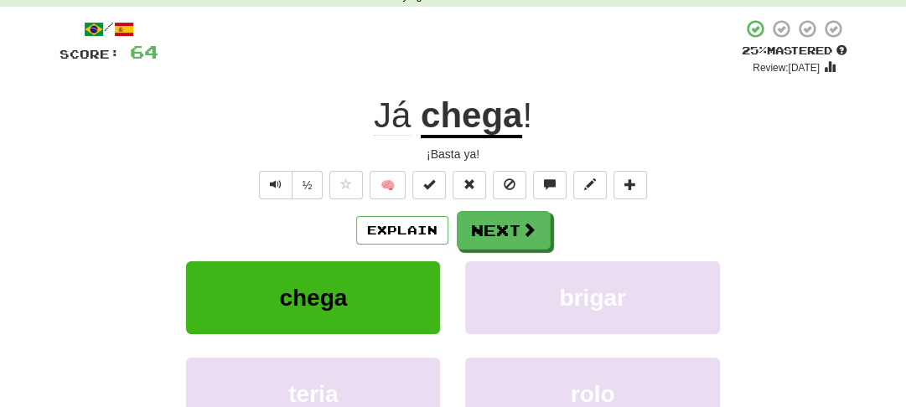
click at [616, 121] on div "Já chega !" at bounding box center [454, 116] width 788 height 46
click at [277, 186] on span "Text-to-speech controls" at bounding box center [276, 185] width 12 height 12
click at [276, 172] on button "Text-to-speech controls" at bounding box center [276, 185] width 34 height 28
click at [271, 181] on span "Text-to-speech controls" at bounding box center [276, 185] width 12 height 12
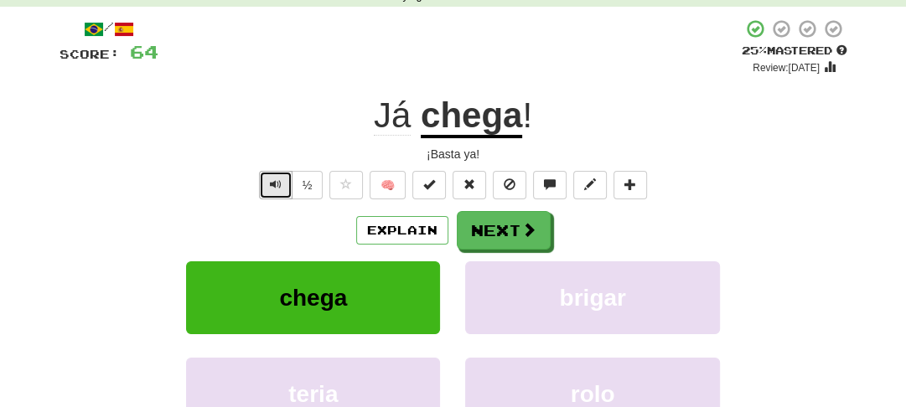
click at [271, 181] on span "Text-to-speech controls" at bounding box center [276, 185] width 12 height 12
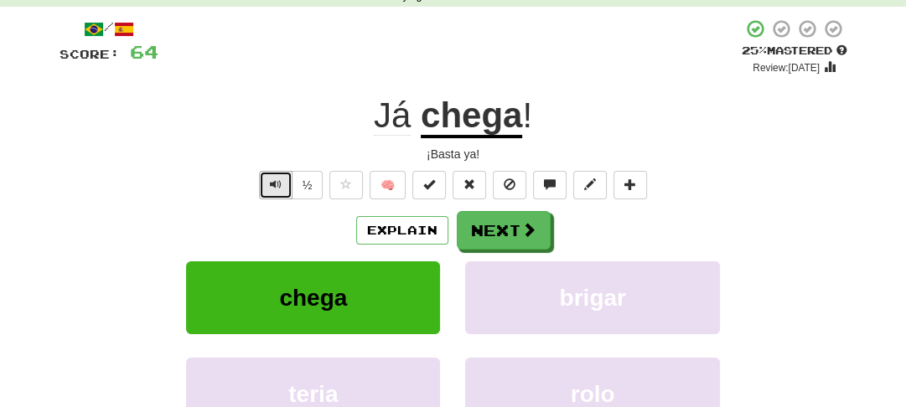
click at [271, 181] on span "Text-to-speech controls" at bounding box center [276, 185] width 12 height 12
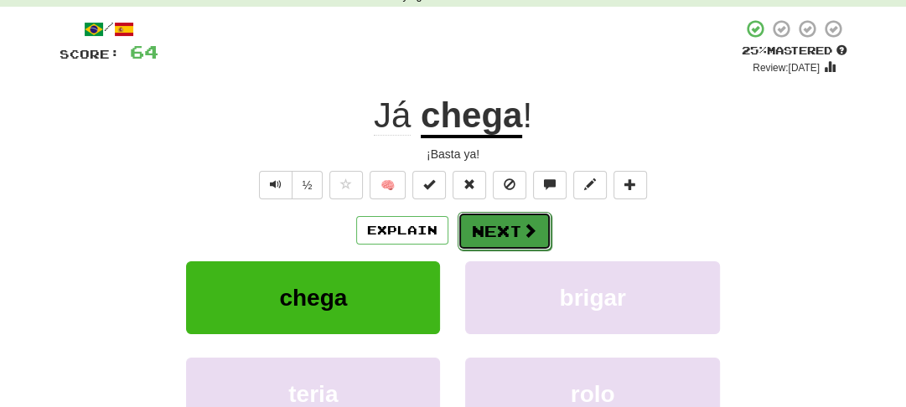
click at [503, 239] on button "Next" at bounding box center [505, 231] width 94 height 39
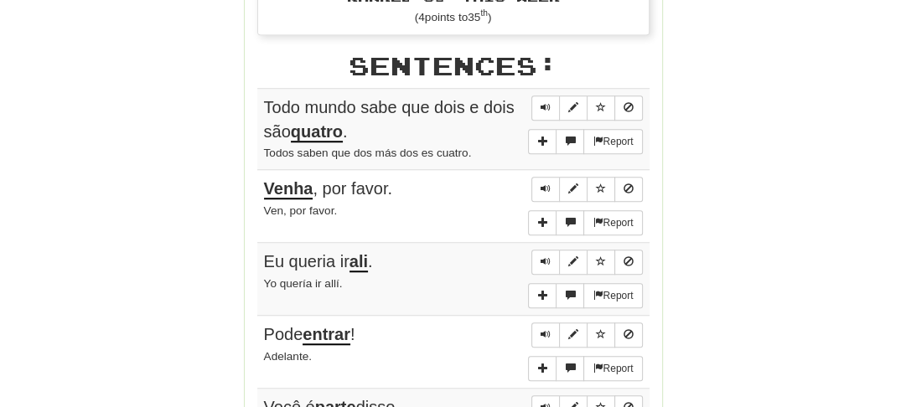
scroll to position [955, 0]
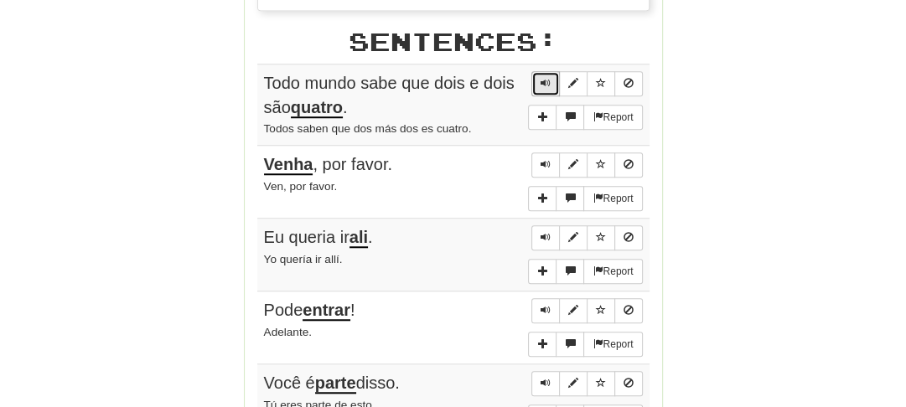
click at [543, 78] on span "Sentence controls" at bounding box center [546, 83] width 10 height 10
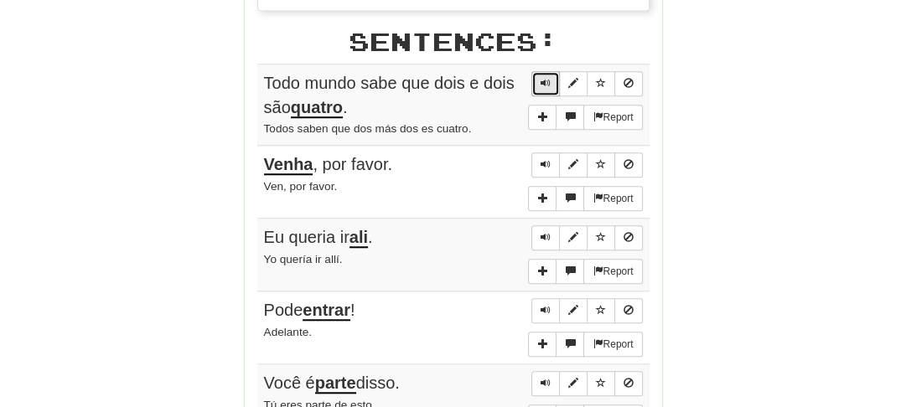
click at [546, 82] on span "Sentence controls" at bounding box center [546, 83] width 10 height 10
click at [548, 79] on span "Sentence controls" at bounding box center [546, 83] width 10 height 10
click at [546, 162] on span "Sentence controls" at bounding box center [546, 164] width 10 height 10
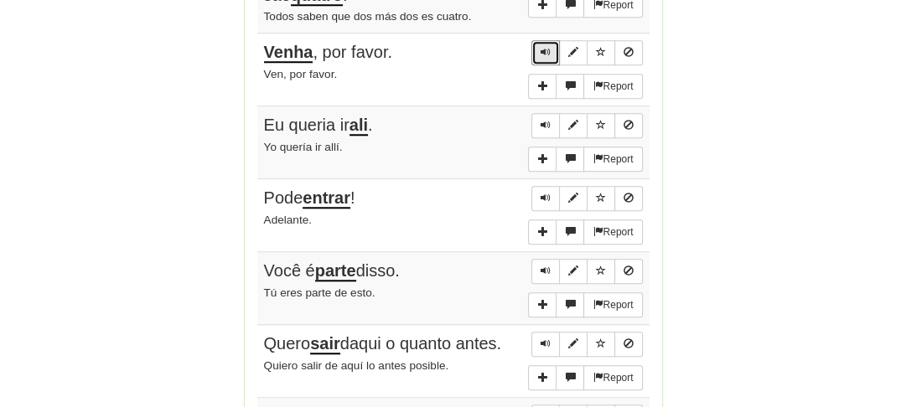
scroll to position [1090, 0]
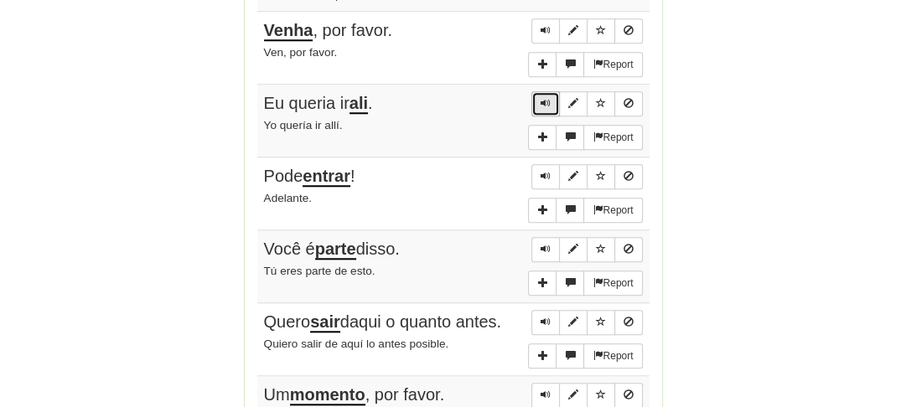
click at [544, 100] on span "Sentence controls" at bounding box center [546, 103] width 10 height 10
click at [544, 99] on span "Sentence controls" at bounding box center [546, 103] width 10 height 10
click at [545, 176] on button "Sentence controls" at bounding box center [545, 176] width 28 height 25
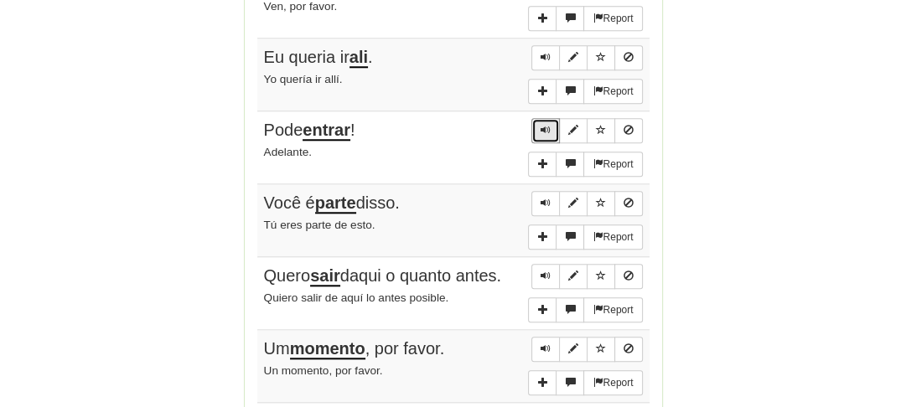
scroll to position [1157, 0]
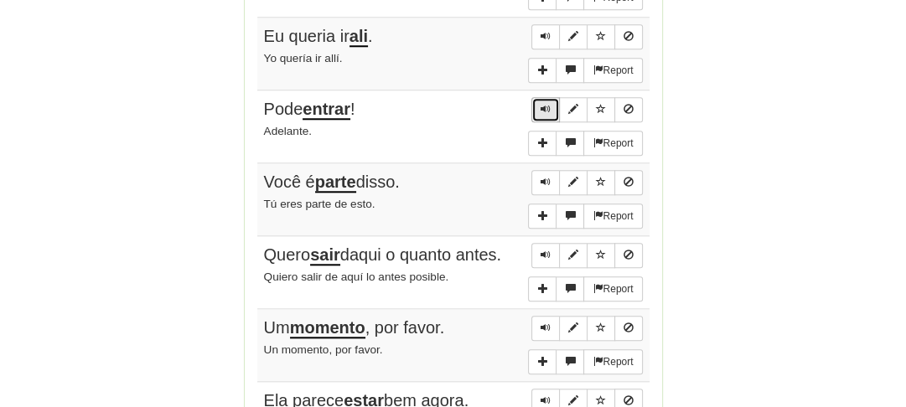
click at [551, 104] on button "Sentence controls" at bounding box center [545, 109] width 28 height 25
click at [547, 178] on span "Sentence controls" at bounding box center [546, 182] width 10 height 10
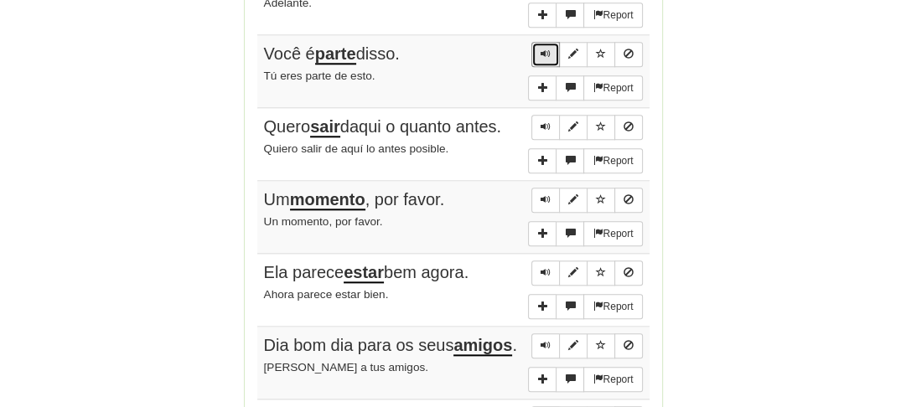
scroll to position [1291, 0]
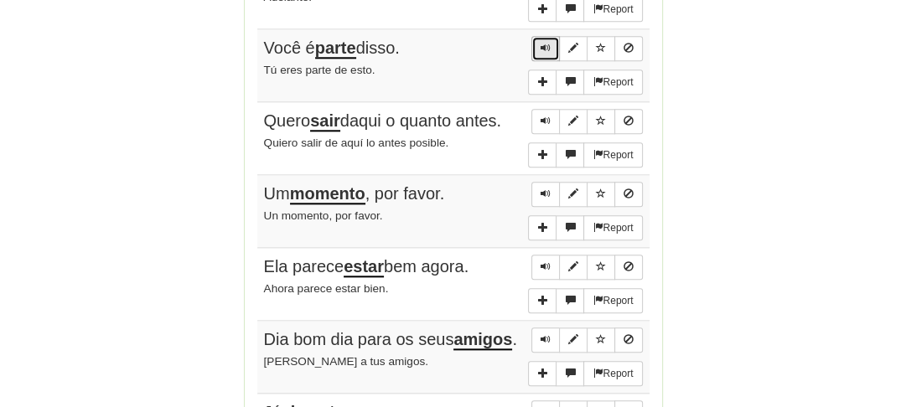
click at [543, 44] on span "Sentence controls" at bounding box center [546, 48] width 10 height 10
click at [542, 116] on span "Sentence controls" at bounding box center [546, 121] width 10 height 10
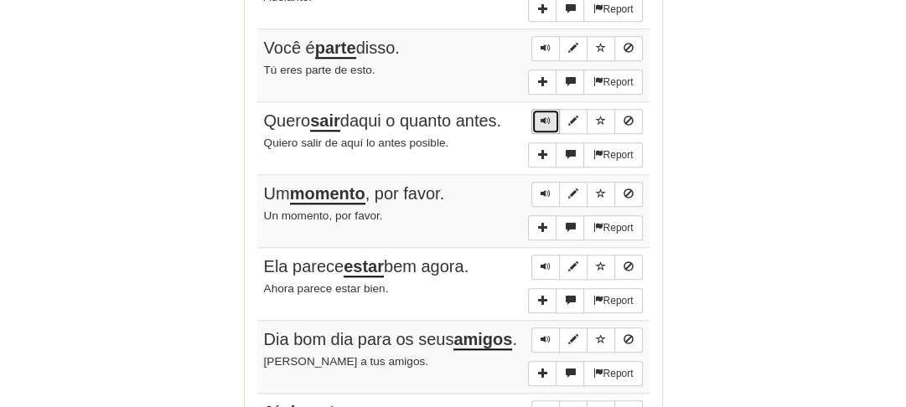
click at [542, 116] on span "Sentence controls" at bounding box center [546, 121] width 10 height 10
click at [546, 189] on span "Sentence controls" at bounding box center [546, 194] width 10 height 10
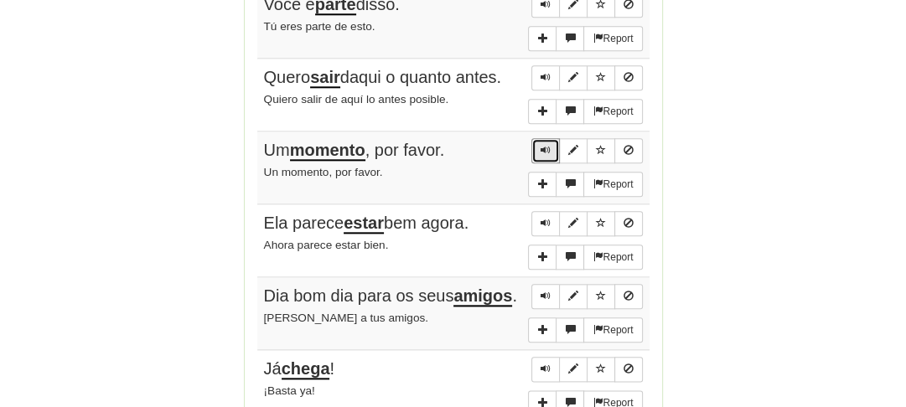
scroll to position [1358, 0]
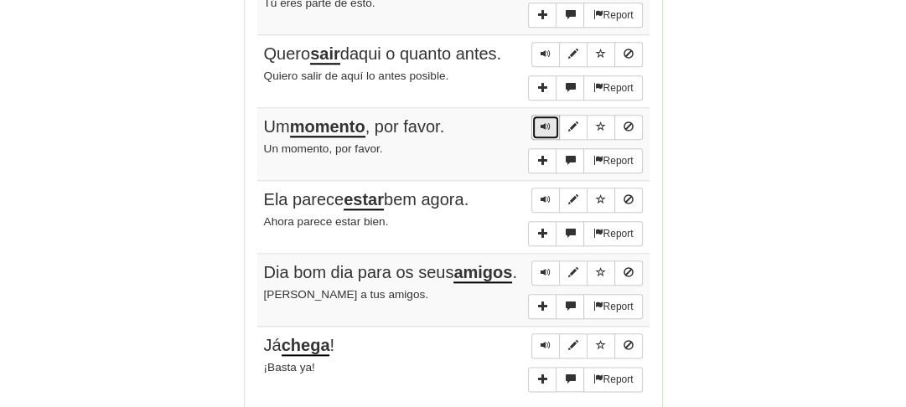
click at [541, 122] on span "Sentence controls" at bounding box center [546, 127] width 10 height 10
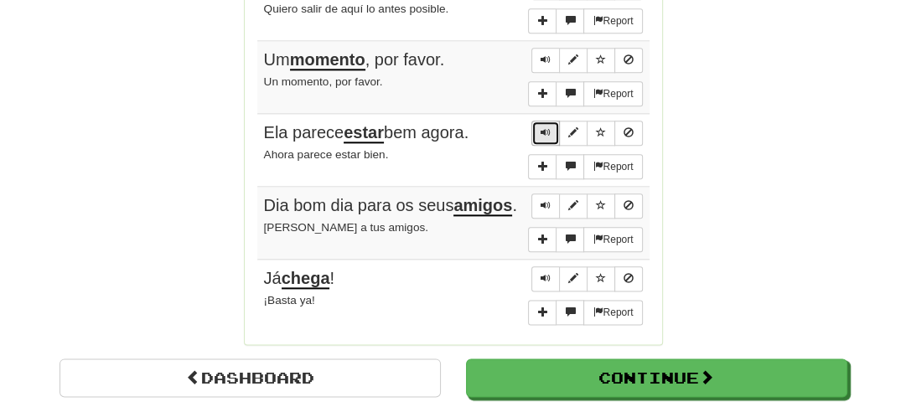
click at [540, 122] on button "Sentence controls" at bounding box center [545, 133] width 28 height 25
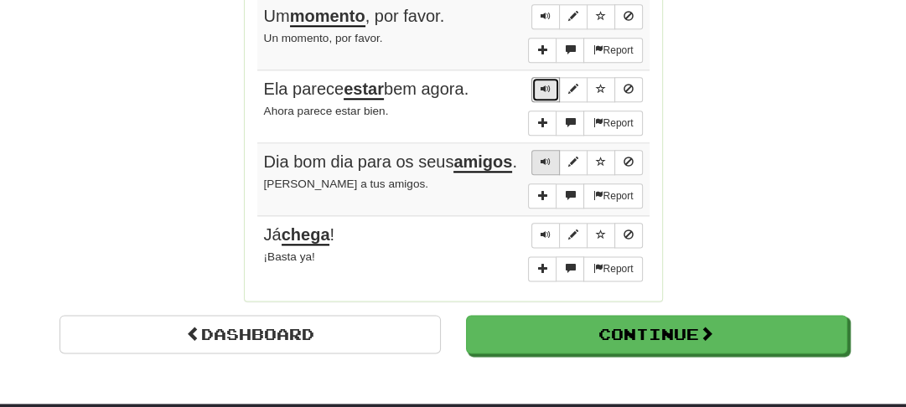
scroll to position [1492, 0]
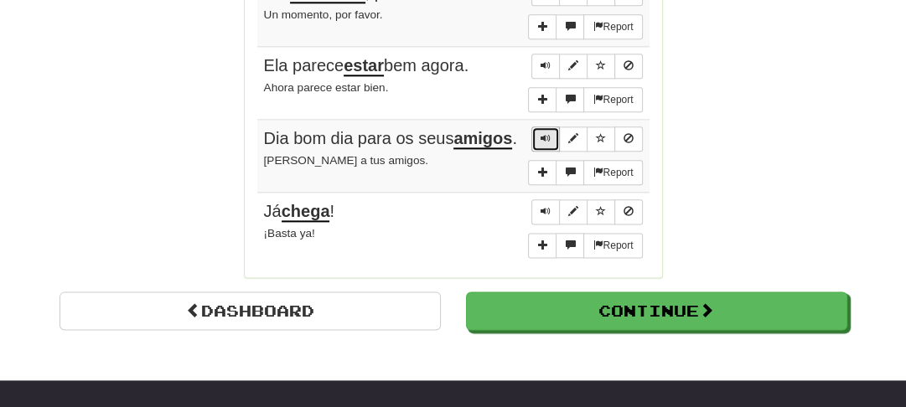
click at [542, 135] on button "Sentence controls" at bounding box center [545, 139] width 28 height 25
click at [545, 133] on span "Sentence controls" at bounding box center [546, 138] width 10 height 10
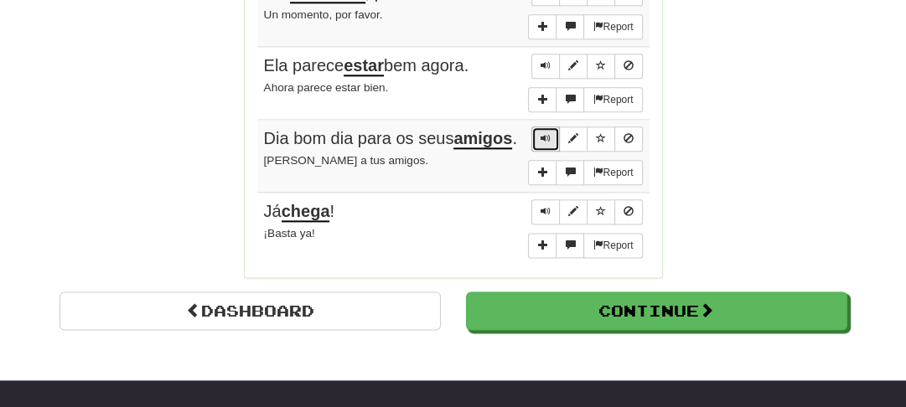
click at [545, 133] on span "Sentence controls" at bounding box center [546, 138] width 10 height 10
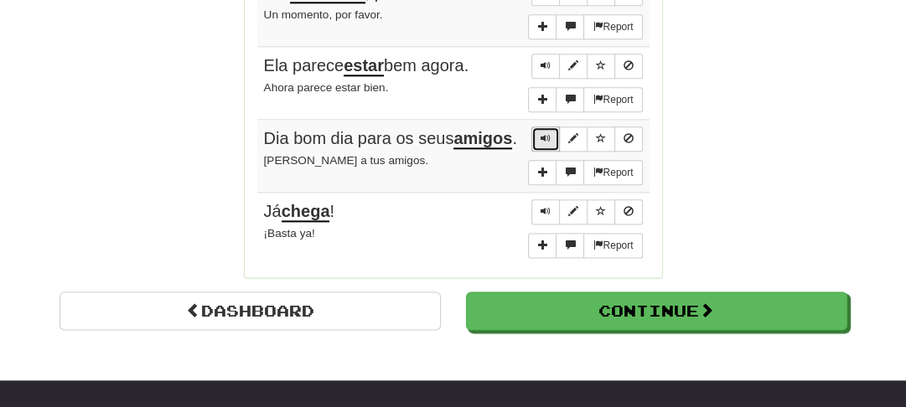
click at [545, 133] on span "Sentence controls" at bounding box center [546, 138] width 10 height 10
click at [542, 206] on span "Sentence controls" at bounding box center [546, 211] width 10 height 10
click at [546, 133] on span "Sentence controls" at bounding box center [546, 138] width 10 height 10
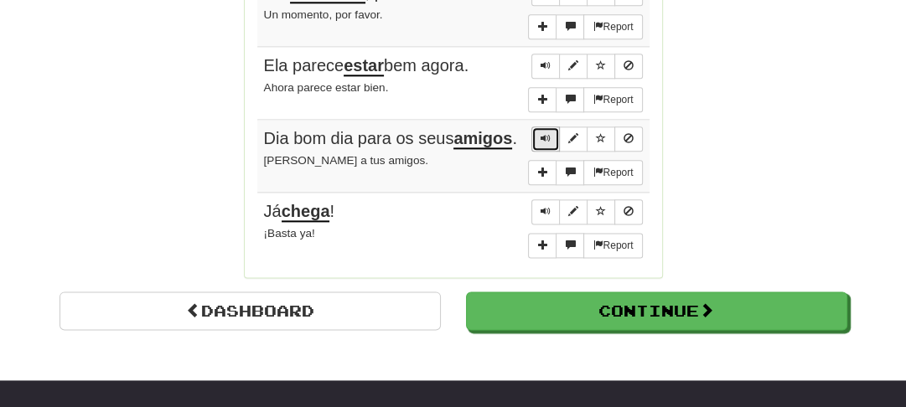
click at [546, 133] on span "Sentence controls" at bounding box center [546, 138] width 10 height 10
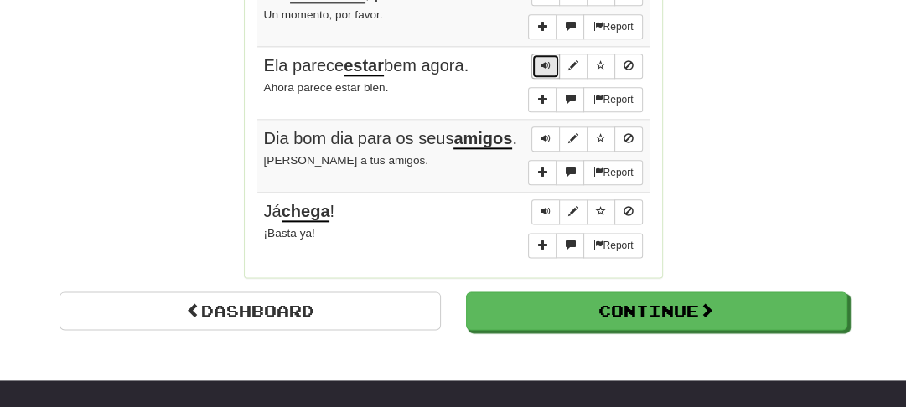
click at [550, 60] on span "Sentence controls" at bounding box center [546, 65] width 10 height 10
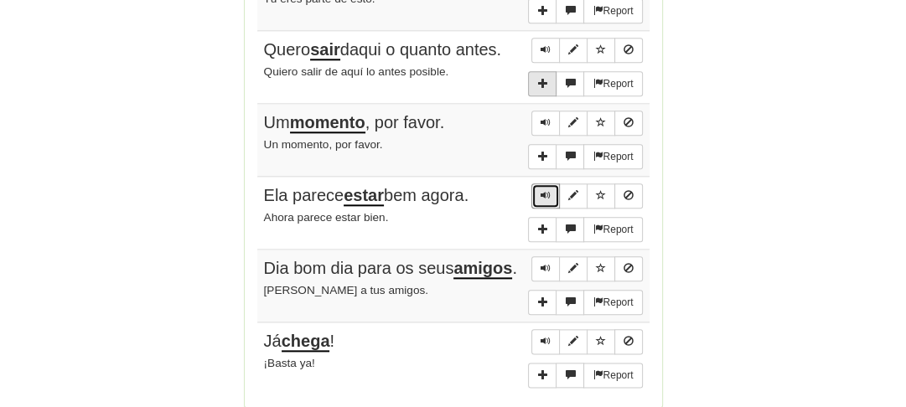
scroll to position [1358, 0]
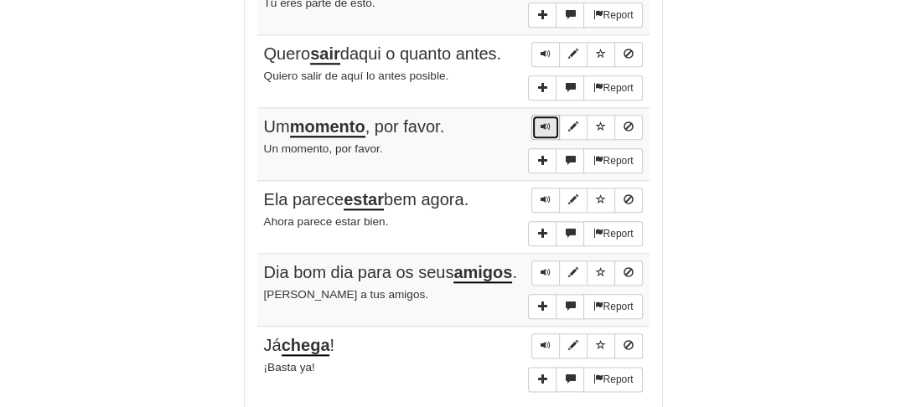
click at [540, 117] on button "Sentence controls" at bounding box center [545, 127] width 28 height 25
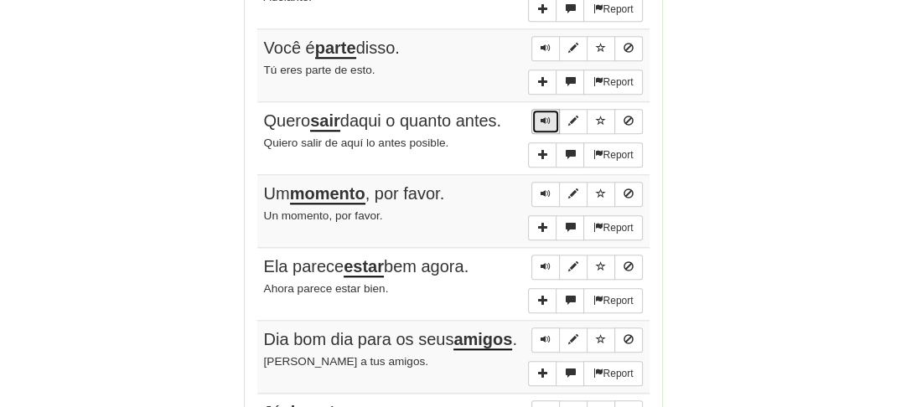
click at [539, 111] on button "Sentence controls" at bounding box center [545, 121] width 28 height 25
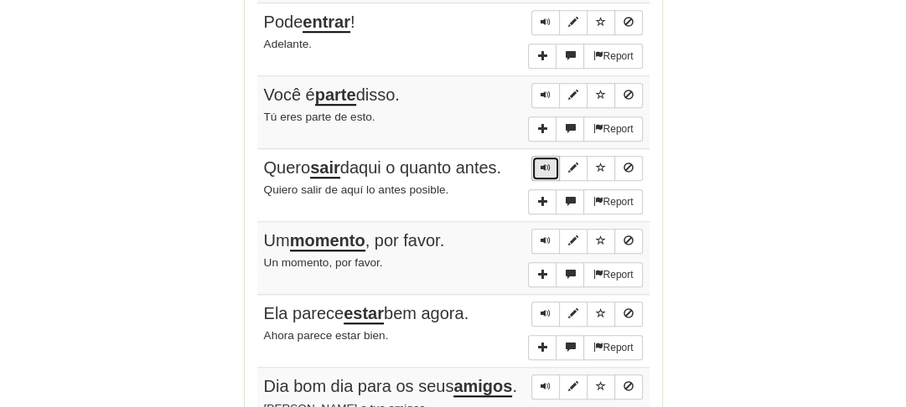
scroll to position [1224, 0]
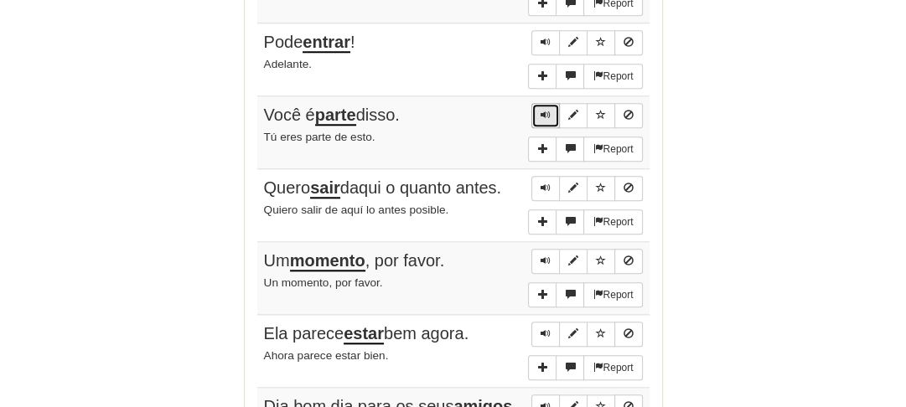
click at [543, 110] on span "Sentence controls" at bounding box center [546, 115] width 10 height 10
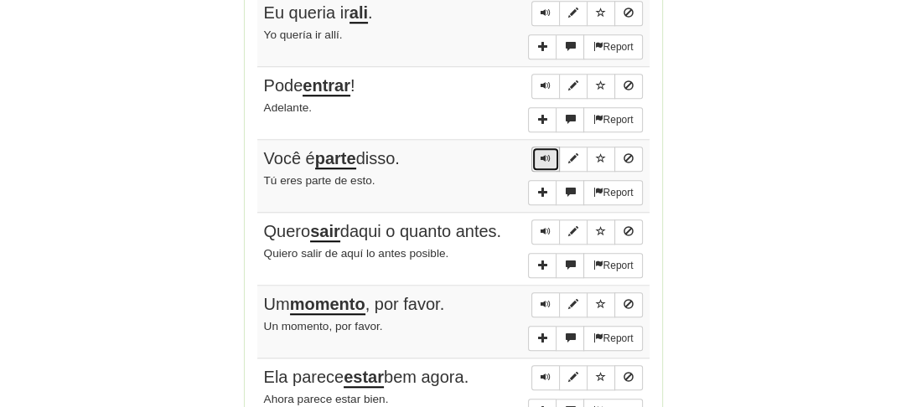
scroll to position [1157, 0]
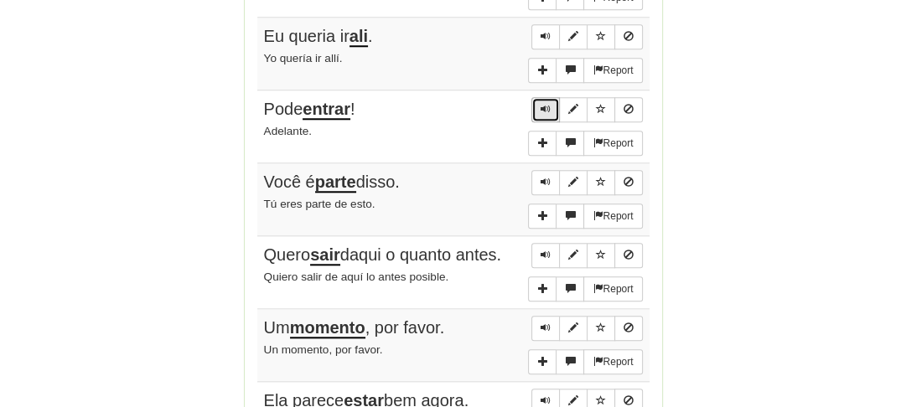
click at [543, 107] on span "Sentence controls" at bounding box center [546, 109] width 10 height 10
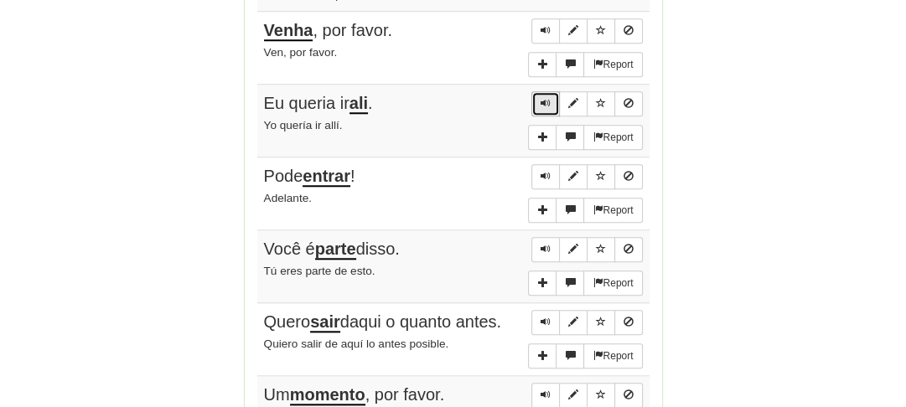
click at [546, 98] on span "Sentence controls" at bounding box center [546, 103] width 10 height 10
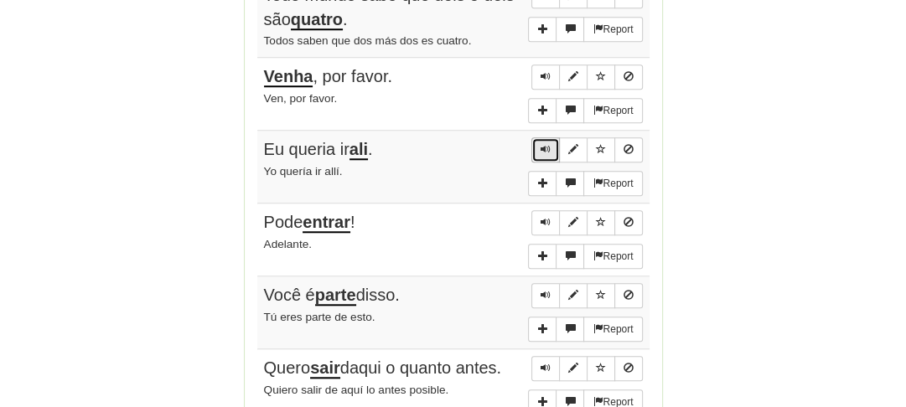
scroll to position [1022, 0]
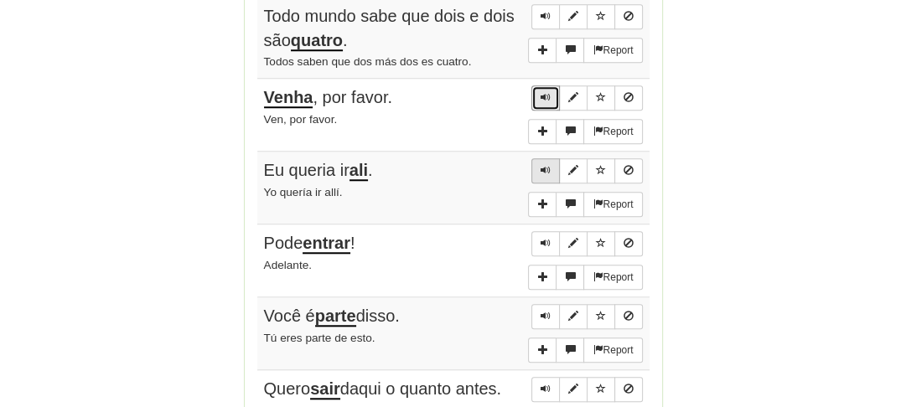
click at [546, 94] on span "Sentence controls" at bounding box center [546, 97] width 10 height 10
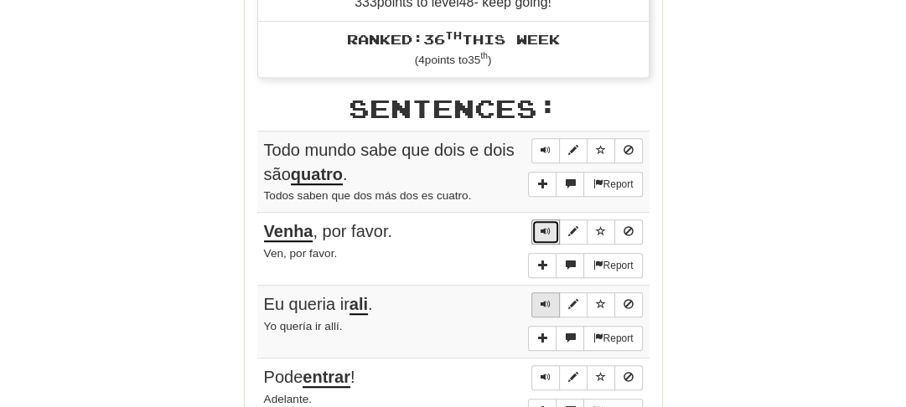
scroll to position [888, 0]
click at [551, 145] on span "Sentence controls" at bounding box center [546, 150] width 10 height 10
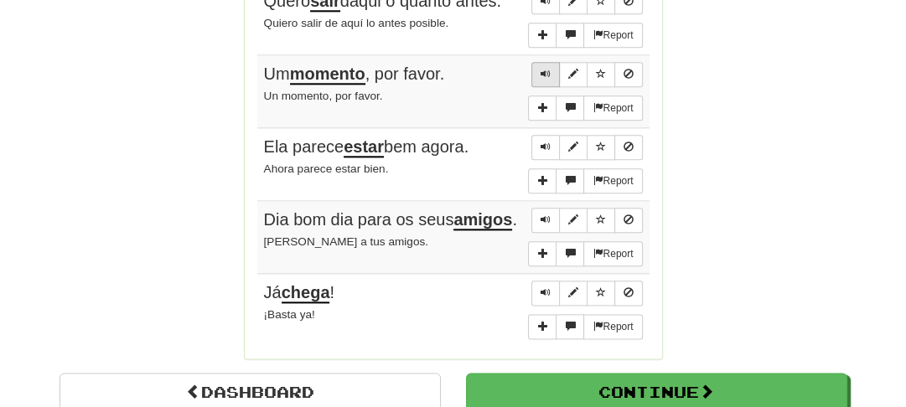
scroll to position [1693, 0]
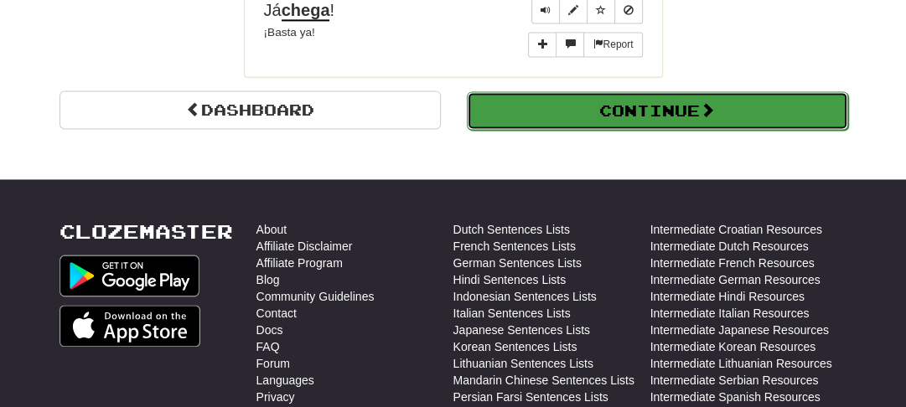
click at [557, 108] on button "Continue" at bounding box center [657, 110] width 381 height 39
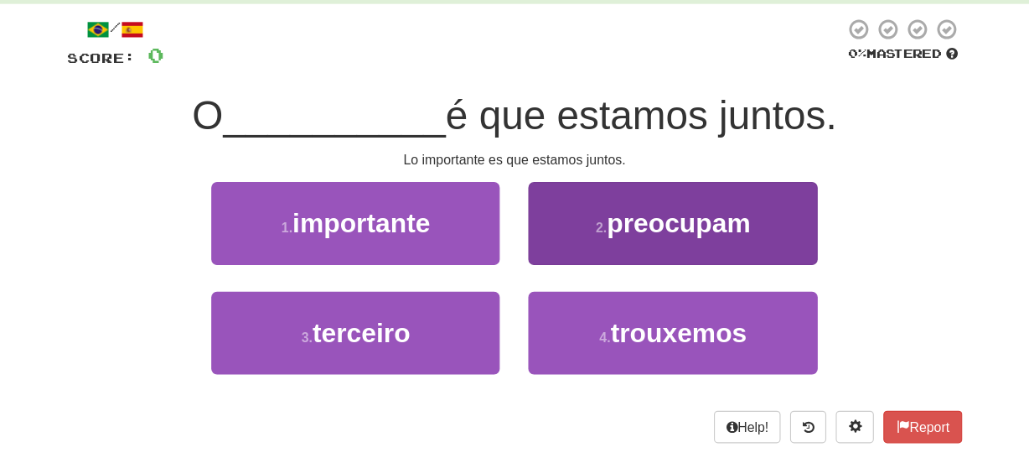
scroll to position [84, 0]
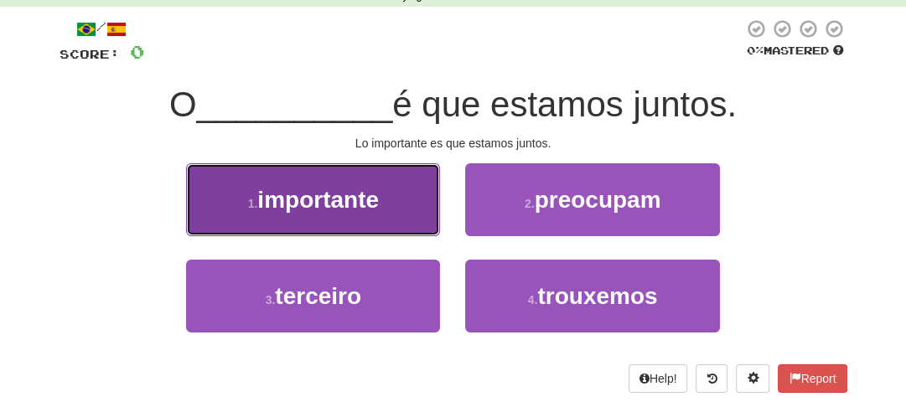
click at [396, 195] on button "1 . importante" at bounding box center [313, 199] width 254 height 73
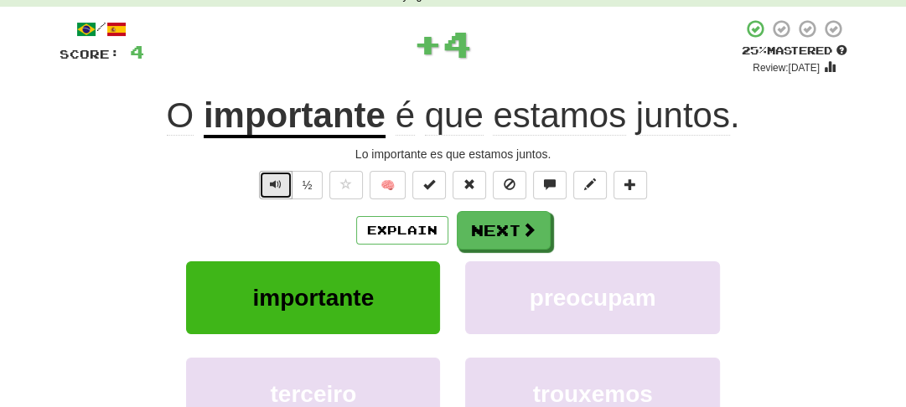
click at [272, 179] on span "Text-to-speech controls" at bounding box center [276, 185] width 12 height 12
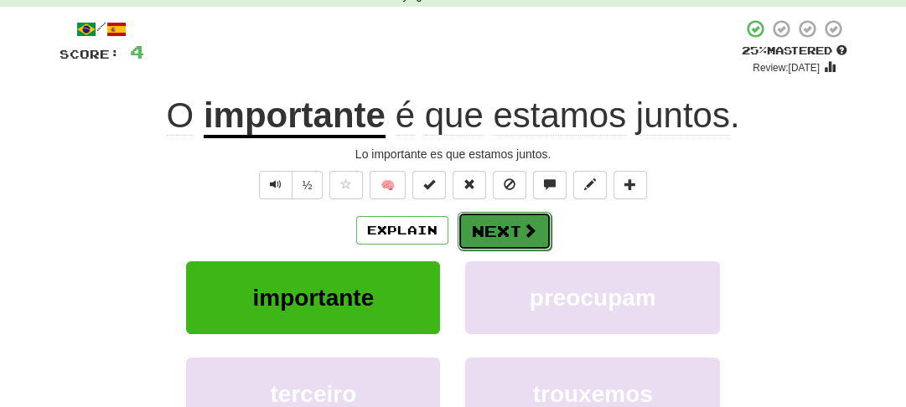
click at [496, 226] on button "Next" at bounding box center [505, 231] width 94 height 39
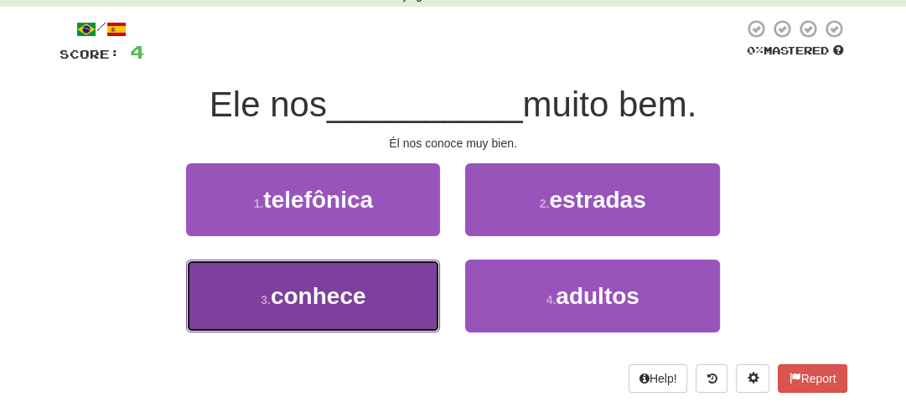
click at [343, 298] on span "conhece" at bounding box center [319, 296] width 96 height 26
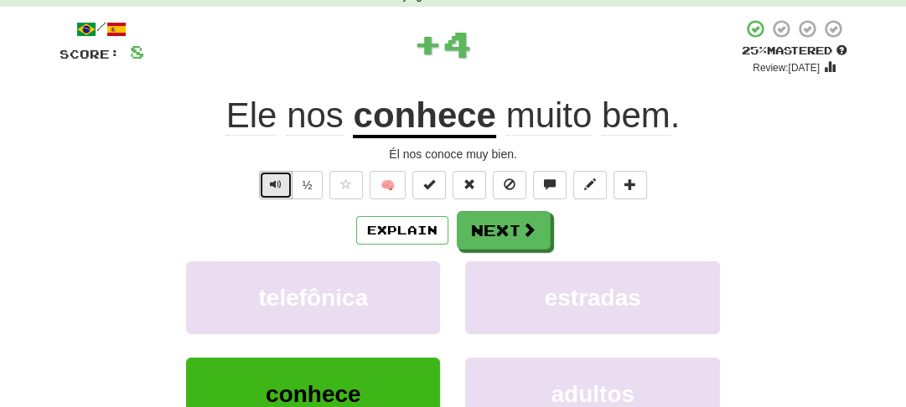
click at [272, 185] on span "Text-to-speech controls" at bounding box center [276, 185] width 12 height 12
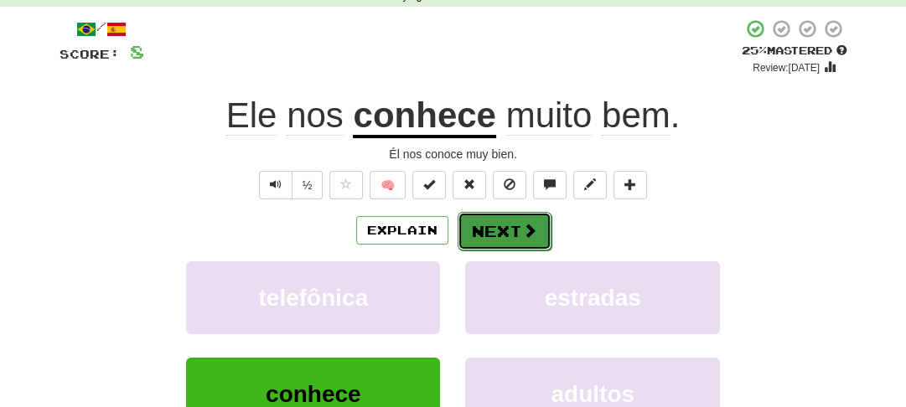
click at [486, 230] on button "Next" at bounding box center [505, 231] width 94 height 39
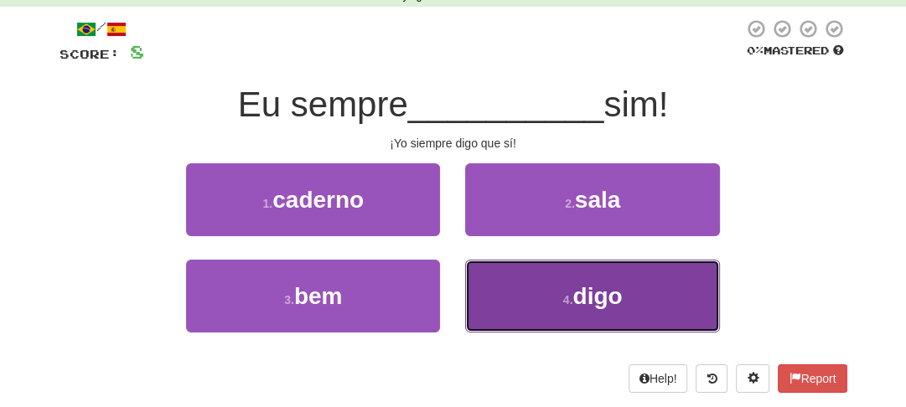
click at [554, 308] on button "4 . digo" at bounding box center [592, 296] width 254 height 73
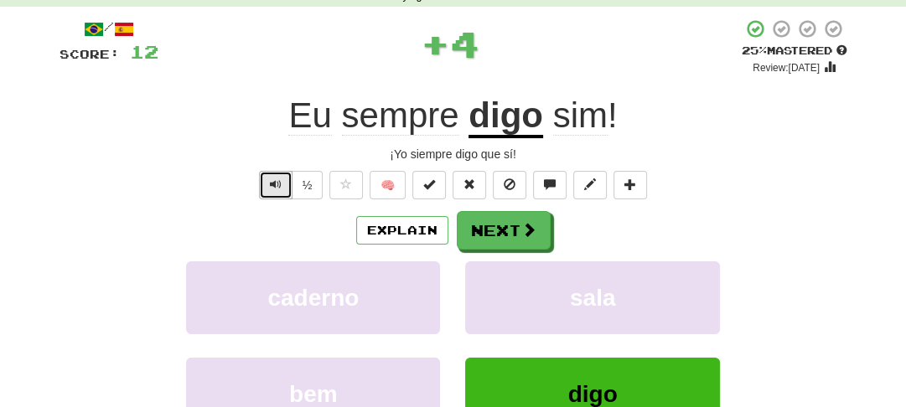
click at [268, 184] on button "Text-to-speech controls" at bounding box center [276, 185] width 34 height 28
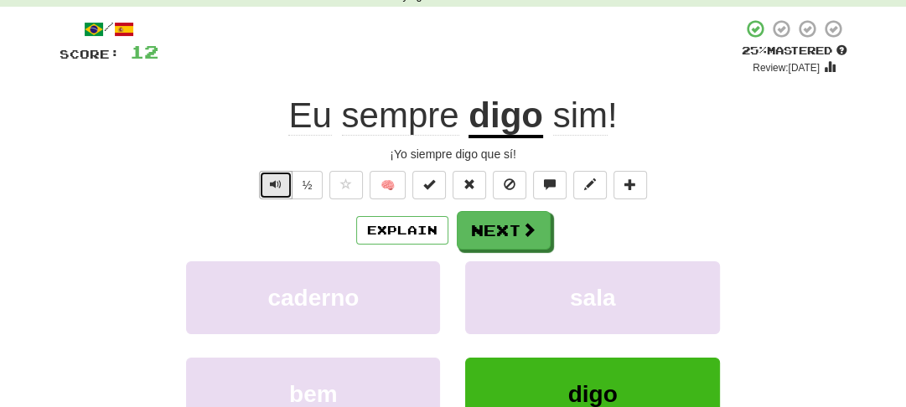
click at [268, 183] on button "Text-to-speech controls" at bounding box center [276, 185] width 34 height 28
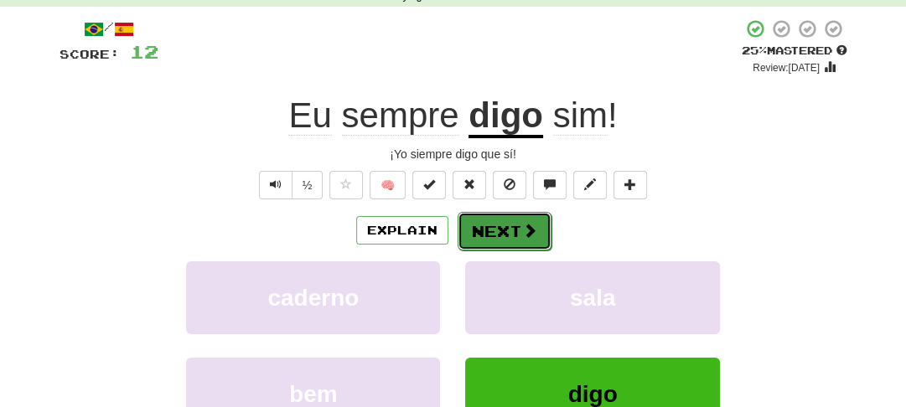
click at [479, 236] on button "Next" at bounding box center [505, 231] width 94 height 39
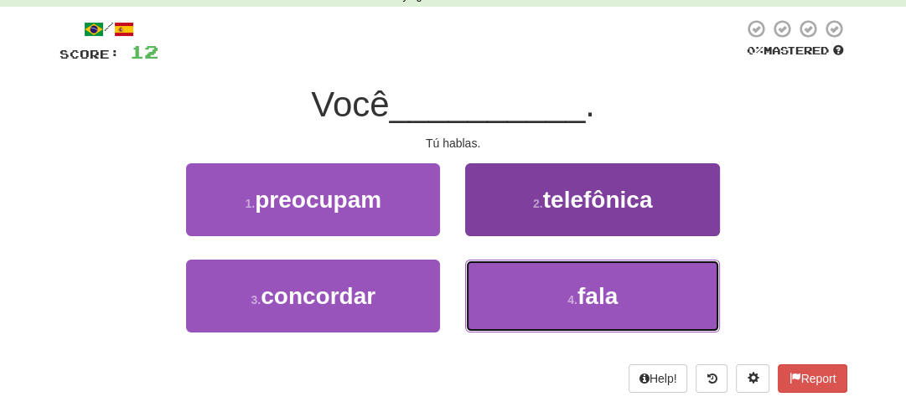
click at [521, 296] on button "4 . fala" at bounding box center [592, 296] width 254 height 73
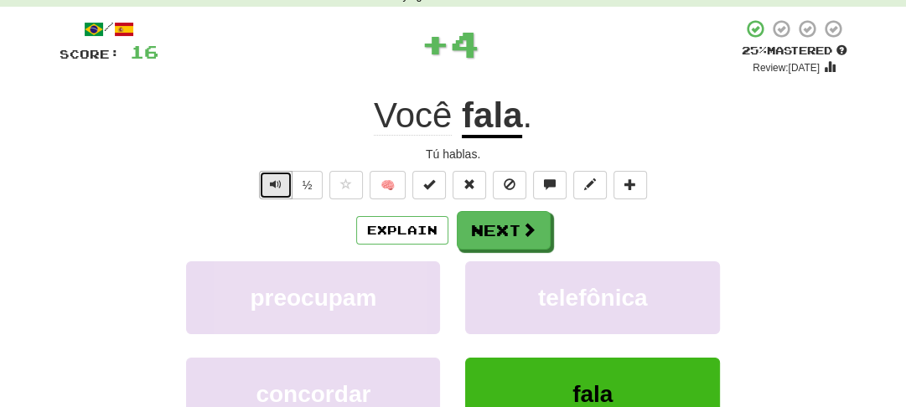
click at [272, 186] on span "Text-to-speech controls" at bounding box center [276, 185] width 12 height 12
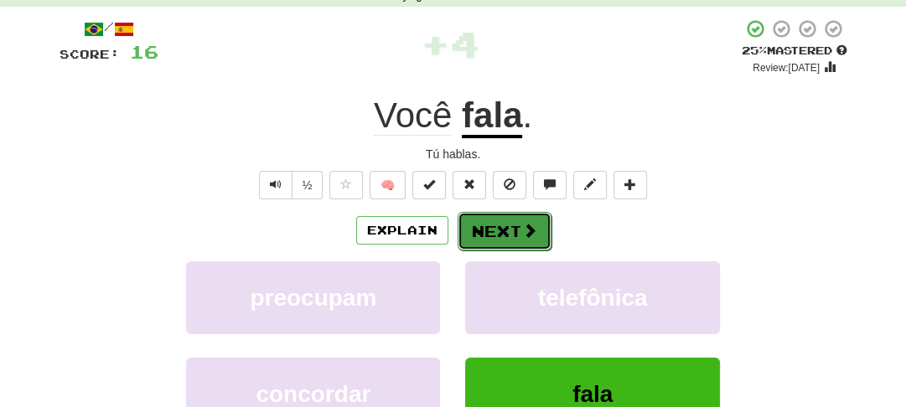
click at [477, 241] on button "Next" at bounding box center [505, 231] width 94 height 39
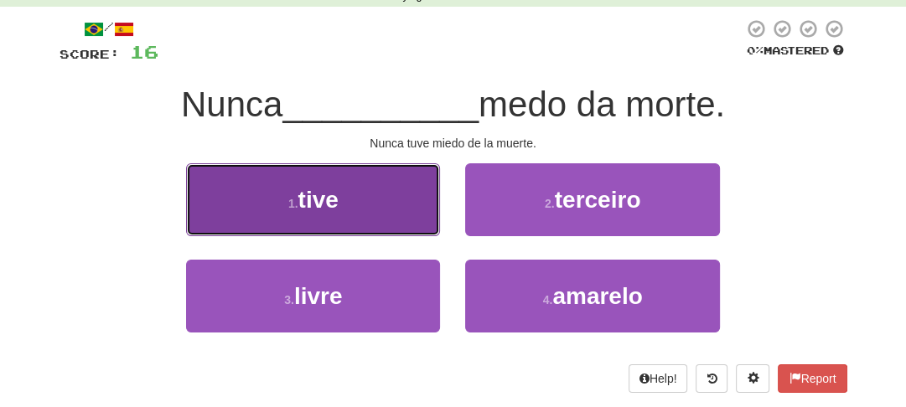
click at [351, 204] on button "1 . tive" at bounding box center [313, 199] width 254 height 73
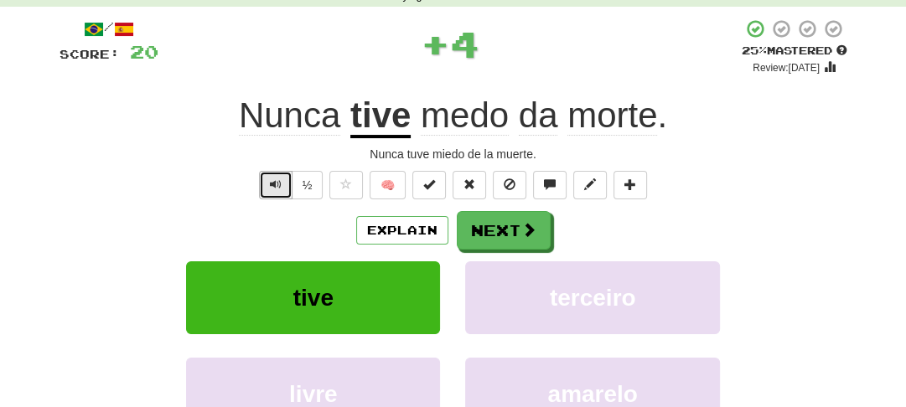
click at [278, 189] on span "Text-to-speech controls" at bounding box center [276, 185] width 12 height 12
click at [277, 187] on span "Text-to-speech controls" at bounding box center [276, 185] width 12 height 12
click at [268, 190] on button "Text-to-speech controls" at bounding box center [276, 185] width 34 height 28
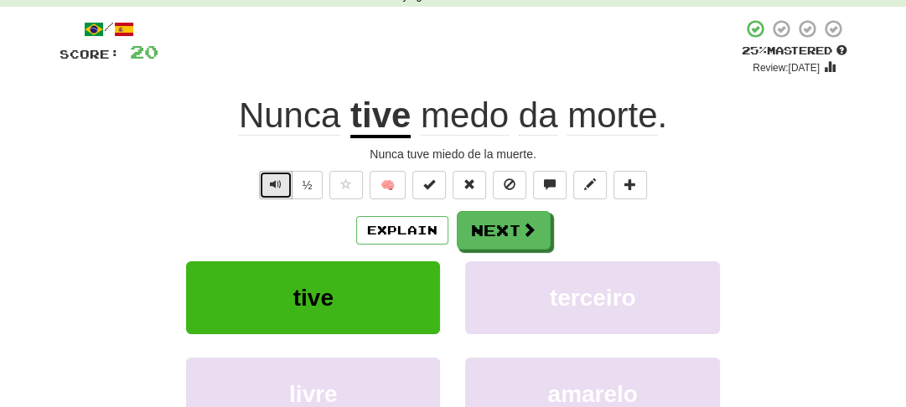
click at [268, 190] on button "Text-to-speech controls" at bounding box center [276, 185] width 34 height 28
click at [279, 181] on span "Text-to-speech controls" at bounding box center [276, 185] width 12 height 12
click at [278, 186] on span "Text-to-speech controls" at bounding box center [276, 185] width 12 height 12
click at [278, 184] on span "Text-to-speech controls" at bounding box center [276, 185] width 12 height 12
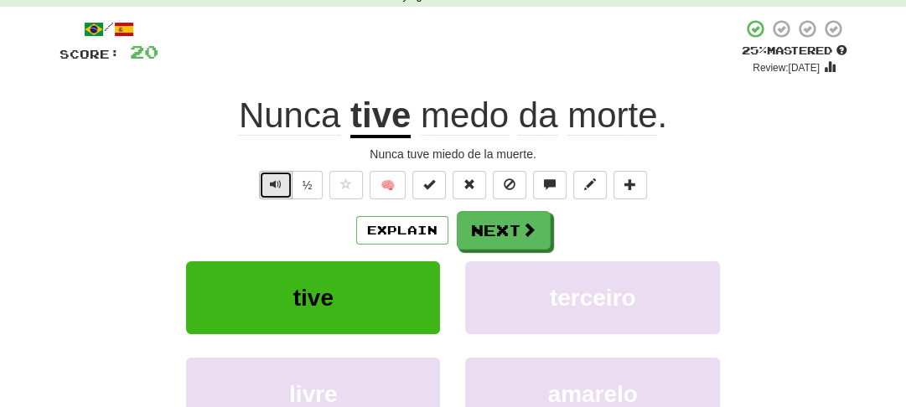
click at [278, 184] on span "Text-to-speech controls" at bounding box center [276, 185] width 12 height 12
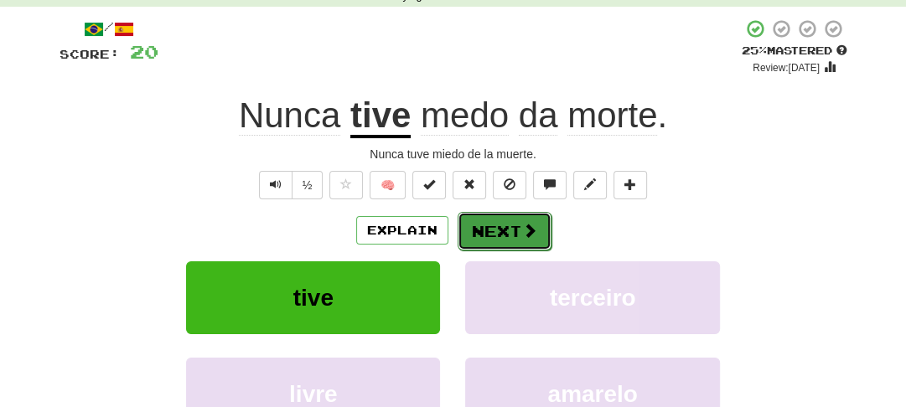
click at [502, 241] on button "Next" at bounding box center [505, 231] width 94 height 39
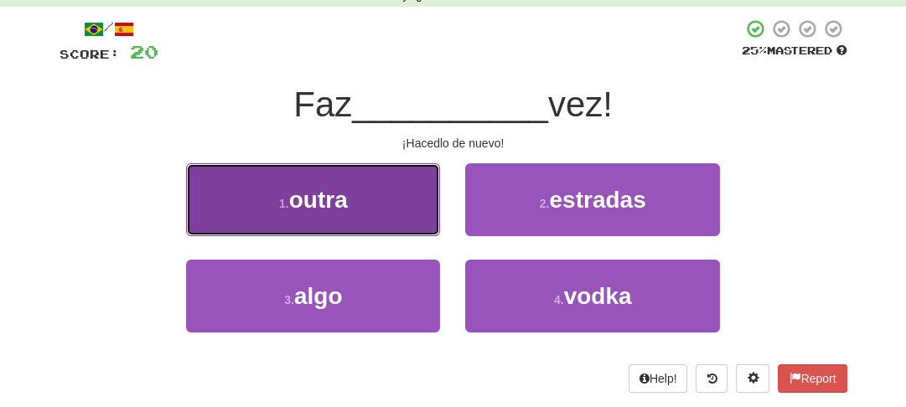
click at [370, 202] on button "1 . outra" at bounding box center [313, 199] width 254 height 73
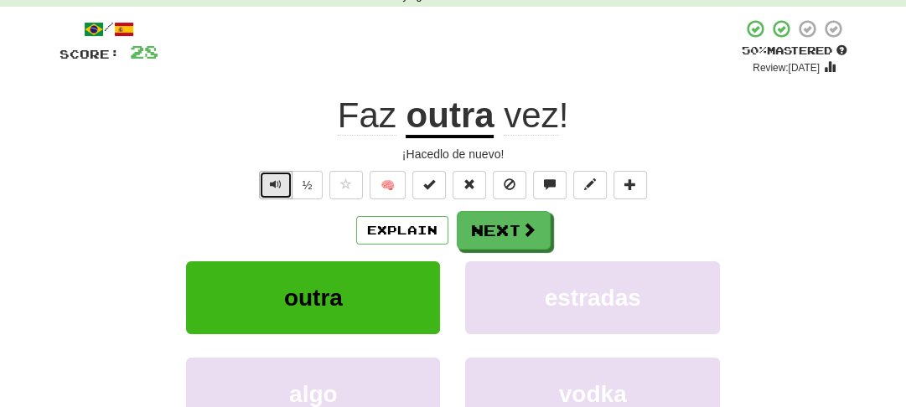
click at [275, 185] on span "Text-to-speech controls" at bounding box center [276, 185] width 12 height 12
click at [275, 179] on span "Text-to-speech controls" at bounding box center [276, 185] width 12 height 12
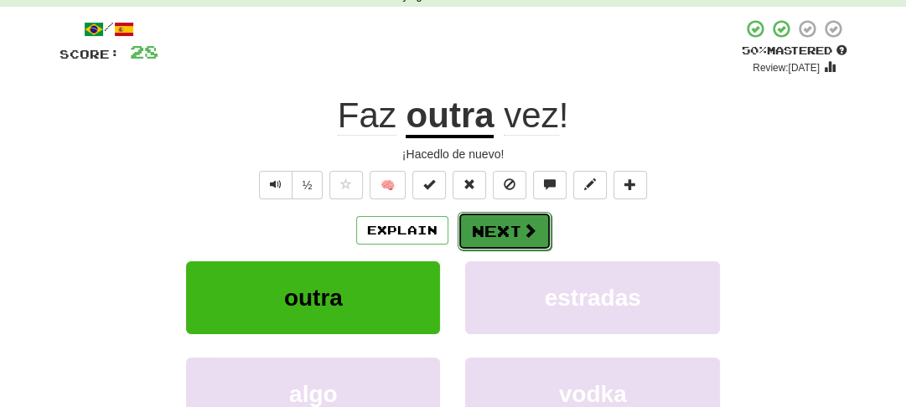
click at [494, 237] on button "Next" at bounding box center [505, 231] width 94 height 39
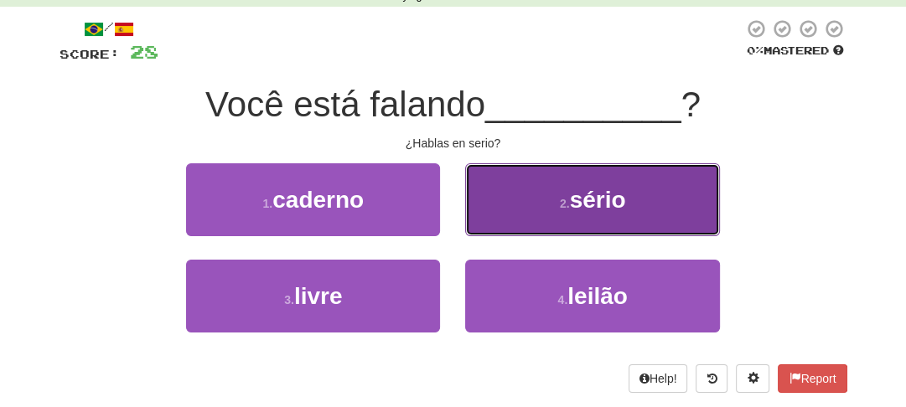
click at [529, 217] on button "2 . sério" at bounding box center [592, 199] width 254 height 73
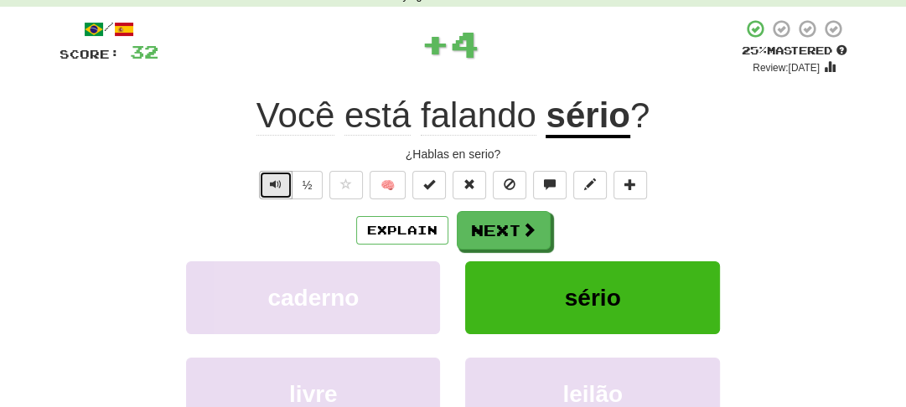
click at [270, 184] on span "Text-to-speech controls" at bounding box center [276, 185] width 12 height 12
click at [267, 187] on button "Text-to-speech controls" at bounding box center [276, 185] width 34 height 28
click at [270, 183] on span "Text-to-speech controls" at bounding box center [276, 185] width 12 height 12
click at [275, 188] on span "Text-to-speech controls" at bounding box center [276, 185] width 12 height 12
click at [277, 183] on span "Text-to-speech controls" at bounding box center [276, 185] width 12 height 12
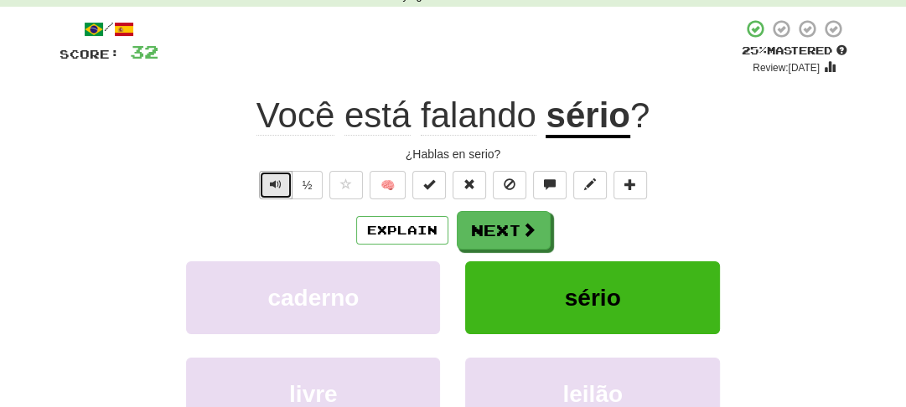
click at [277, 183] on span "Text-to-speech controls" at bounding box center [276, 185] width 12 height 12
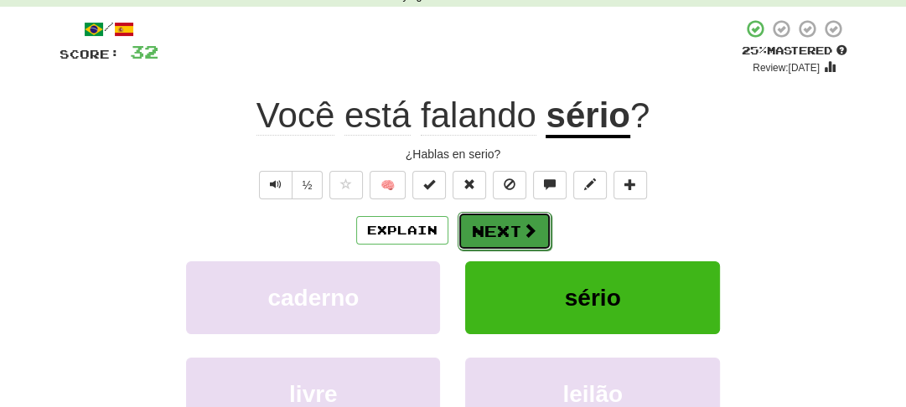
click at [481, 238] on button "Next" at bounding box center [505, 231] width 94 height 39
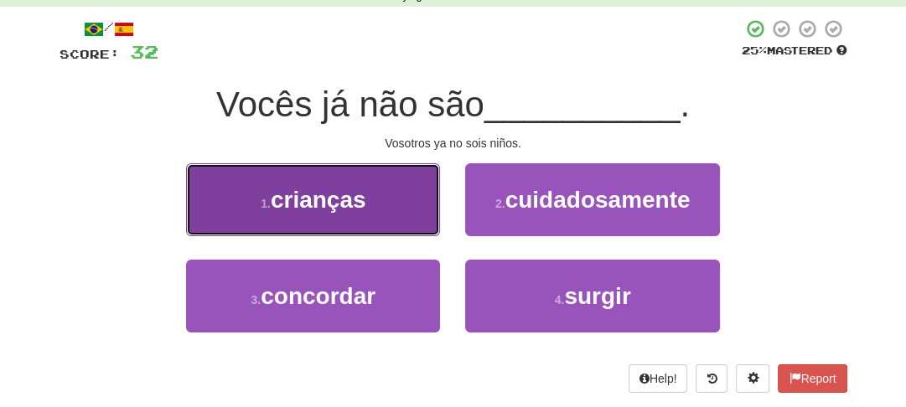
click at [375, 216] on button "1 . crianças" at bounding box center [313, 199] width 254 height 73
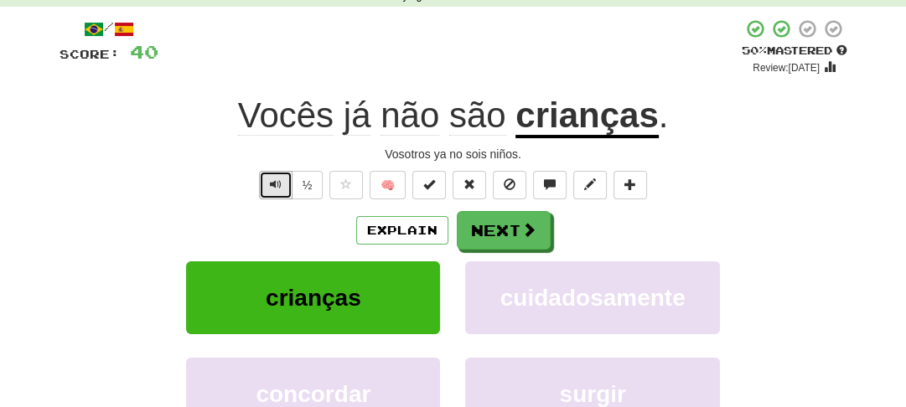
click at [271, 188] on span "Text-to-speech controls" at bounding box center [276, 185] width 12 height 12
click at [277, 181] on span "Text-to-speech controls" at bounding box center [276, 185] width 12 height 12
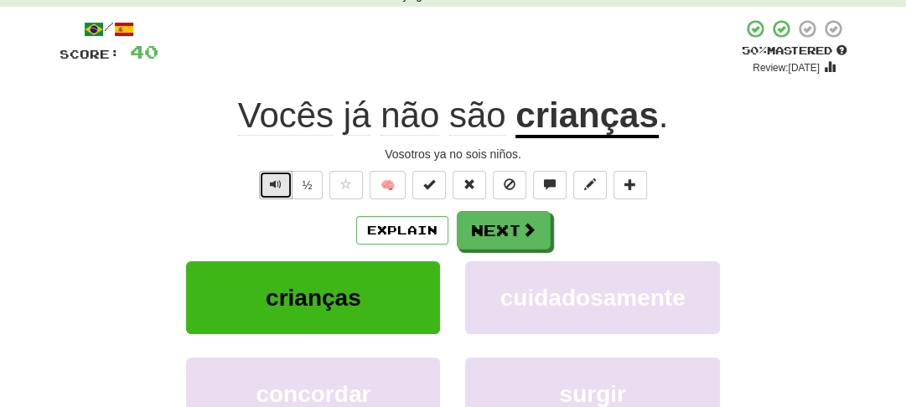
click at [277, 181] on span "Text-to-speech controls" at bounding box center [276, 185] width 12 height 12
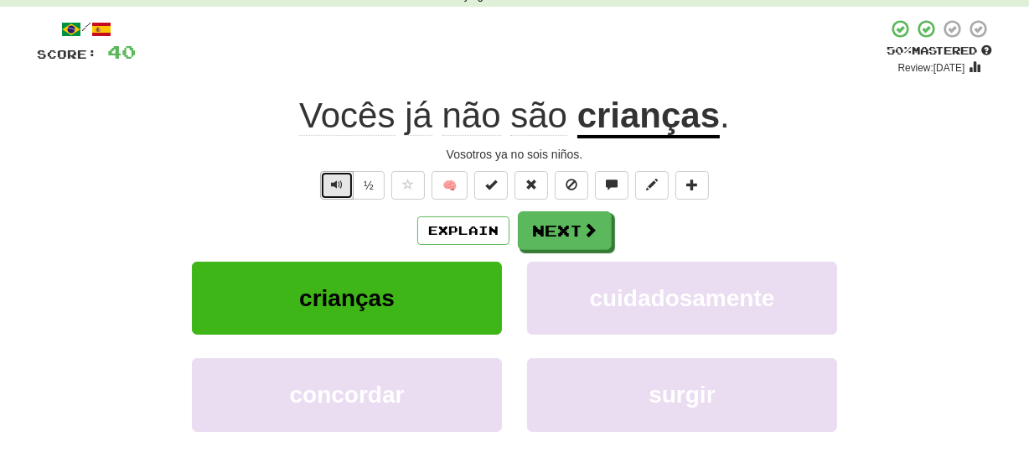
click at [334, 180] on span "Text-to-speech controls" at bounding box center [337, 185] width 12 height 12
click at [334, 181] on span "Text-to-speech controls" at bounding box center [337, 185] width 12 height 12
click at [333, 182] on span "Text-to-speech controls" at bounding box center [337, 185] width 12 height 12
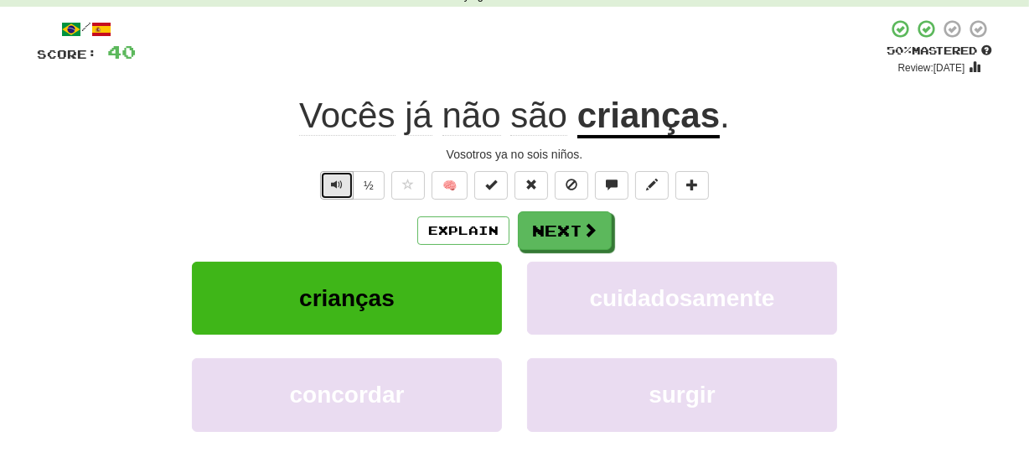
click at [333, 182] on span "Text-to-speech controls" at bounding box center [337, 185] width 12 height 12
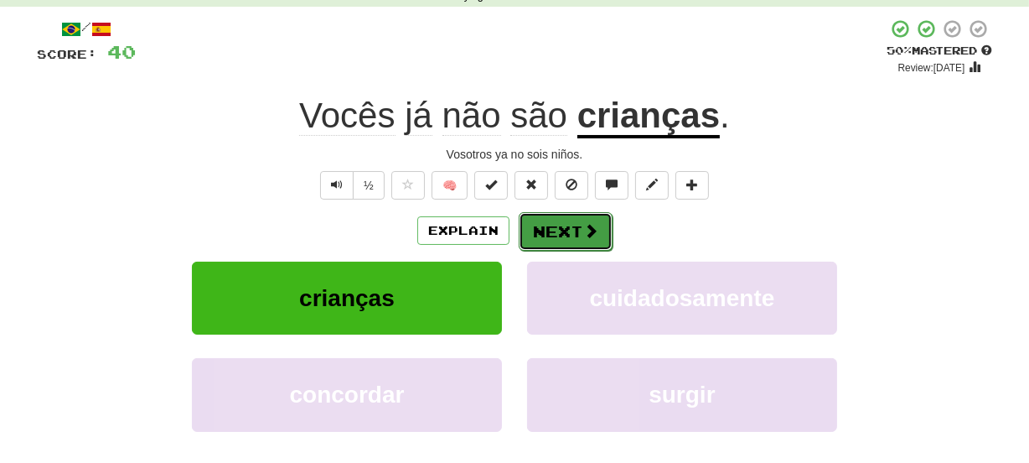
click at [537, 227] on button "Next" at bounding box center [566, 231] width 94 height 39
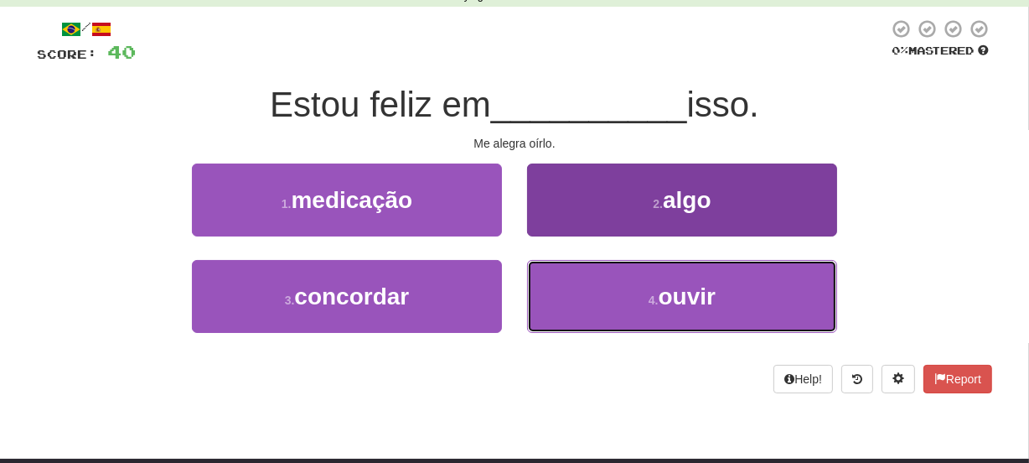
click at [587, 313] on button "4 . ouvir" at bounding box center [682, 296] width 310 height 73
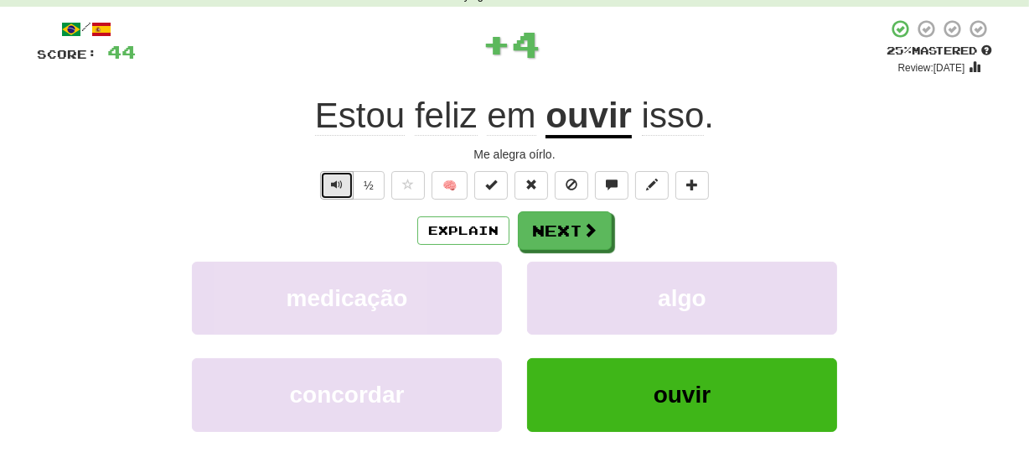
click at [333, 184] on span "Text-to-speech controls" at bounding box center [337, 185] width 12 height 12
click at [331, 179] on span "Text-to-speech controls" at bounding box center [337, 185] width 12 height 12
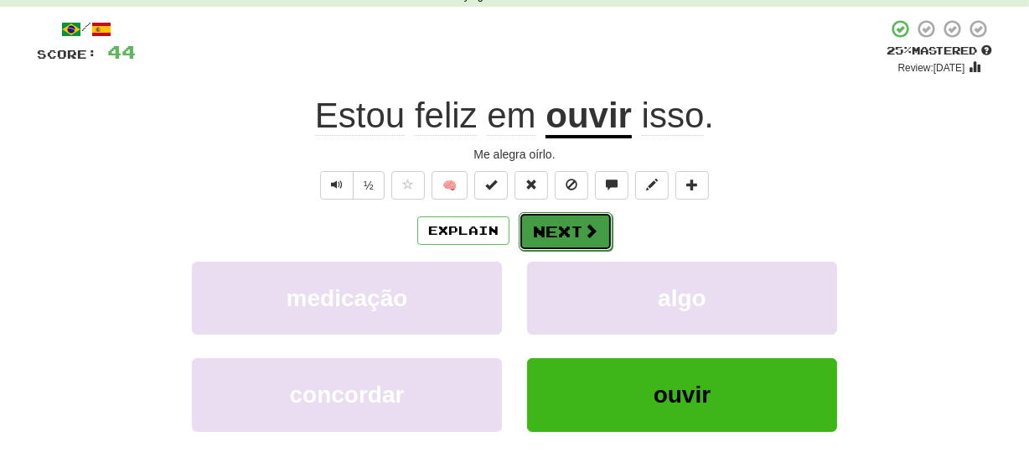
click at [556, 229] on button "Next" at bounding box center [566, 231] width 94 height 39
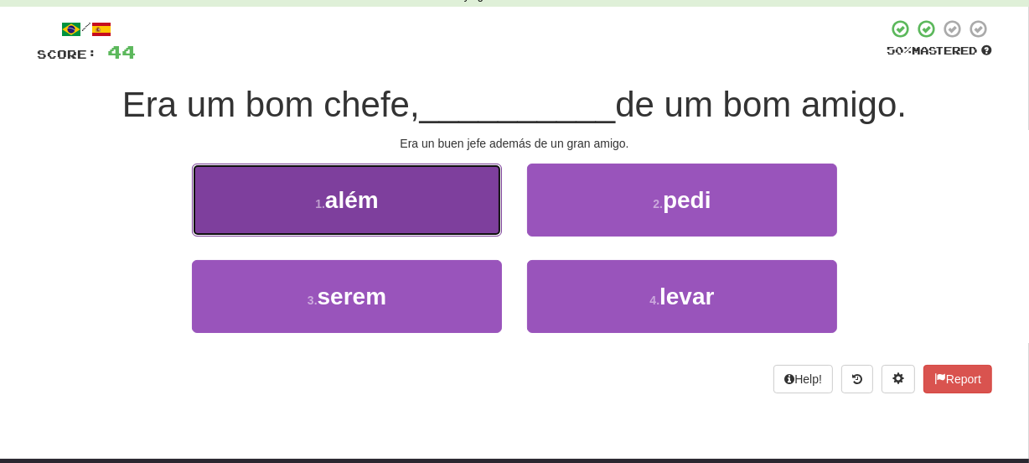
click at [348, 194] on span "além" at bounding box center [352, 200] width 54 height 26
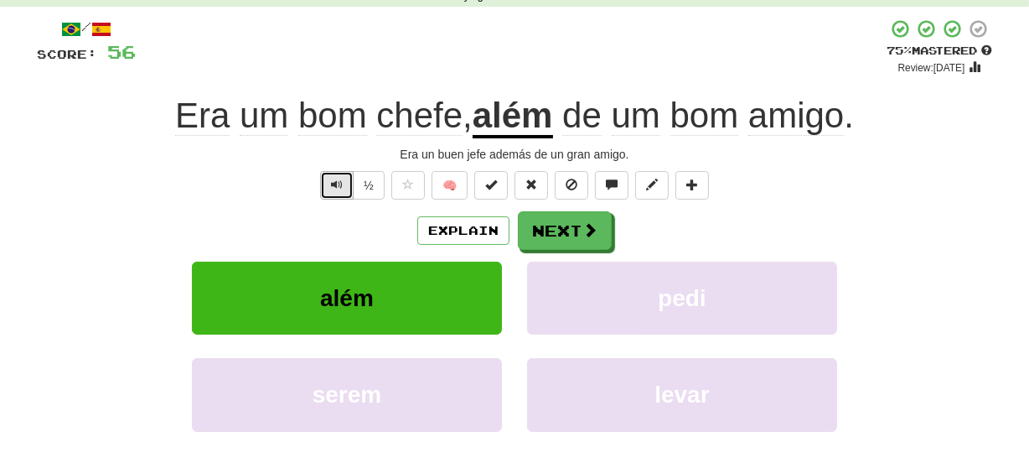
click at [336, 184] on span "Text-to-speech controls" at bounding box center [337, 185] width 12 height 12
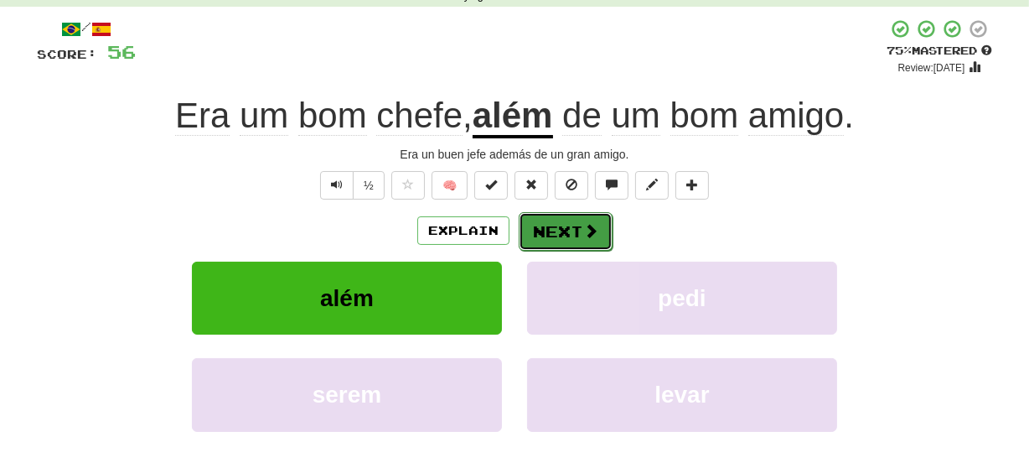
click at [546, 229] on button "Next" at bounding box center [566, 231] width 94 height 39
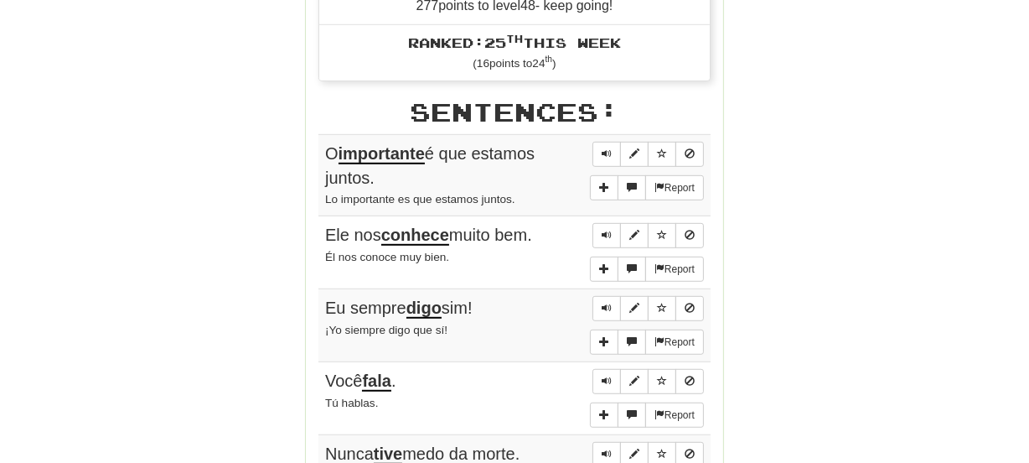
scroll to position [922, 0]
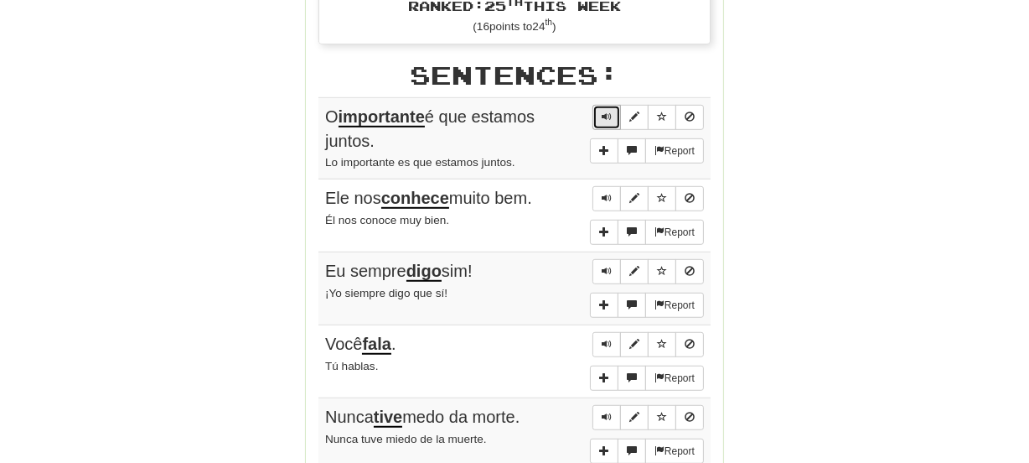
click at [607, 120] on button "Sentence controls" at bounding box center [607, 117] width 28 height 25
click at [606, 116] on span "Sentence controls" at bounding box center [607, 116] width 10 height 10
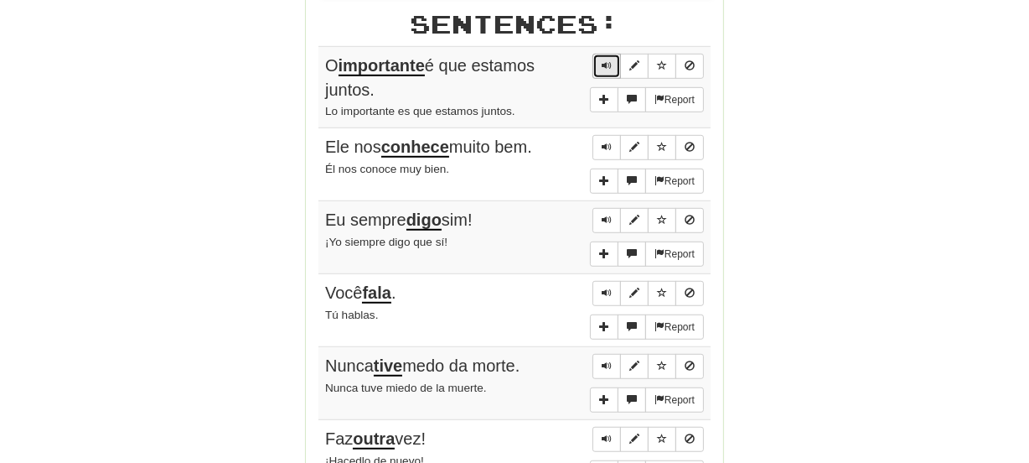
scroll to position [997, 0]
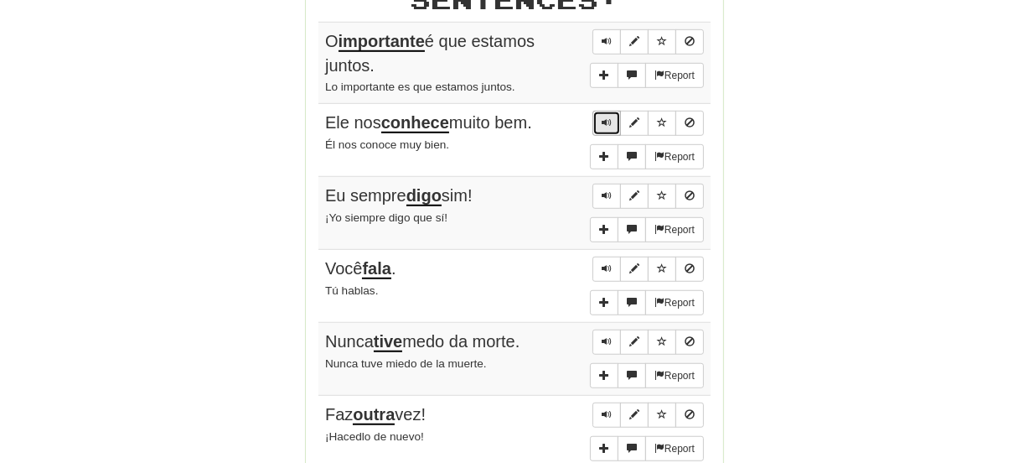
click at [606, 120] on span "Sentence controls" at bounding box center [607, 122] width 10 height 10
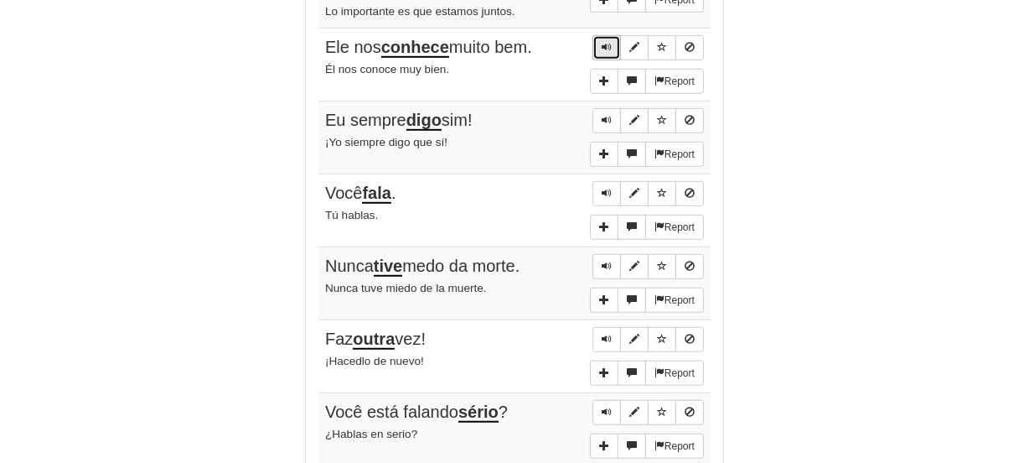
scroll to position [1074, 0]
click at [606, 120] on span "Sentence controls" at bounding box center [607, 119] width 10 height 10
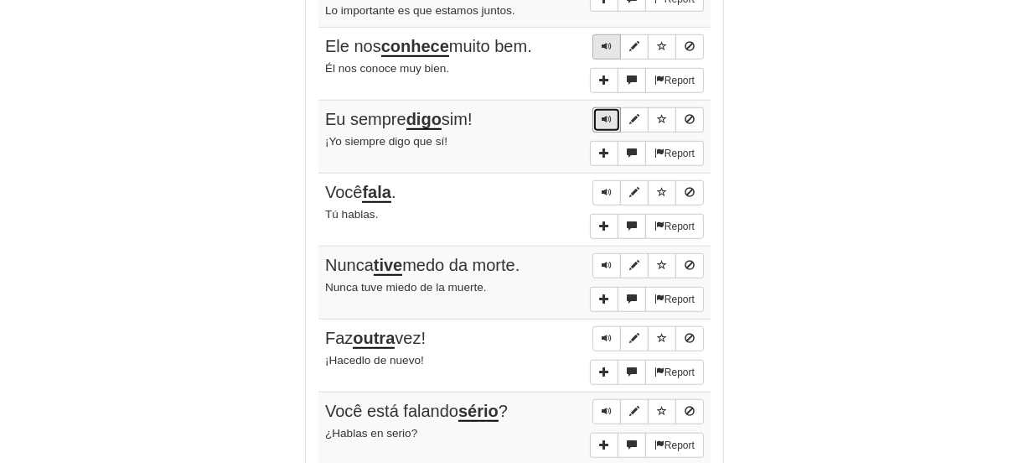
click at [606, 120] on span "Sentence controls" at bounding box center [607, 119] width 10 height 10
click at [618, 188] on button "Sentence controls" at bounding box center [607, 192] width 28 height 25
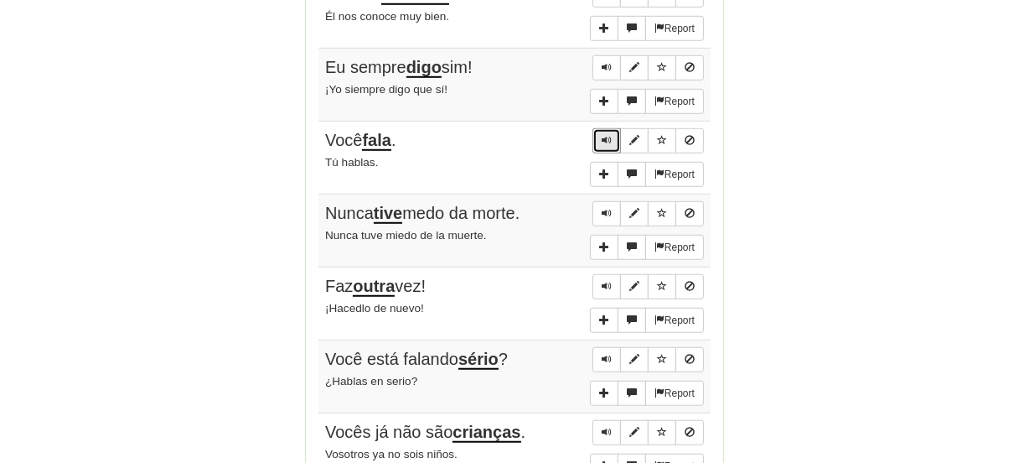
scroll to position [1150, 0]
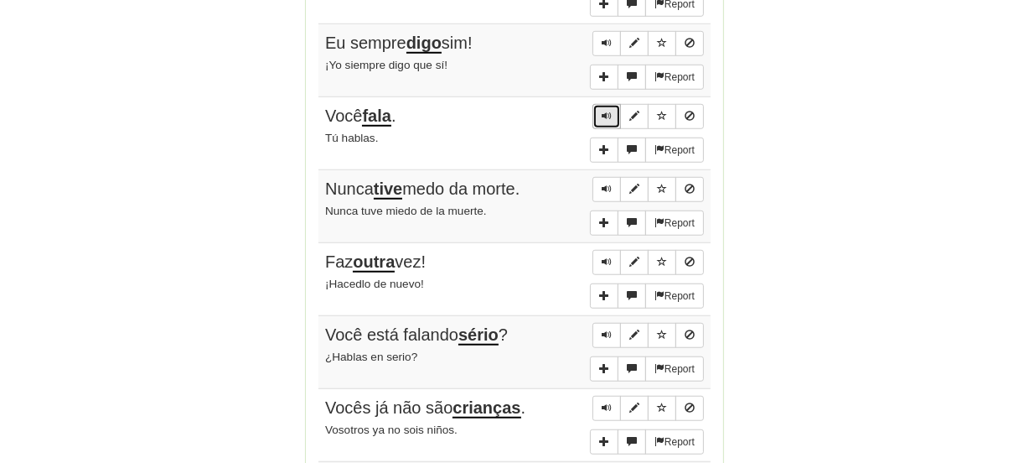
click at [602, 111] on span "Sentence controls" at bounding box center [607, 116] width 10 height 10
click at [602, 184] on span "Sentence controls" at bounding box center [607, 189] width 10 height 10
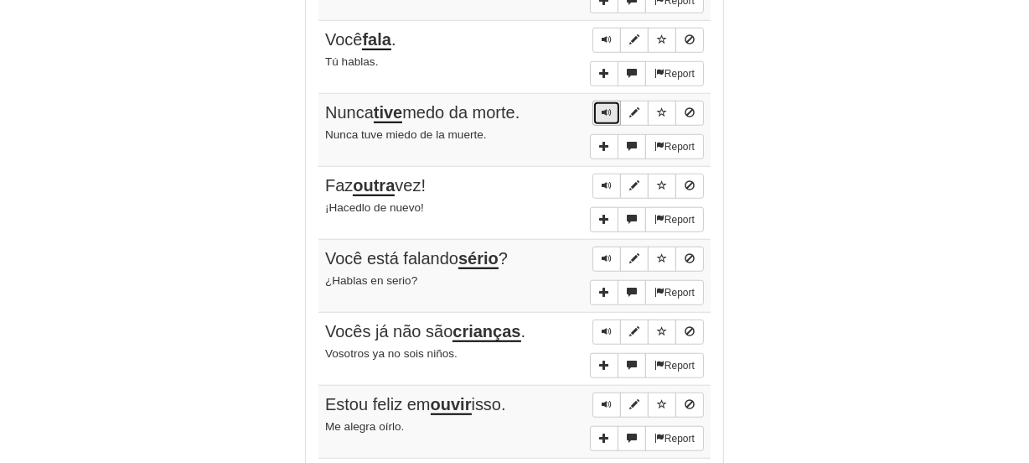
click at [603, 111] on span "Sentence controls" at bounding box center [607, 112] width 10 height 10
click at [608, 180] on span "Sentence controls" at bounding box center [607, 185] width 10 height 10
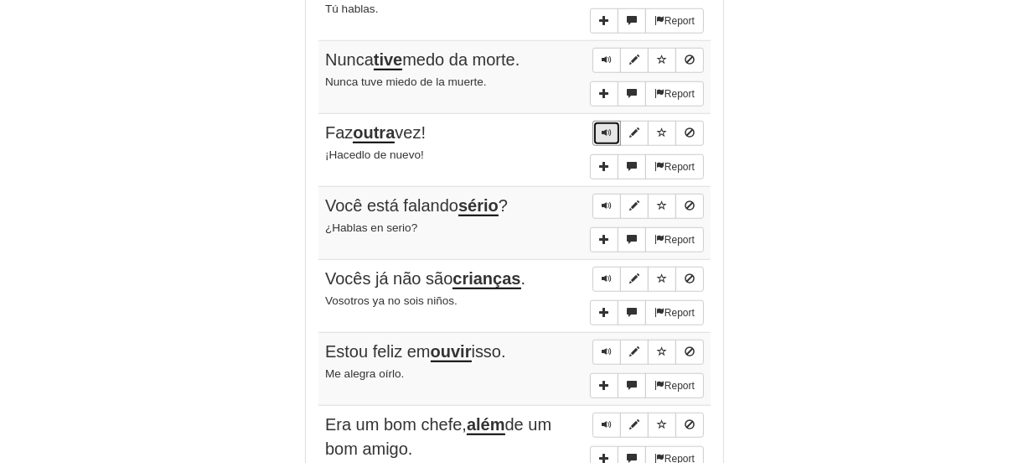
scroll to position [1302, 0]
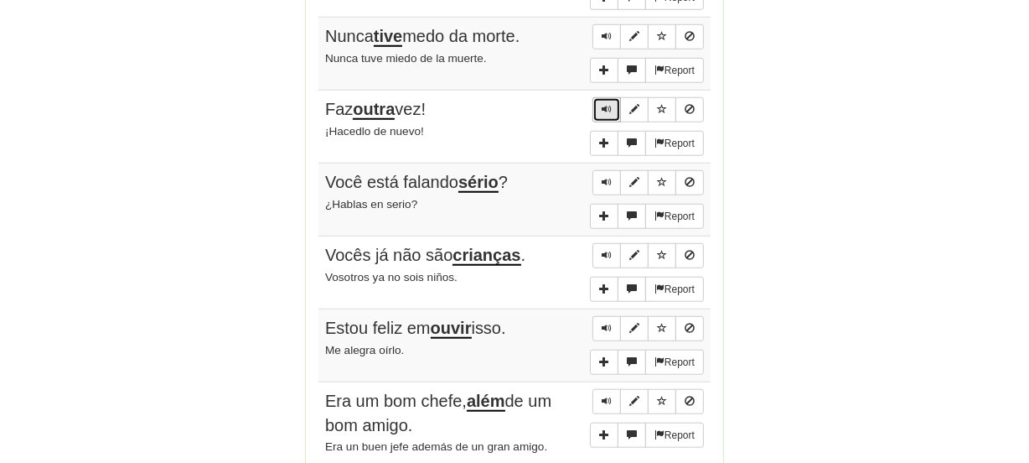
click at [603, 109] on span "Sentence controls" at bounding box center [607, 109] width 10 height 10
click at [609, 177] on span "Sentence controls" at bounding box center [607, 182] width 10 height 10
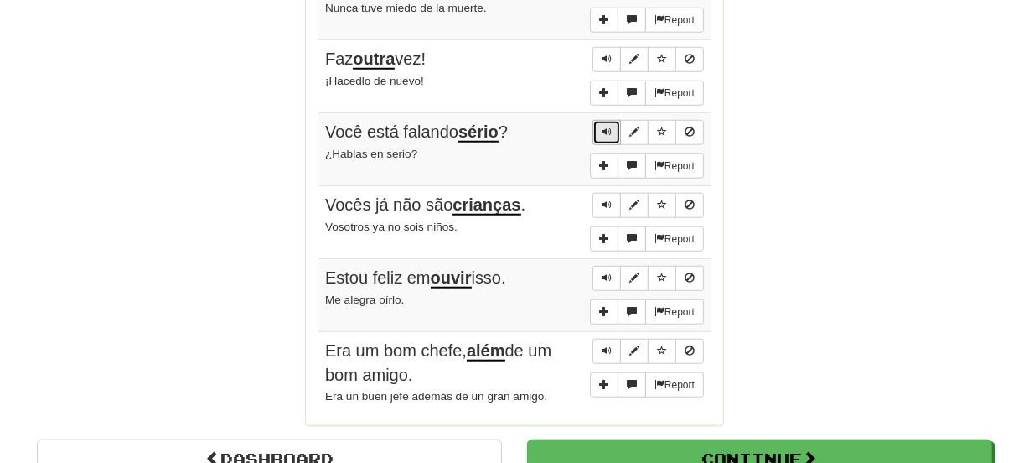
scroll to position [1379, 0]
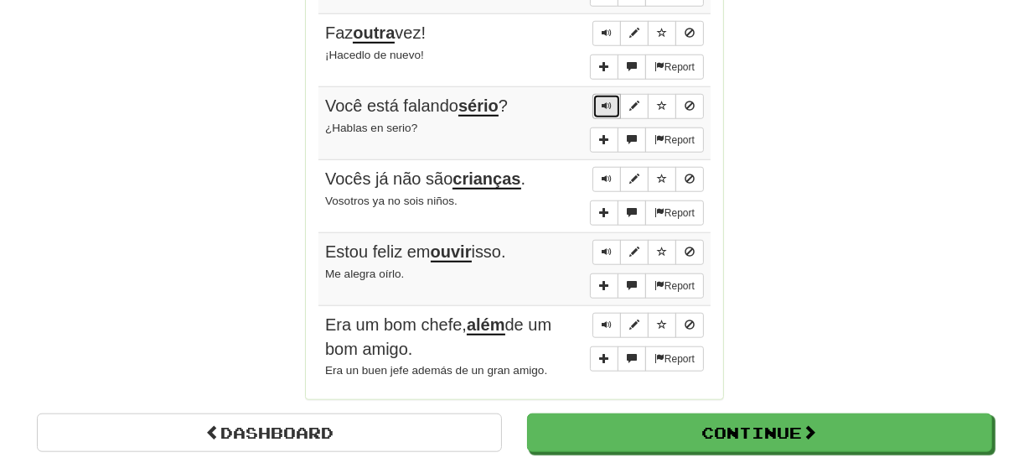
click at [607, 101] on span "Sentence controls" at bounding box center [607, 106] width 10 height 10
click at [601, 176] on button "Sentence controls" at bounding box center [607, 179] width 28 height 25
click at [610, 249] on span "Sentence controls" at bounding box center [607, 251] width 10 height 10
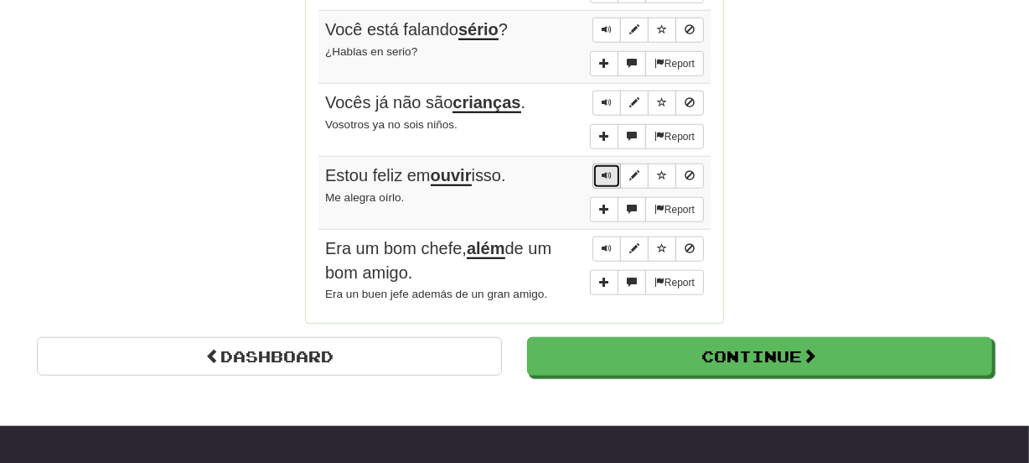
click at [606, 172] on span "Sentence controls" at bounding box center [607, 175] width 10 height 10
click at [602, 244] on span "Sentence controls" at bounding box center [607, 248] width 10 height 10
click at [604, 243] on span "Sentence controls" at bounding box center [607, 248] width 10 height 10
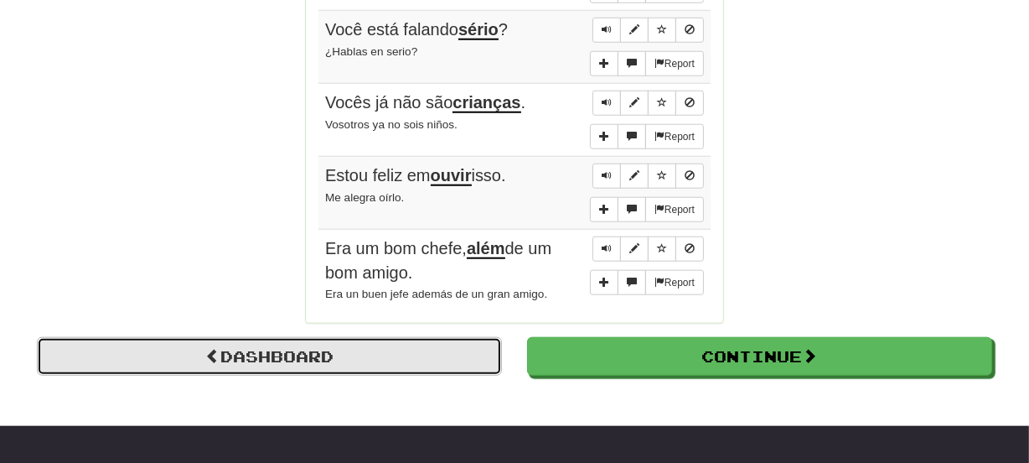
click at [385, 361] on link "Dashboard" at bounding box center [269, 356] width 465 height 39
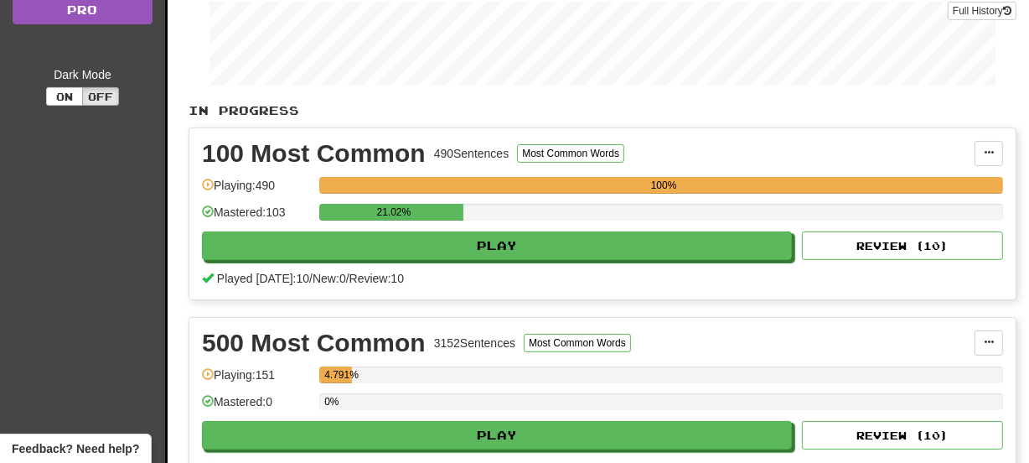
scroll to position [152, 0]
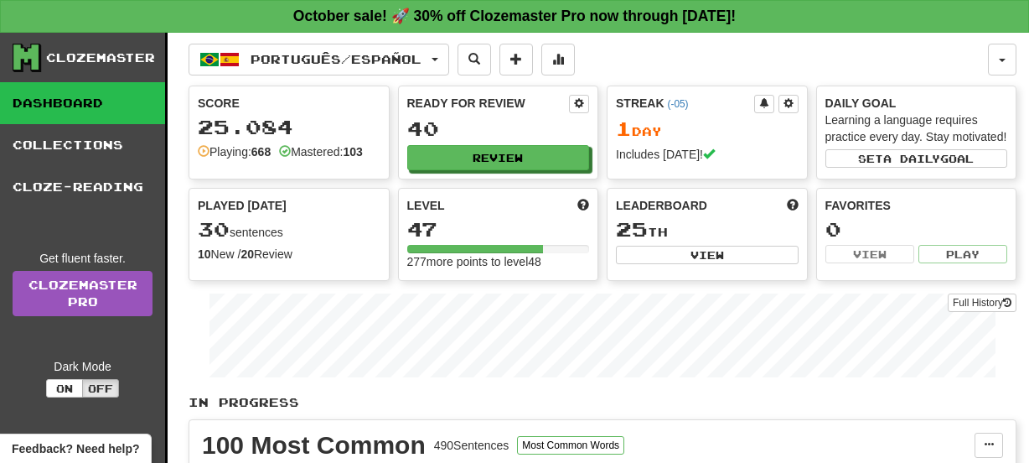
scroll to position [152, 0]
